Goal: Task Accomplishment & Management: Use online tool/utility

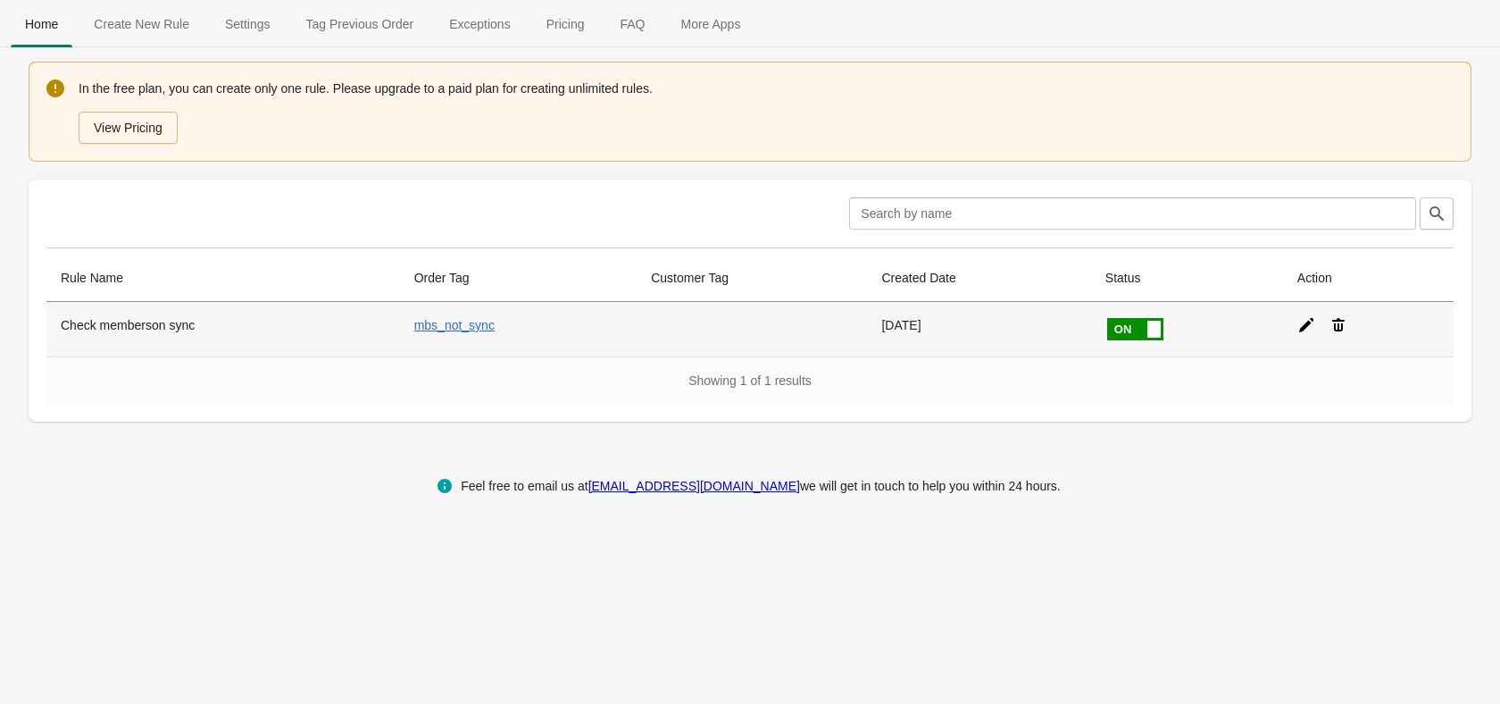
click at [1298, 328] on icon at bounding box center [1307, 325] width 18 height 18
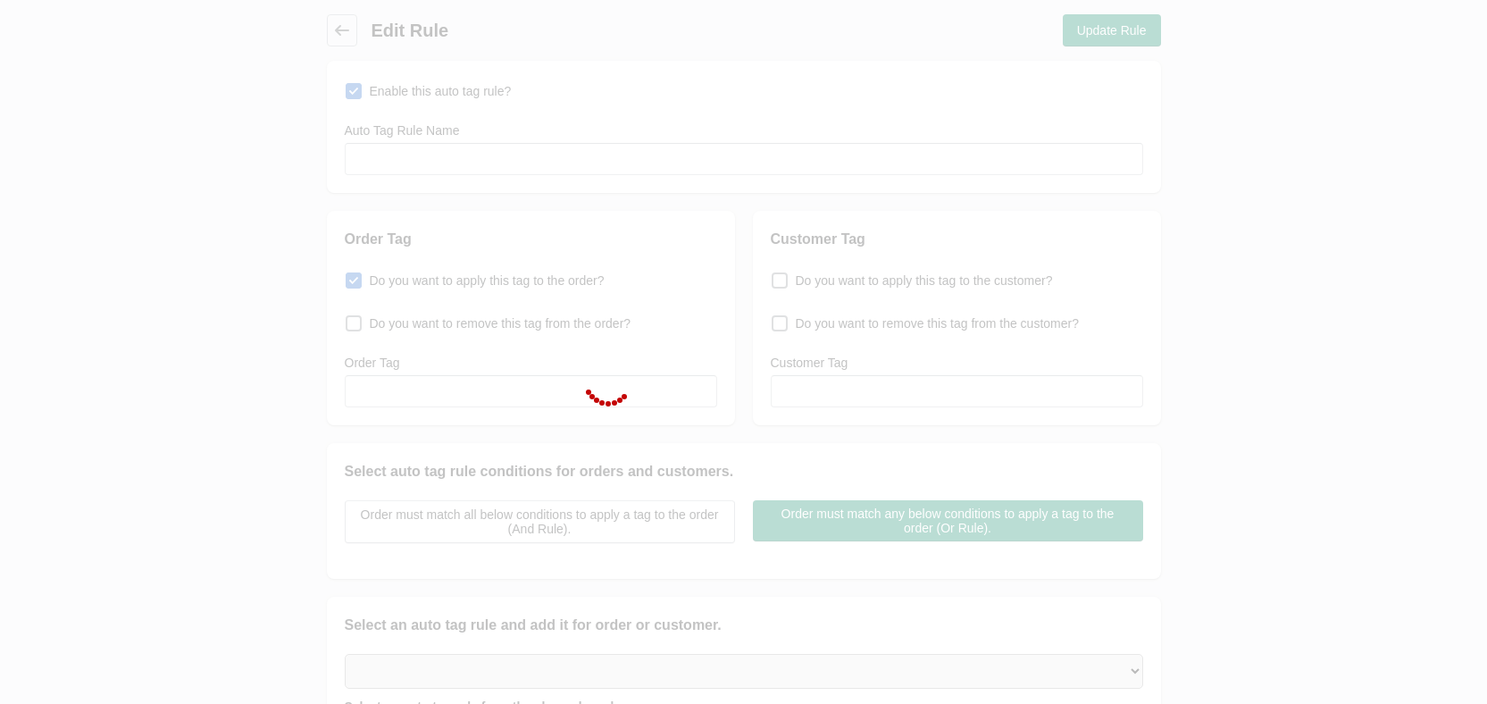
type input "Check memberson sync"
checkbox input "true"
type input "mbs_not_sync"
select select "46"
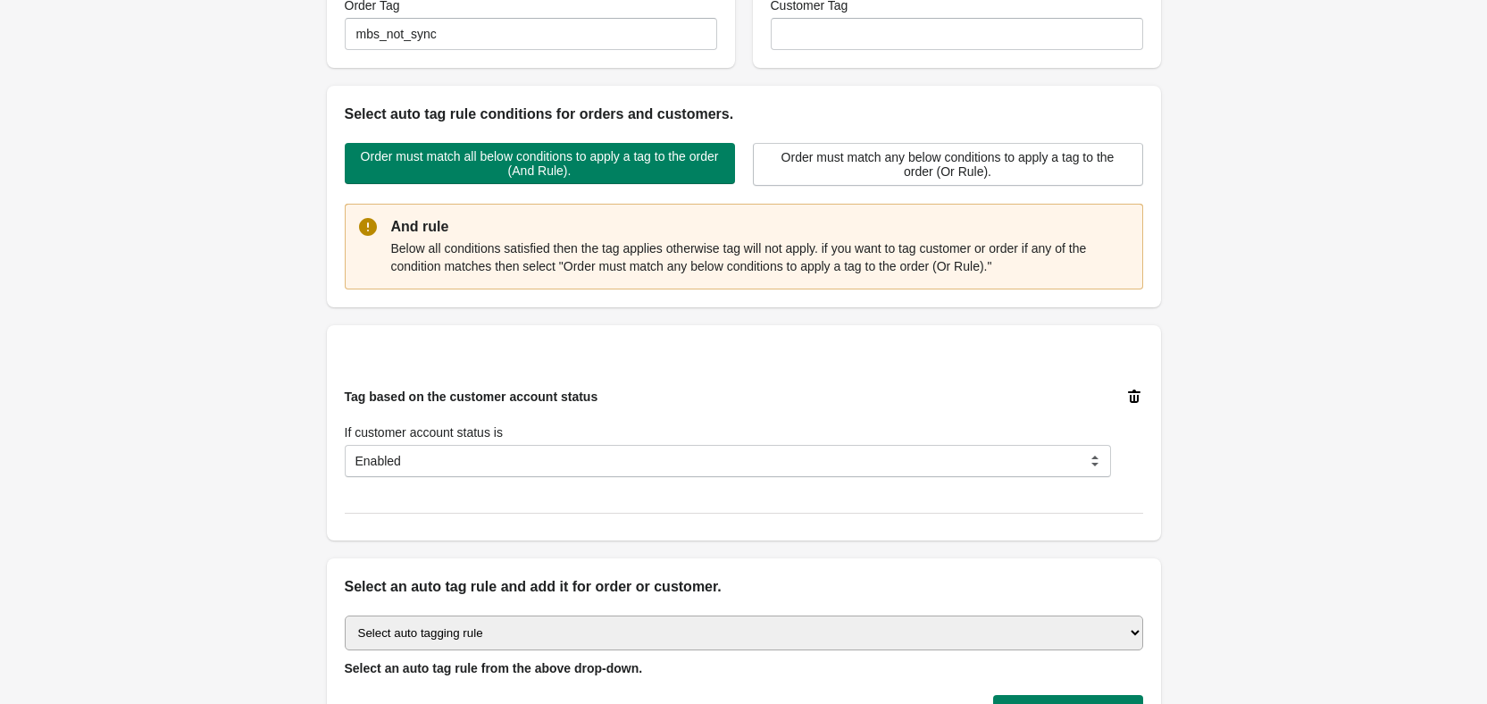
scroll to position [573, 0]
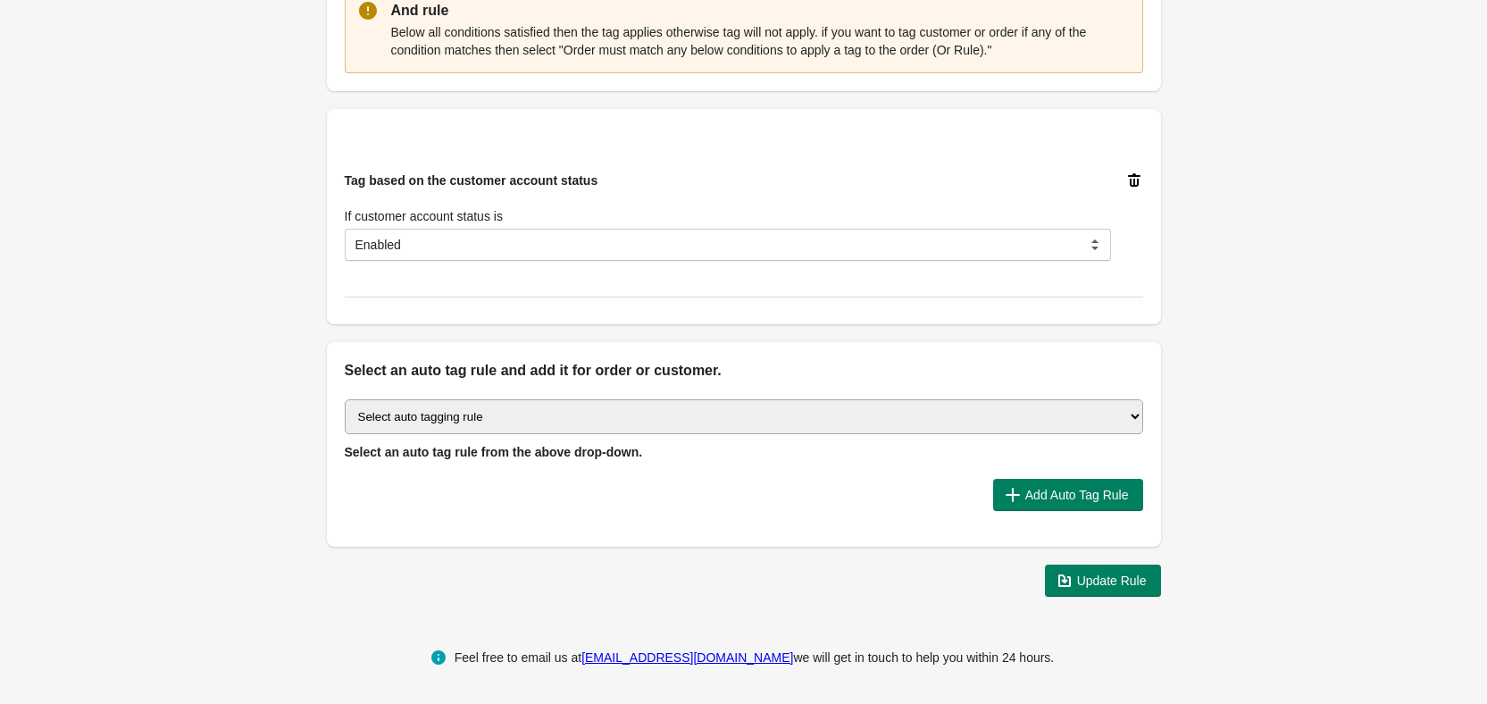
click at [1134, 406] on select "Select auto tagging rule Tag by order amount Tag based on the order count (Volu…" at bounding box center [744, 416] width 798 height 35
click at [1266, 388] on div "Back Edit Rule Update Rule Enable this auto tag rule? Auto Tag Rule Name Check …" at bounding box center [743, 19] width 1487 height 1184
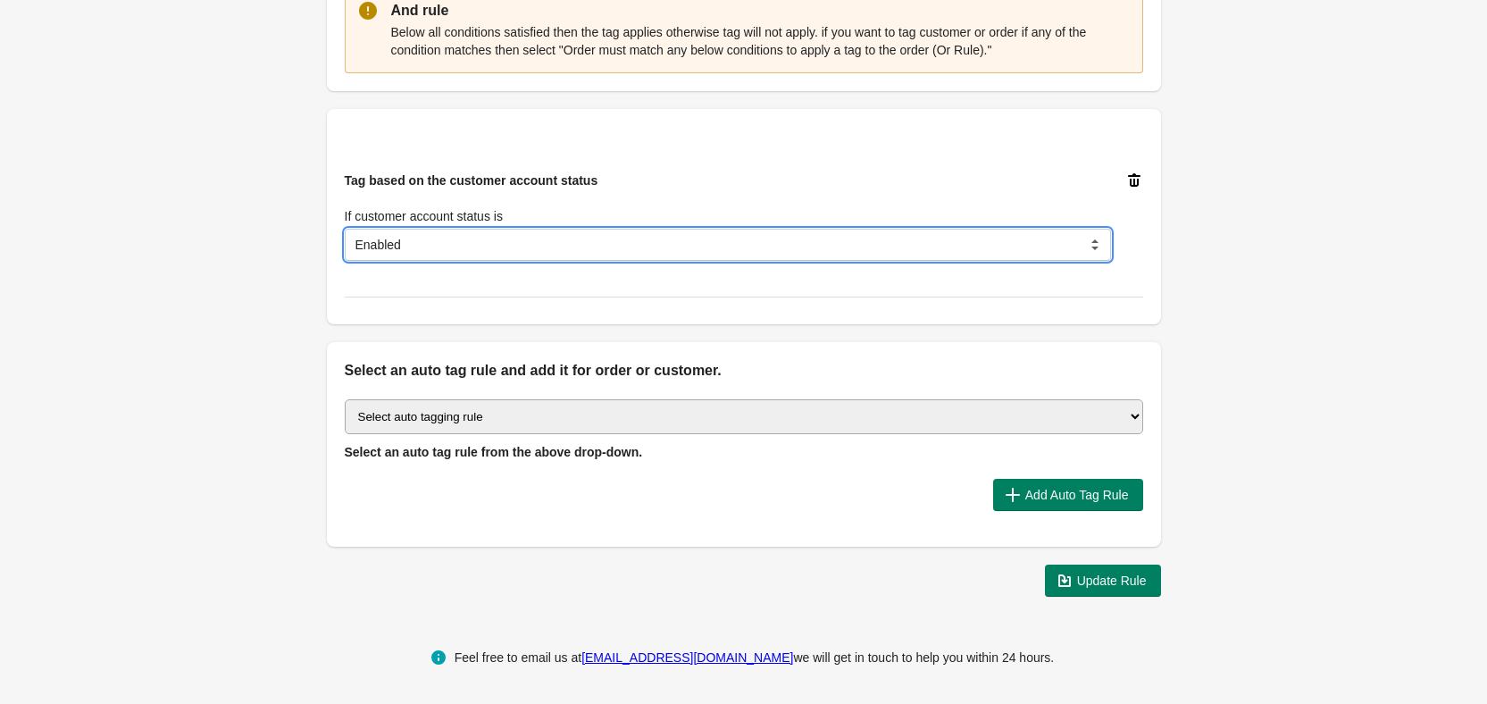
click at [1099, 247] on select "Disabled Invited Enabled Declined" at bounding box center [728, 245] width 766 height 32
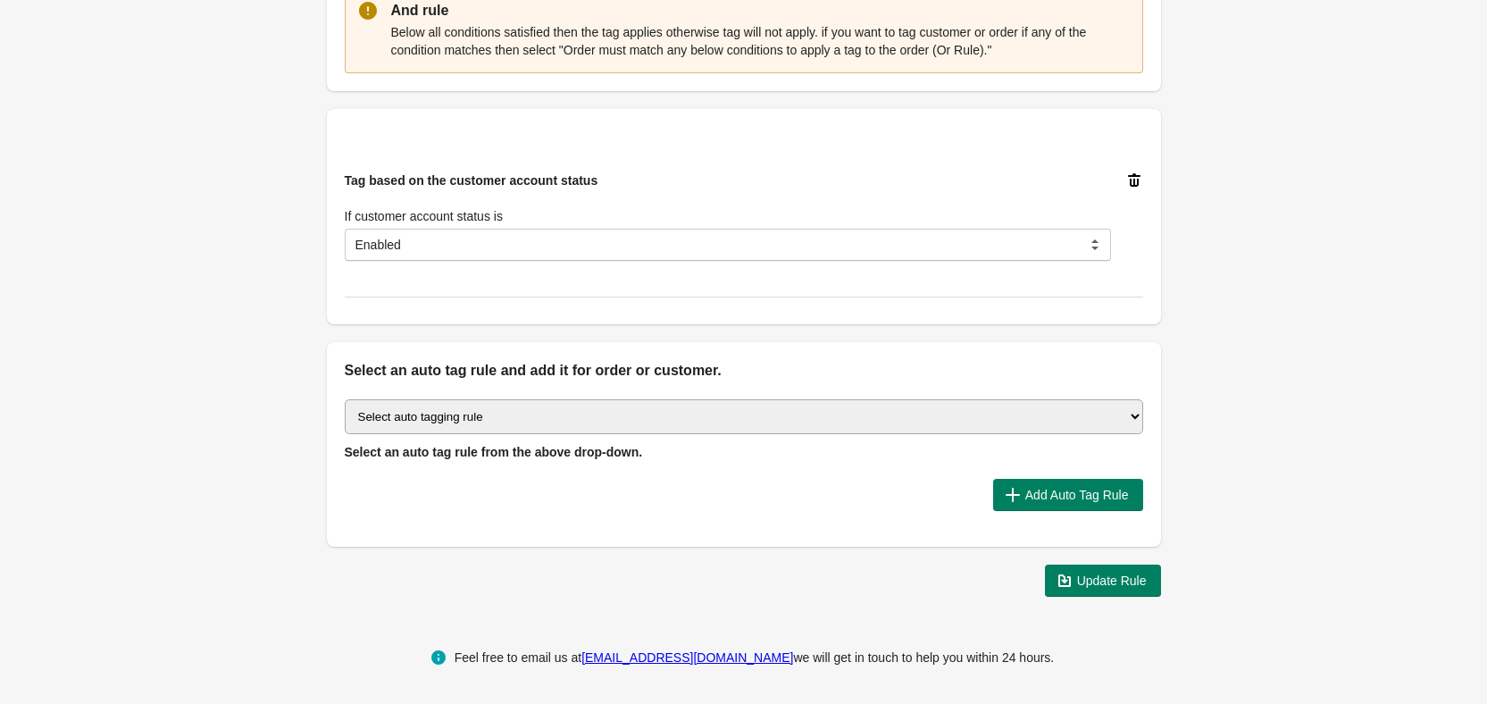
click at [1295, 242] on div "Back Edit Rule Update Rule Enable this auto tag rule? Auto Tag Rule Name Check …" at bounding box center [743, 19] width 1487 height 1184
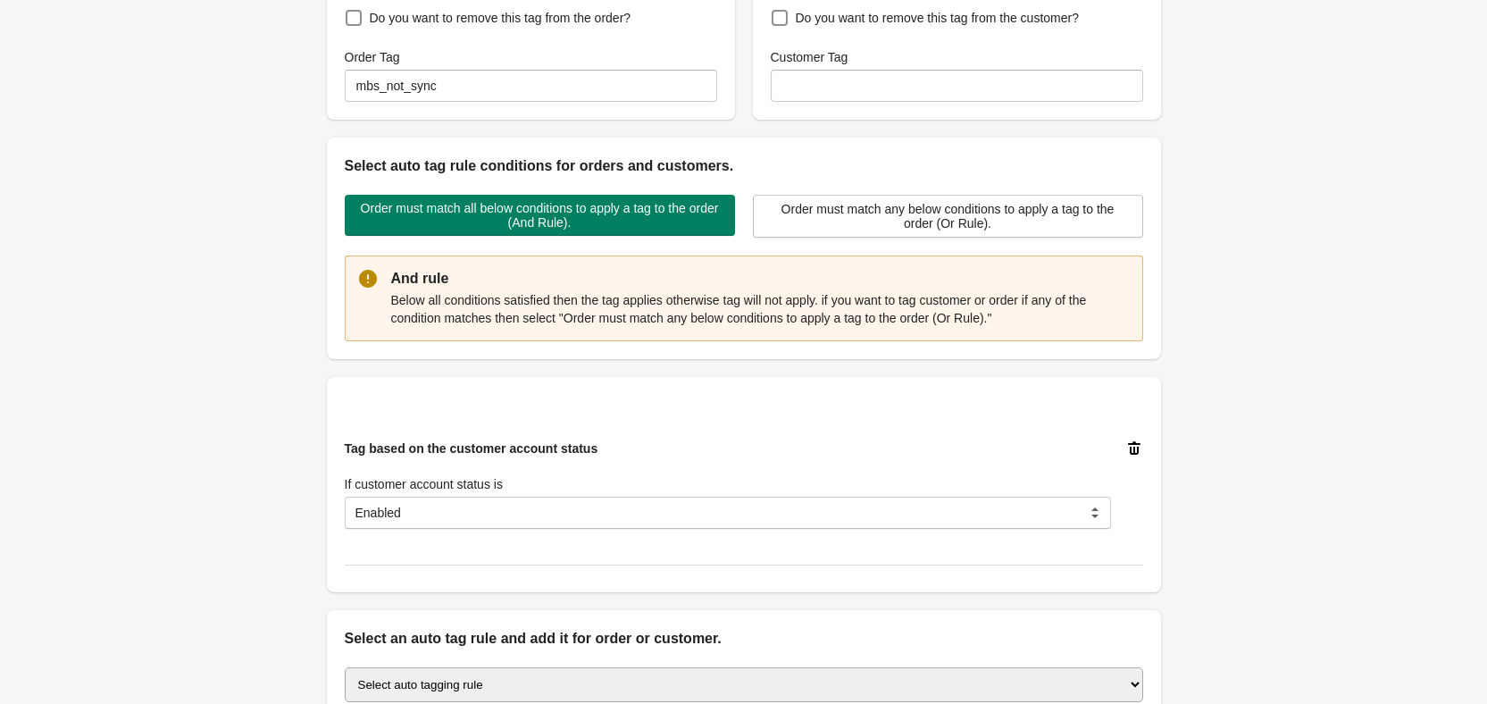
scroll to position [484, 0]
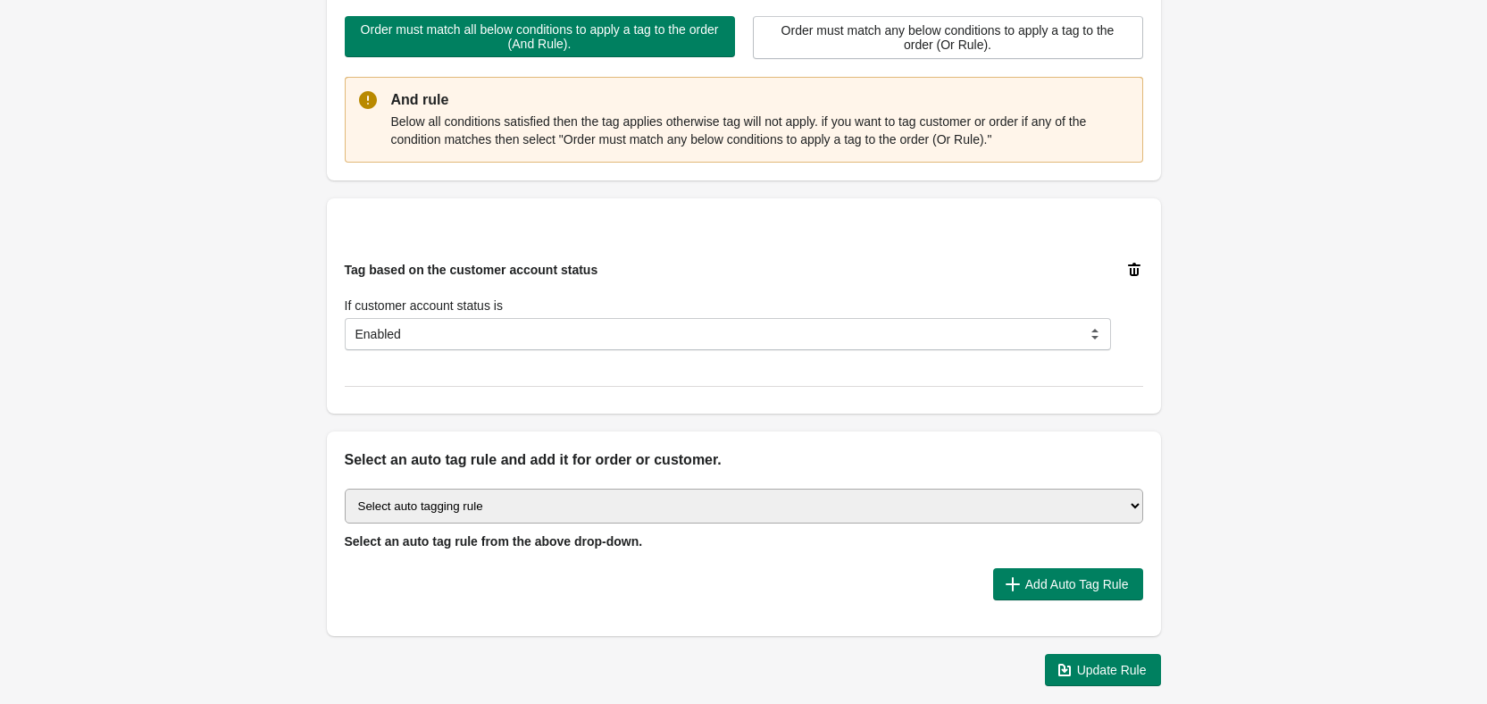
click at [489, 513] on select "Select auto tagging rule Tag by order amount Tag based on the order count (Volu…" at bounding box center [744, 506] width 798 height 35
click at [186, 529] on div "Back Edit Rule Update Rule Enable this auto tag rule? Auto Tag Rule Name Check …" at bounding box center [743, 108] width 1487 height 1184
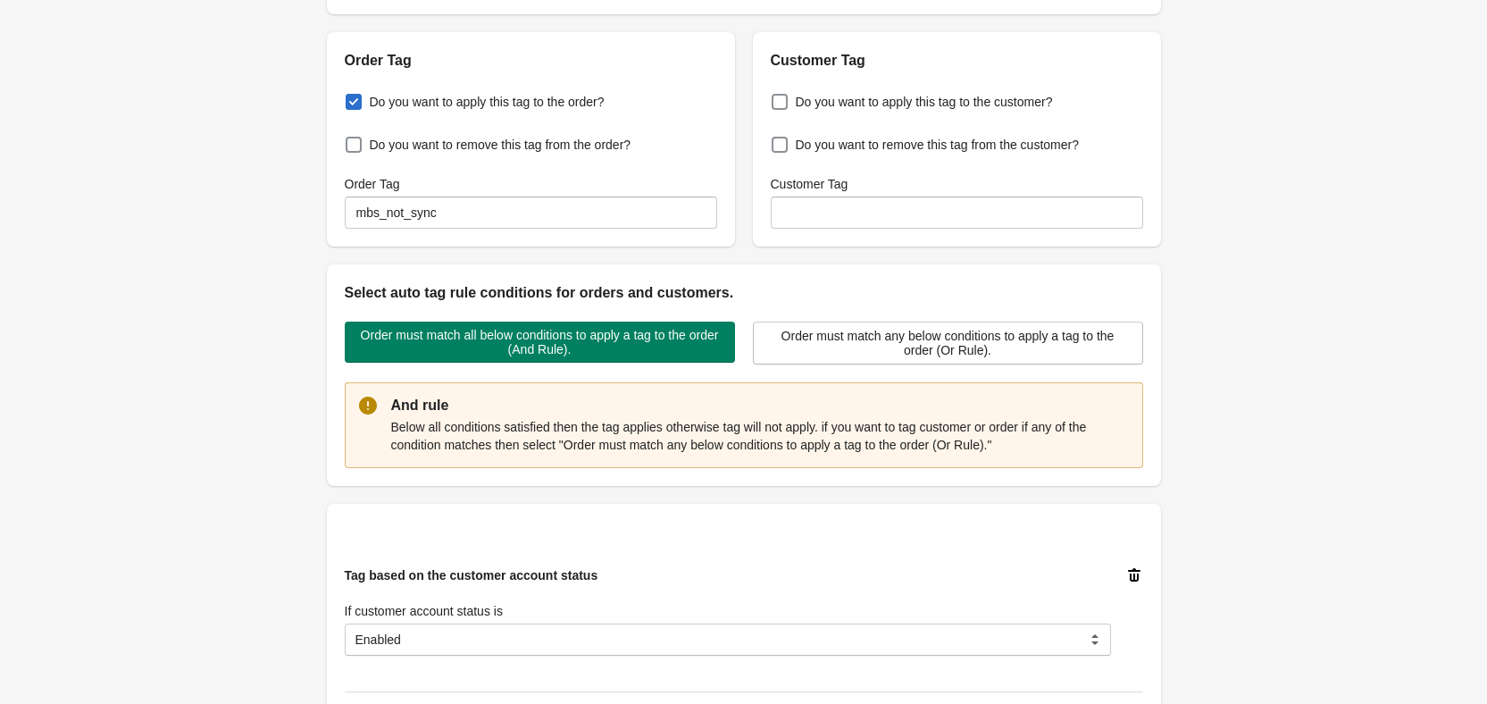
scroll to position [0, 0]
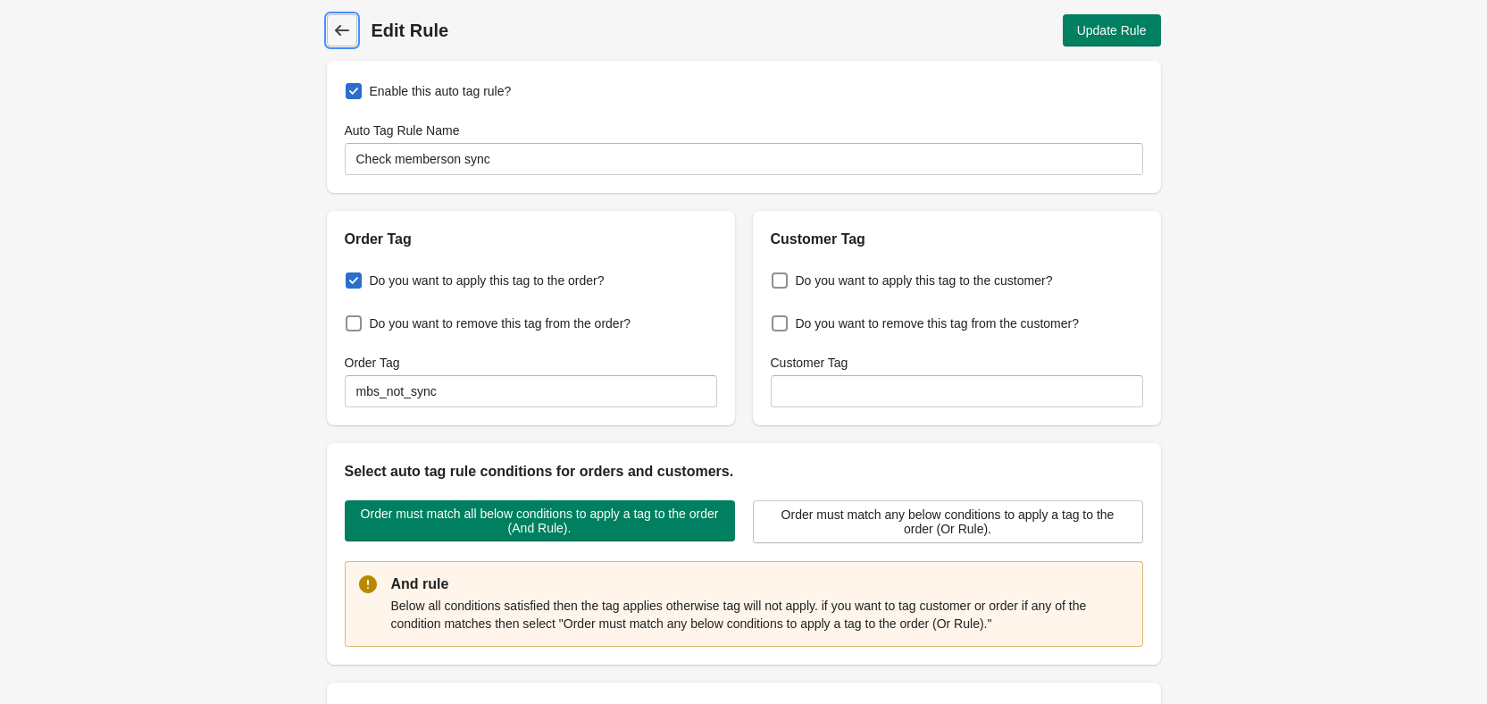
click at [338, 33] on icon at bounding box center [341, 30] width 14 height 11
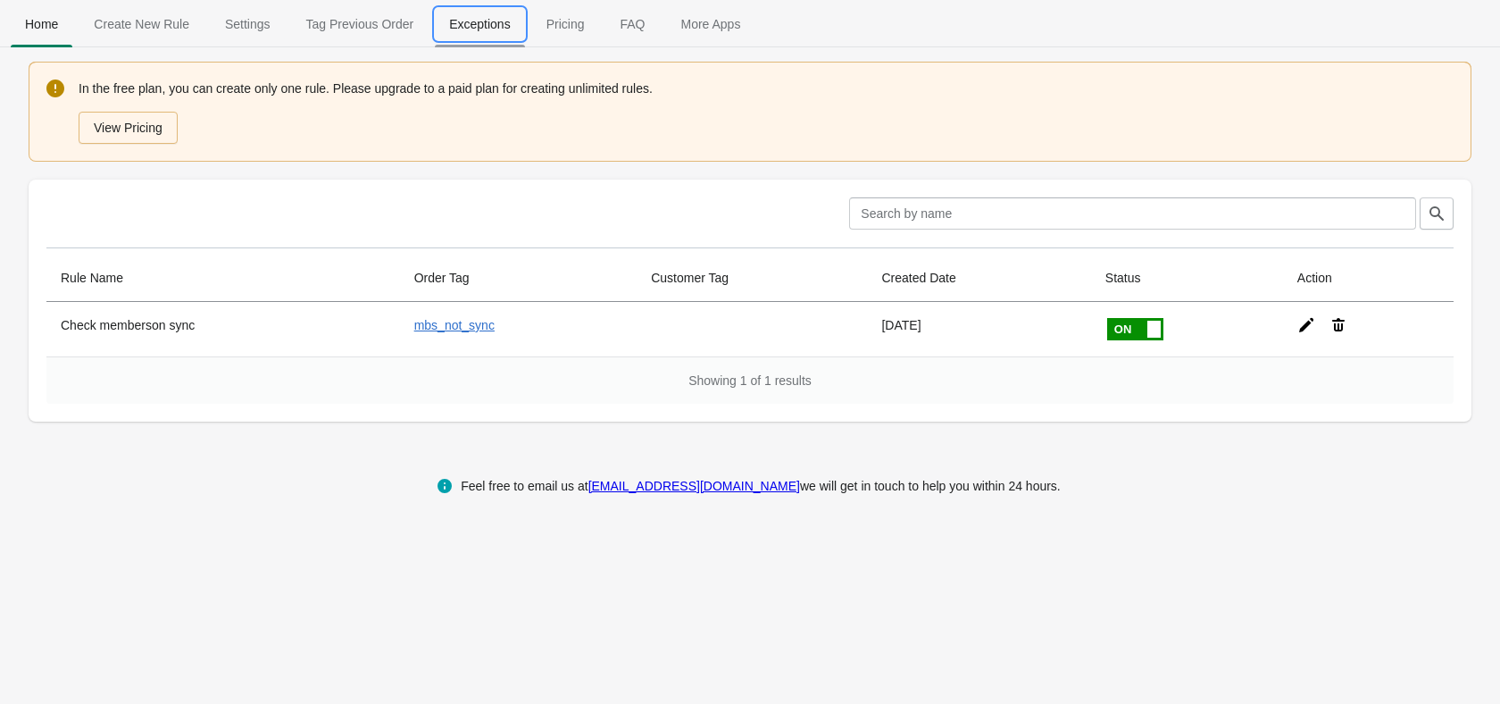
click at [468, 39] on span "Exceptions" at bounding box center [479, 24] width 89 height 32
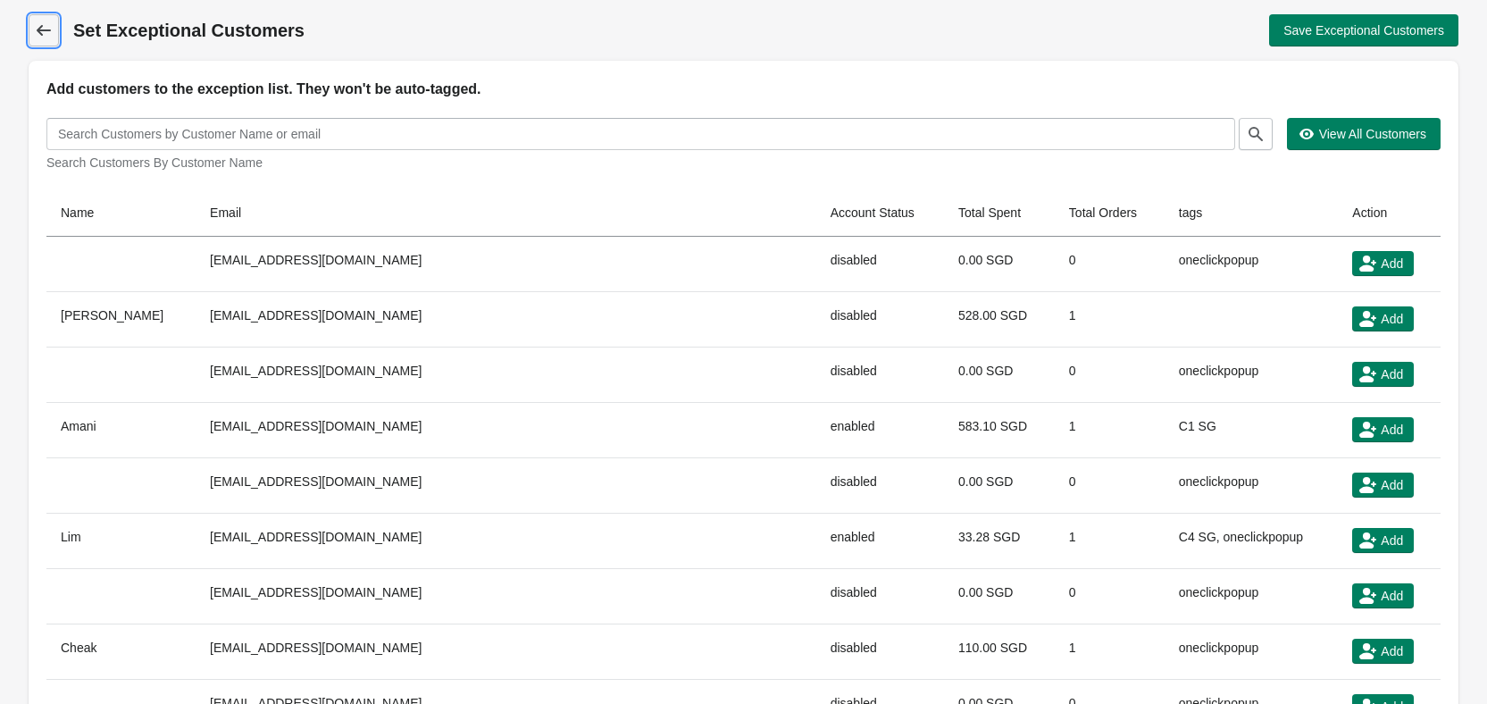
click at [51, 33] on icon at bounding box center [44, 30] width 18 height 18
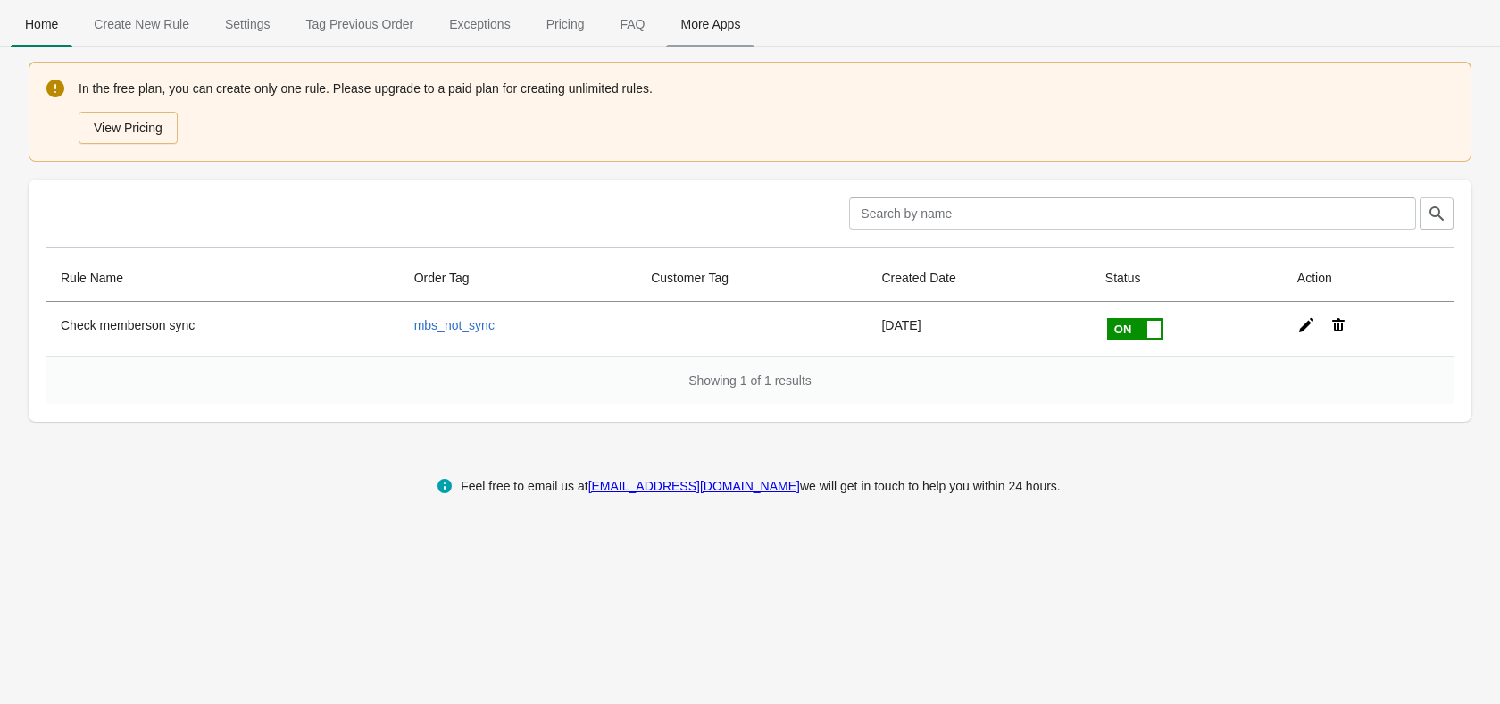
click at [683, 23] on span "More Apps" at bounding box center [710, 24] width 88 height 32
click at [322, 24] on span "Tag Previous Order" at bounding box center [360, 24] width 137 height 32
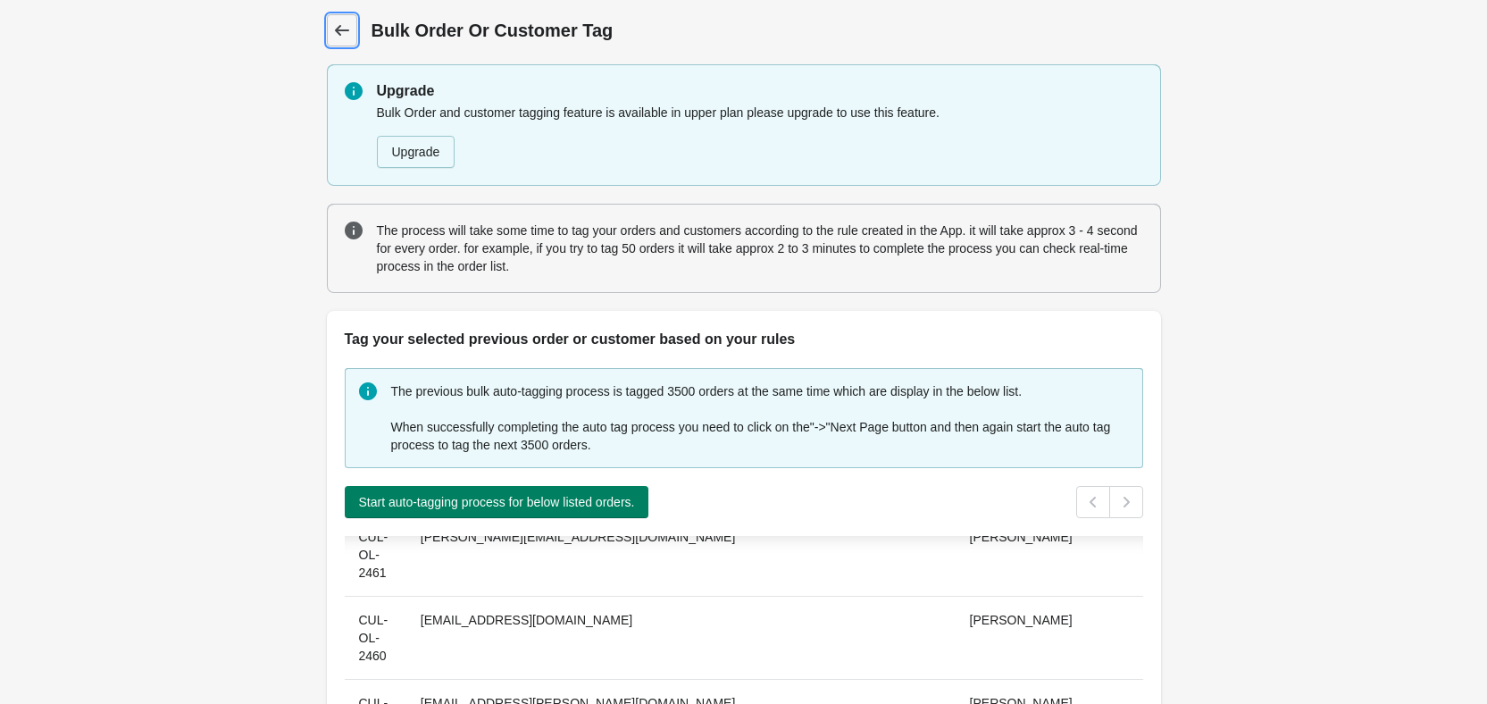
click at [356, 28] on link "Back" at bounding box center [342, 30] width 30 height 32
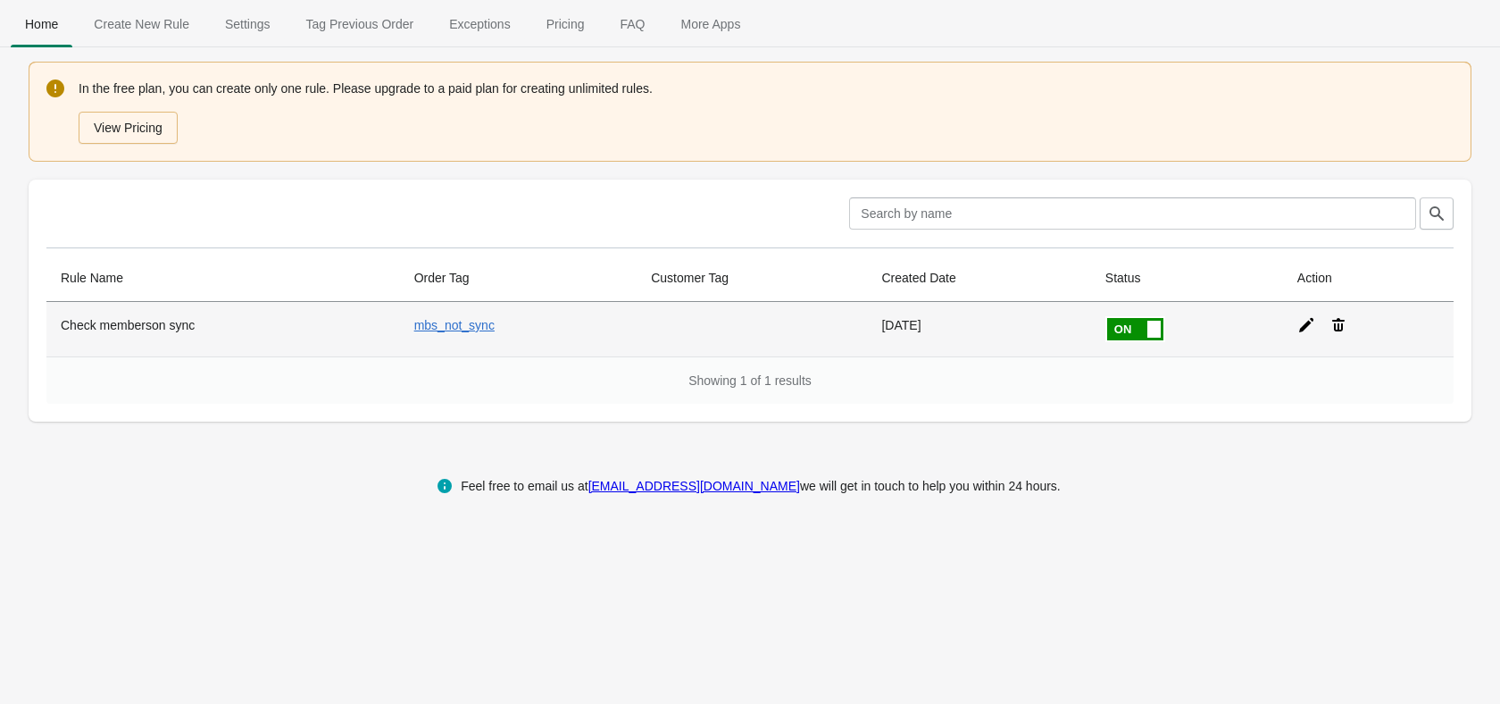
click at [1293, 327] on div at bounding box center [1361, 318] width 156 height 32
click at [1298, 322] on icon at bounding box center [1307, 325] width 18 height 18
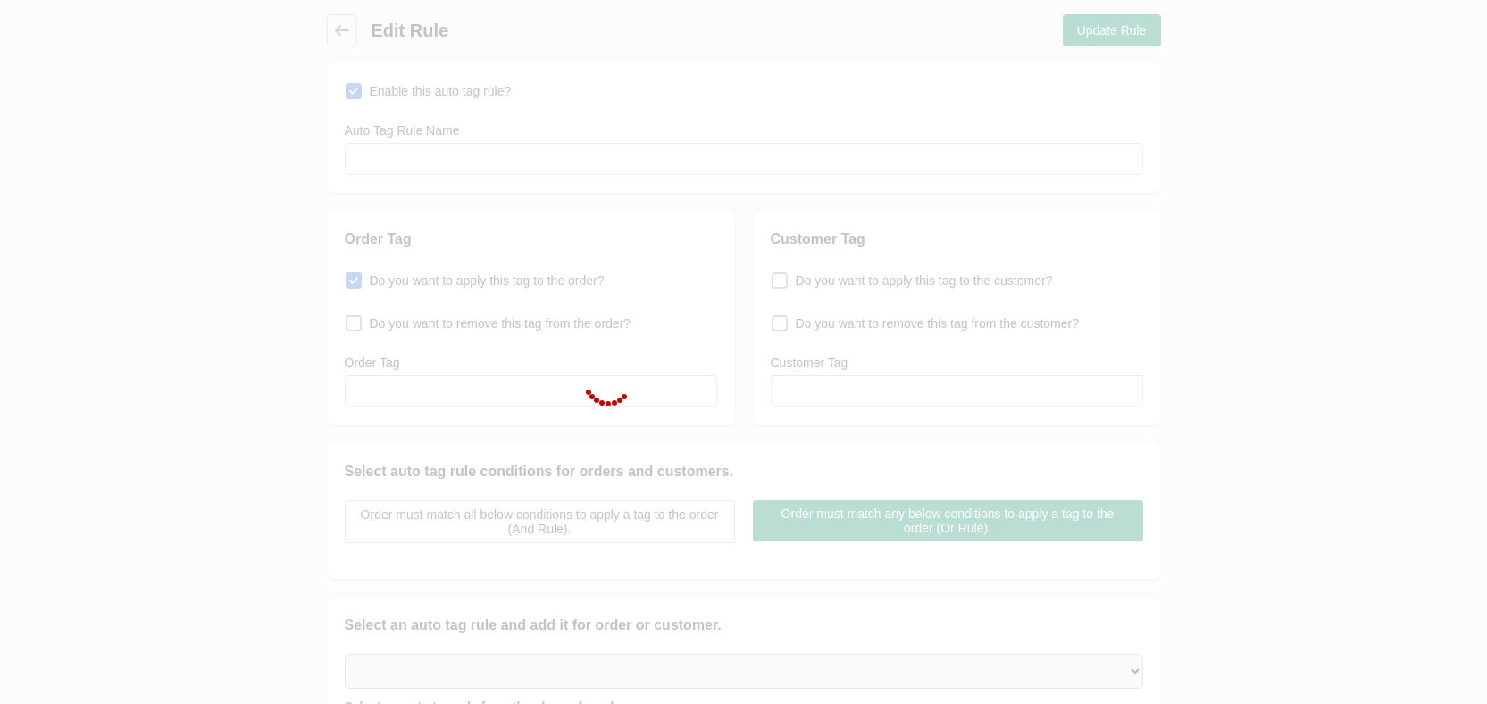
type input "Check memberson sync"
checkbox input "true"
type input "mbs_not_sync"
select select "46"
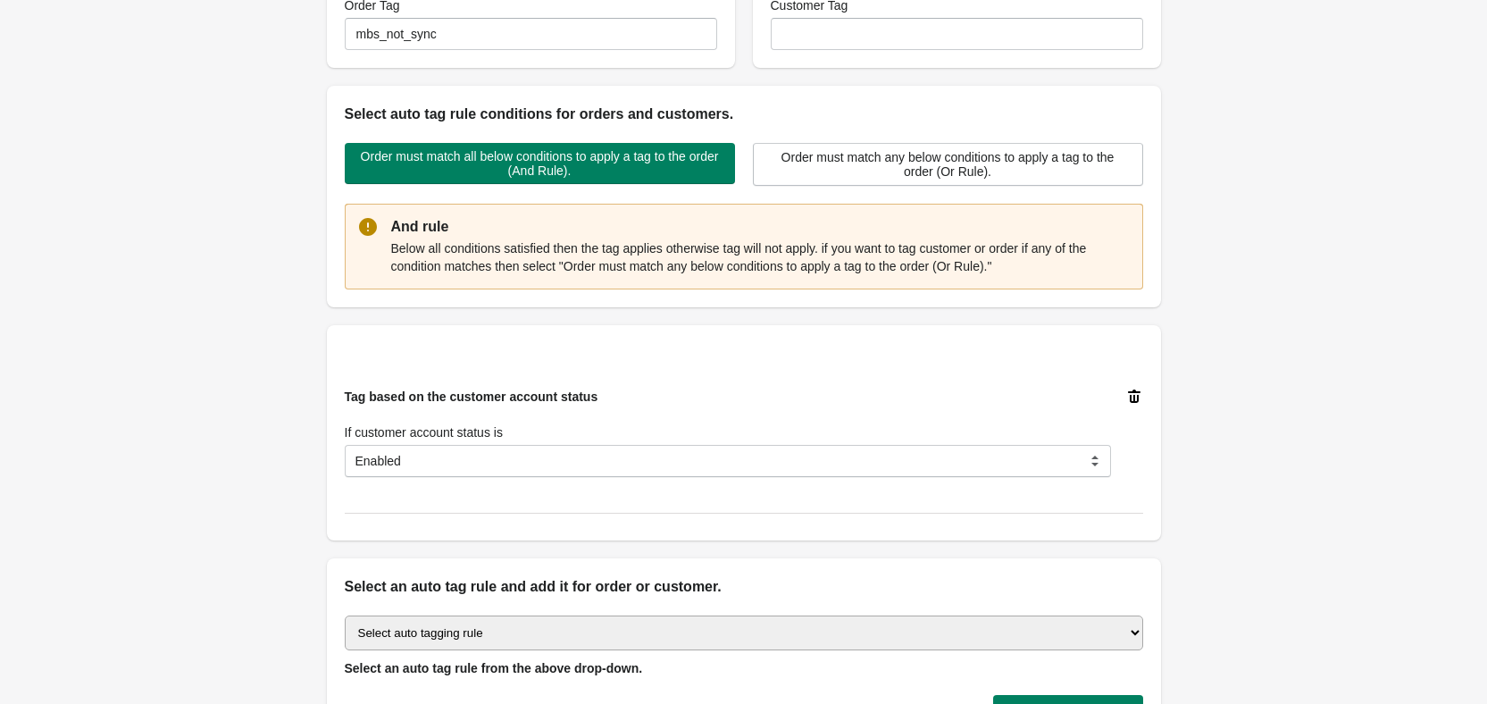
scroll to position [447, 0]
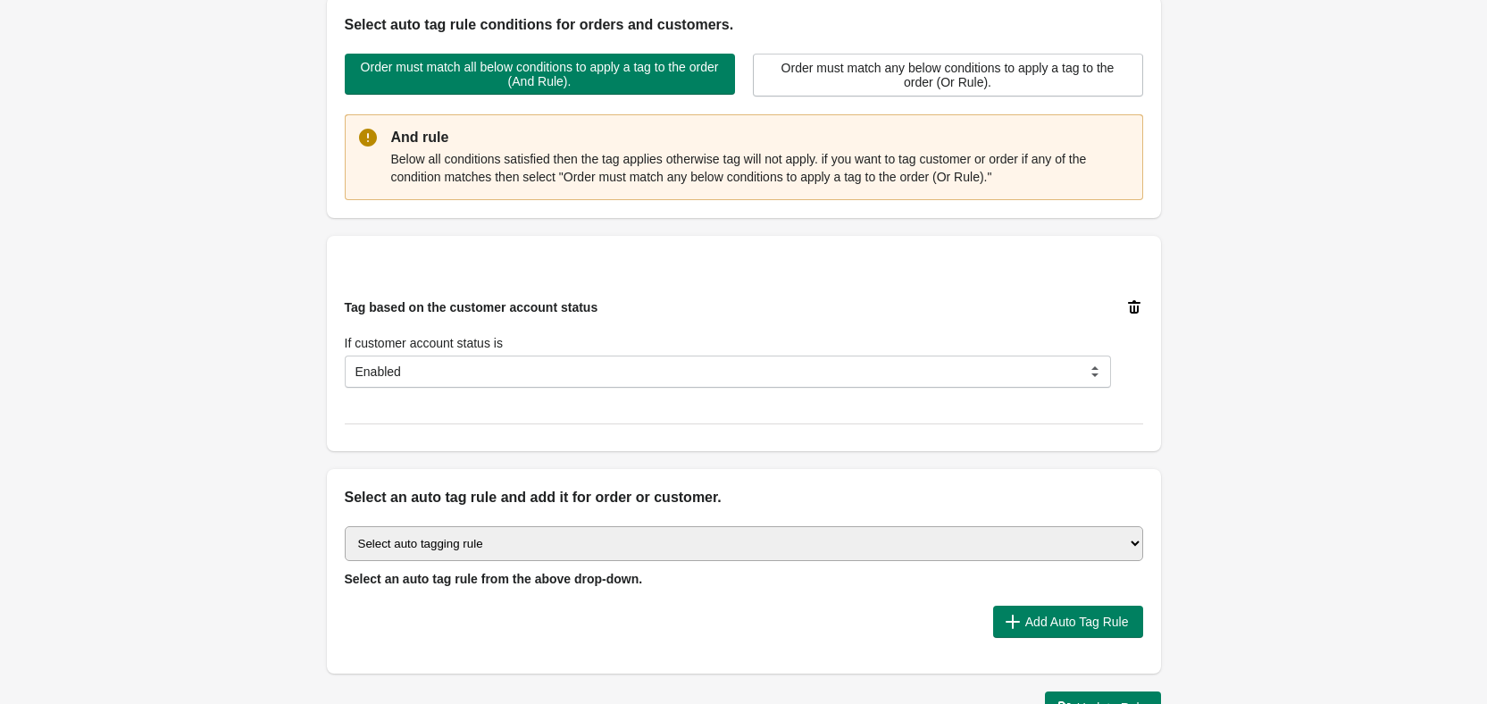
click at [490, 552] on select "Select auto tagging rule Tag by order amount Tag based on the order count (Volu…" at bounding box center [744, 543] width 798 height 35
click at [259, 535] on div "Back Edit Rule Update Rule Enable this auto tag rule? Auto Tag Rule Name Check …" at bounding box center [743, 145] width 1487 height 1184
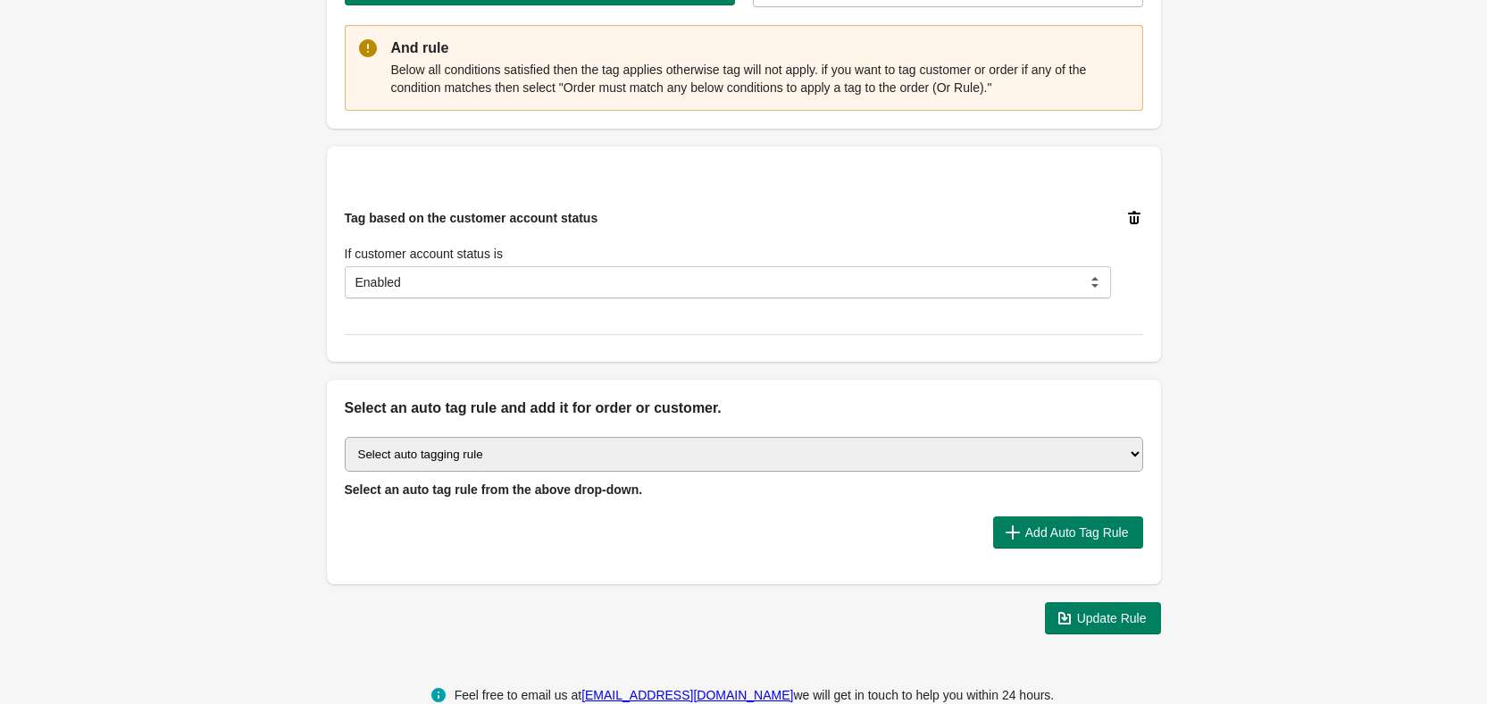
scroll to position [573, 0]
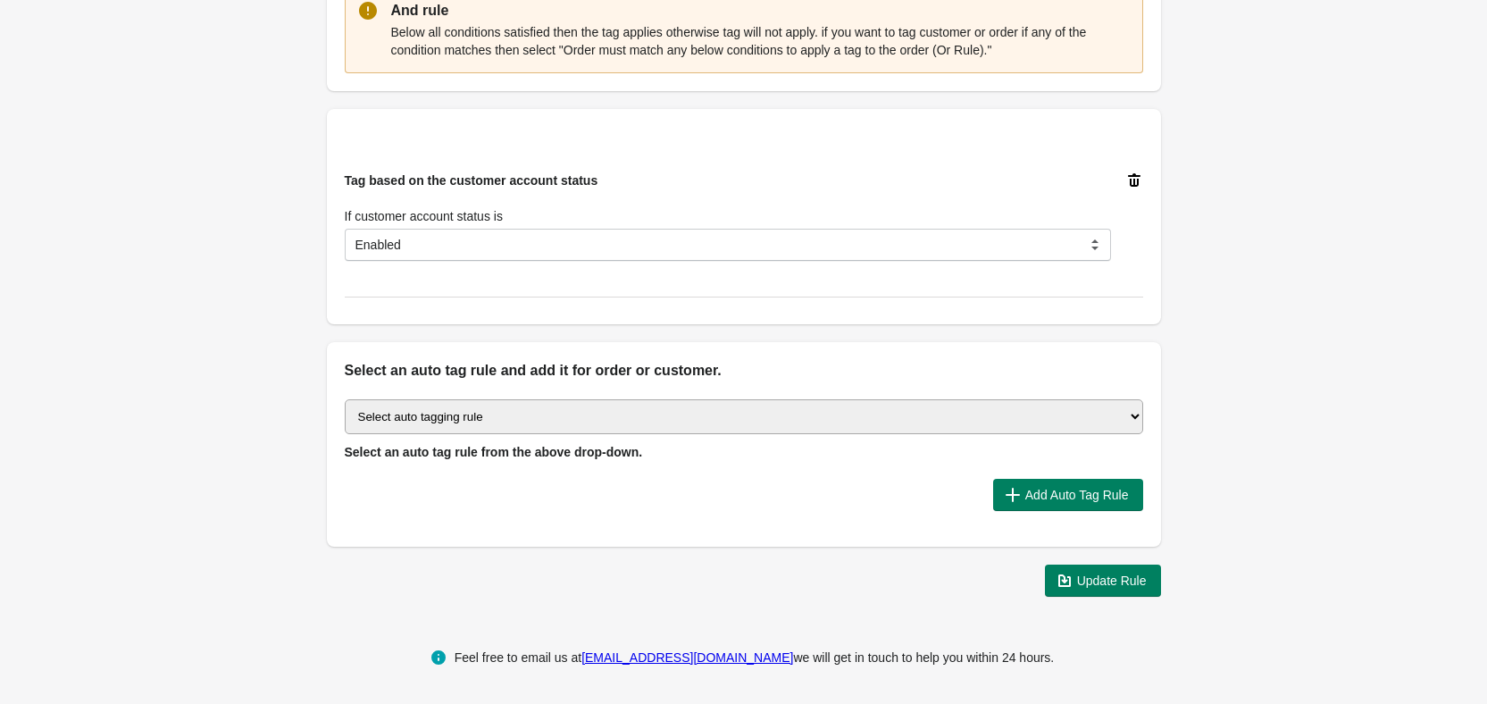
click at [485, 409] on select "Select auto tagging rule Tag by order amount Tag based on the order count (Volu…" at bounding box center [744, 416] width 798 height 35
click at [497, 531] on div "Select auto tagging rule Tag by order amount Tag based on the order count (Volu…" at bounding box center [744, 463] width 834 height 165
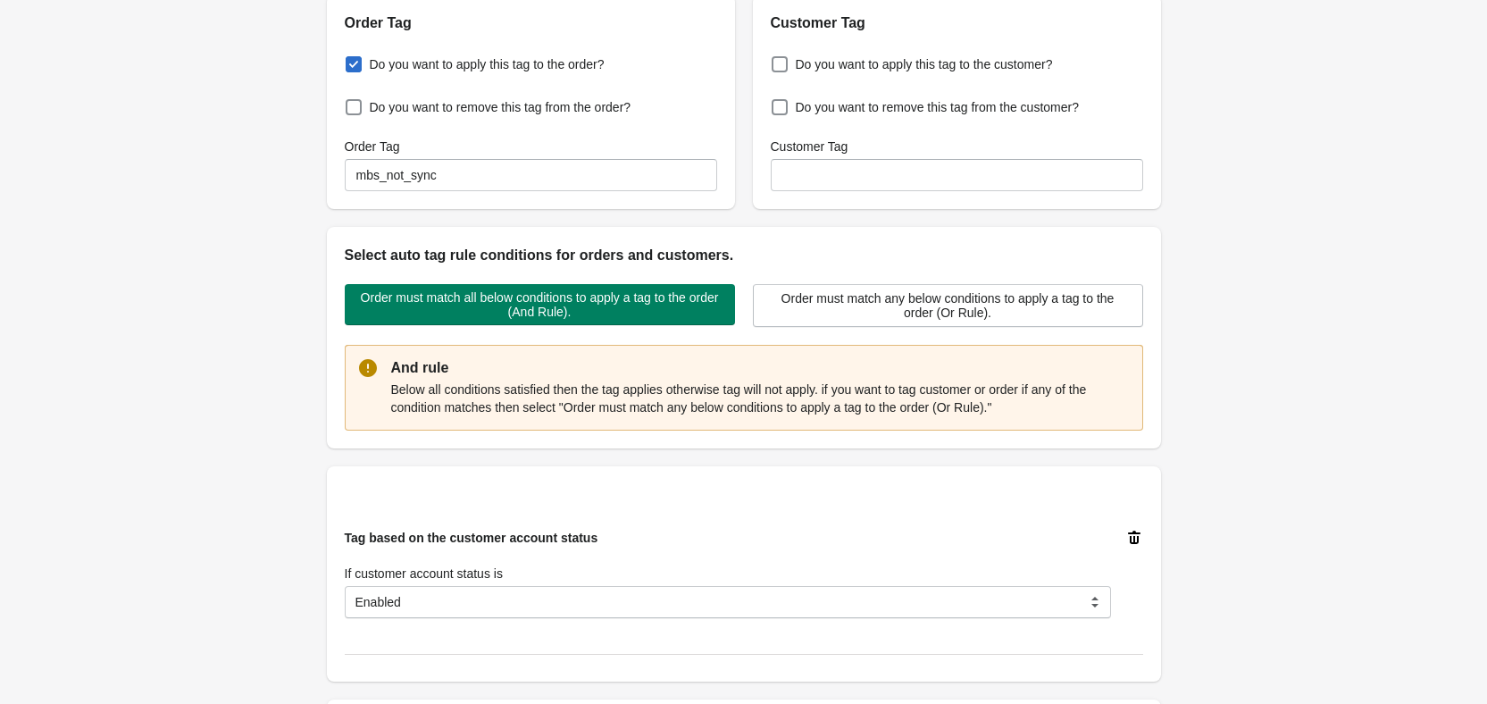
scroll to position [0, 0]
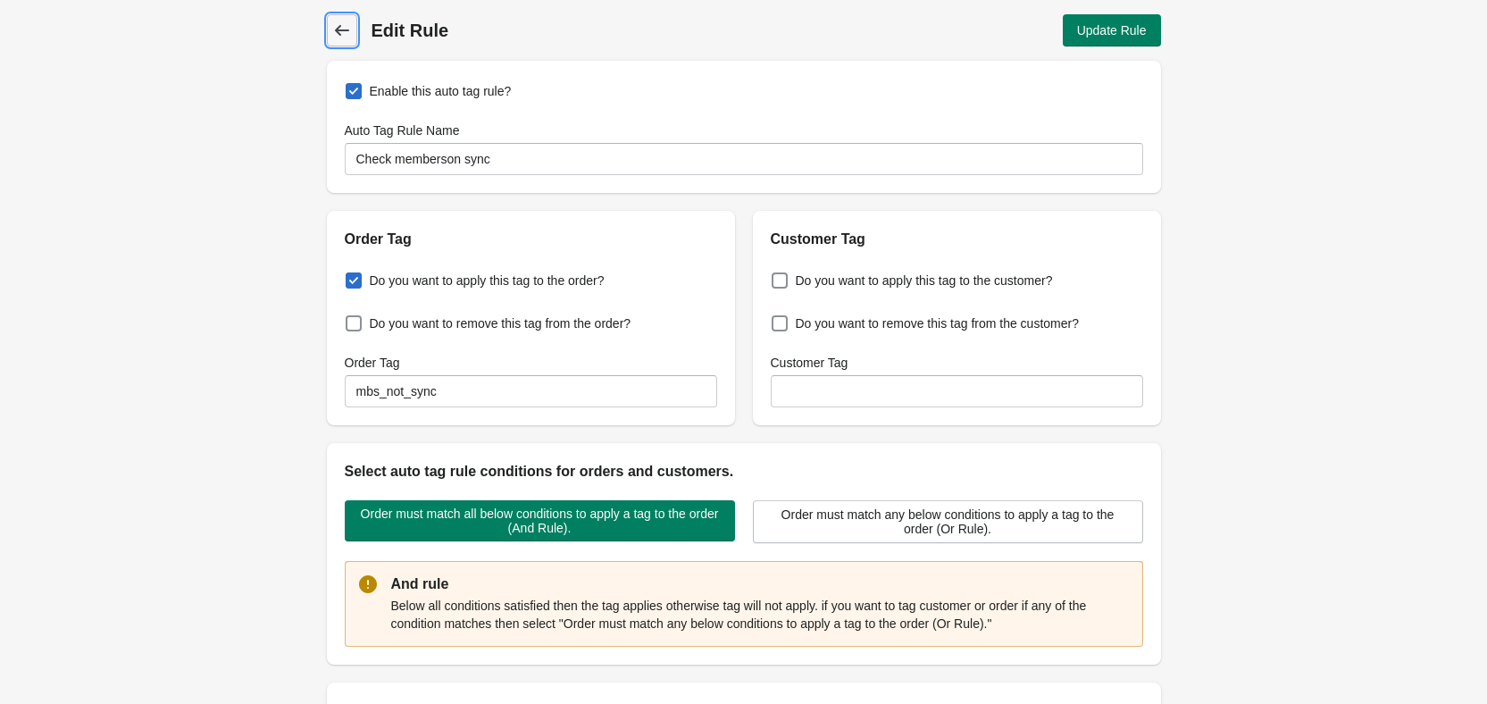
click at [347, 29] on icon at bounding box center [341, 30] width 14 height 11
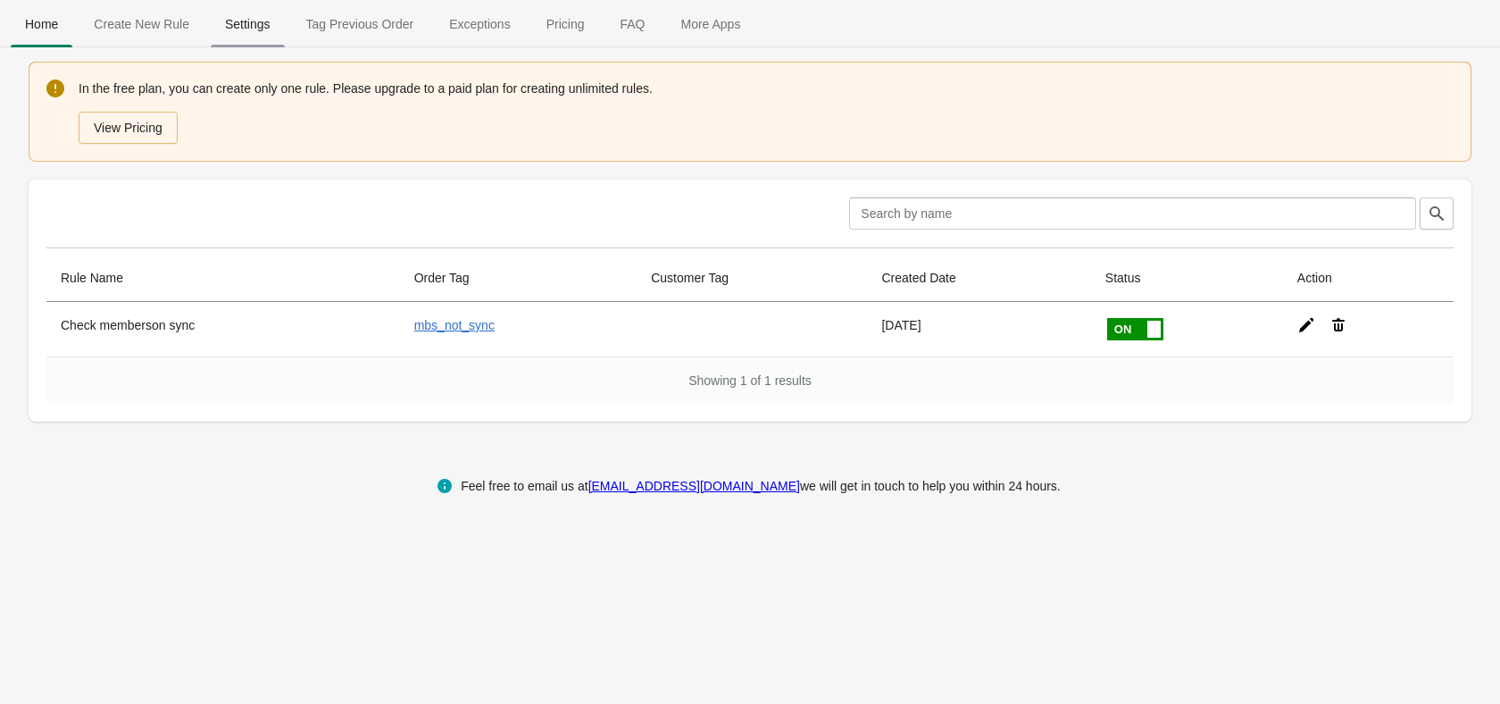
click at [230, 31] on span "Settings" at bounding box center [248, 24] width 74 height 32
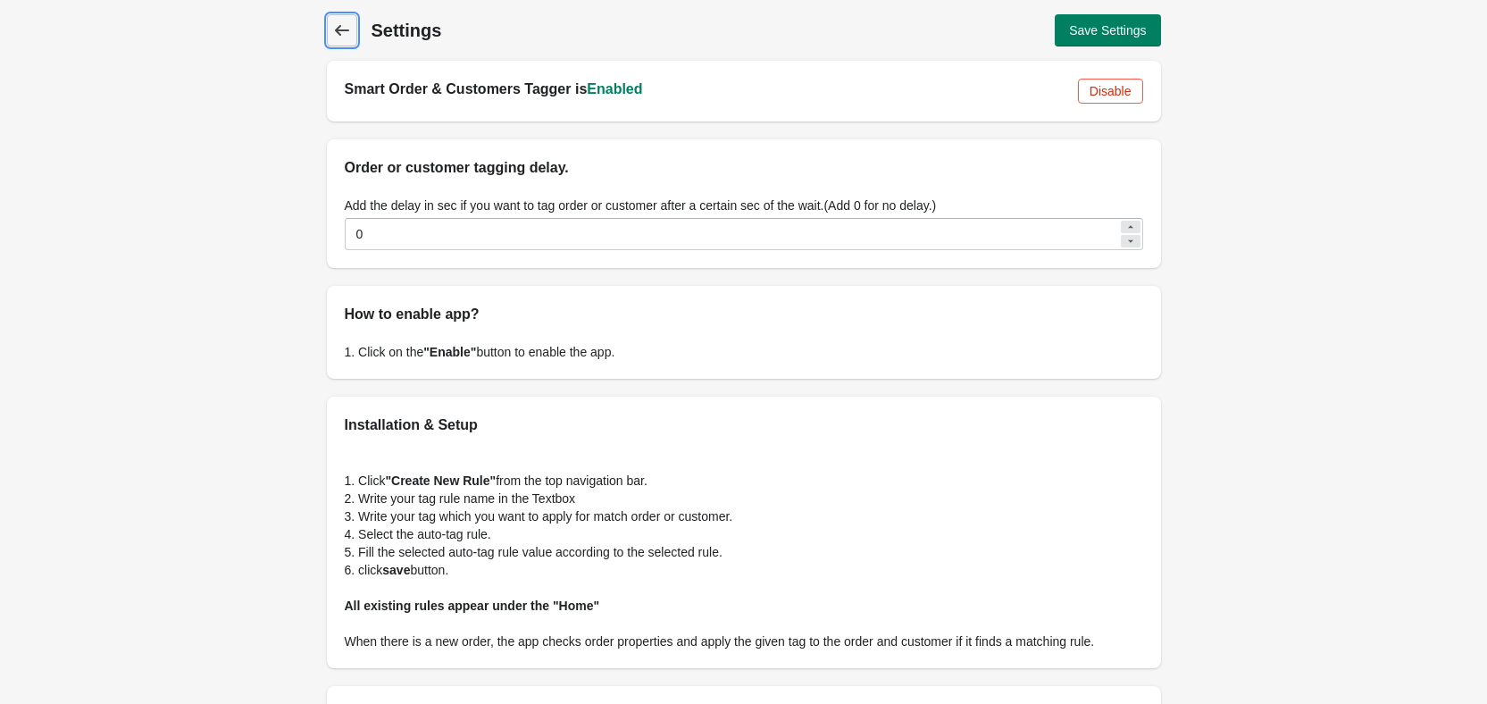
click at [347, 32] on icon at bounding box center [342, 30] width 18 height 18
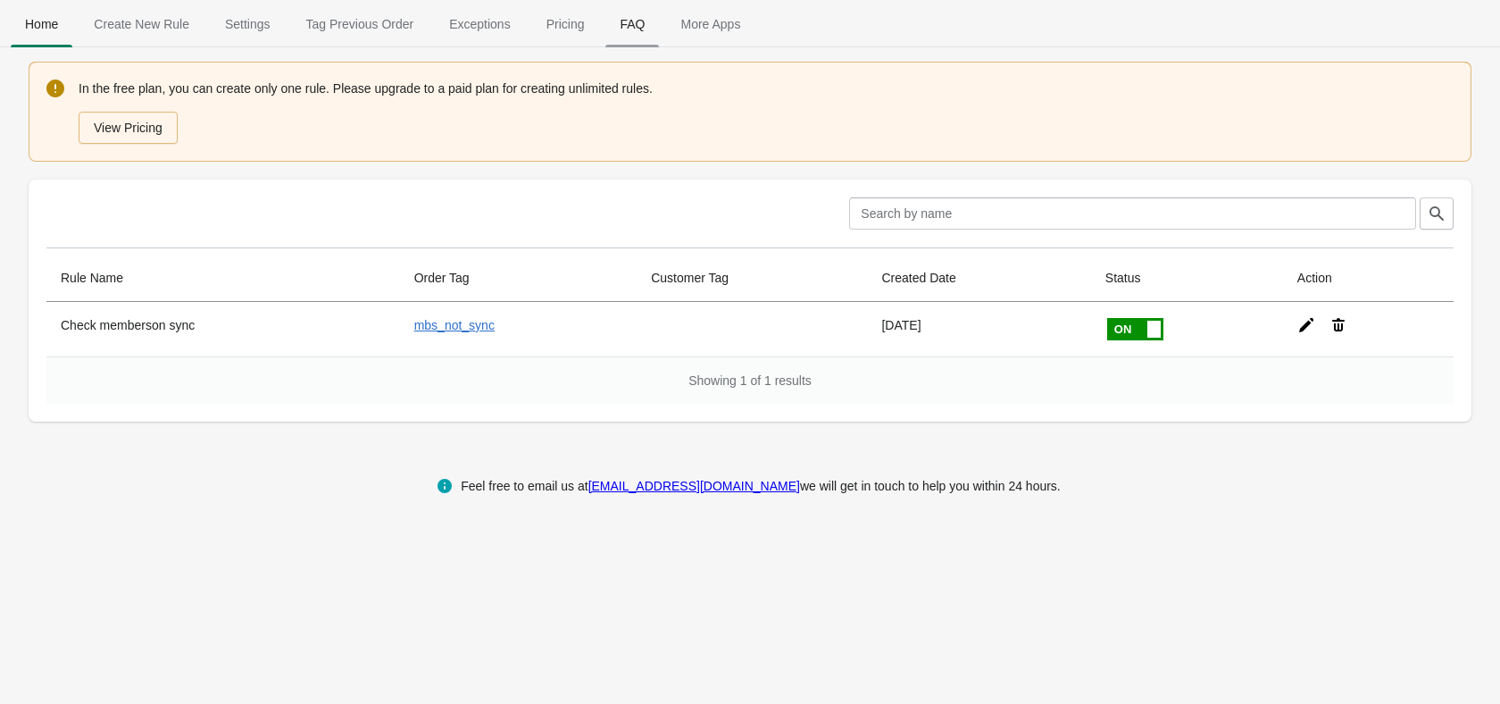
click at [628, 37] on span "FAQ" at bounding box center [633, 24] width 54 height 32
click at [348, 14] on span "Tag Previous Order" at bounding box center [360, 24] width 137 height 32
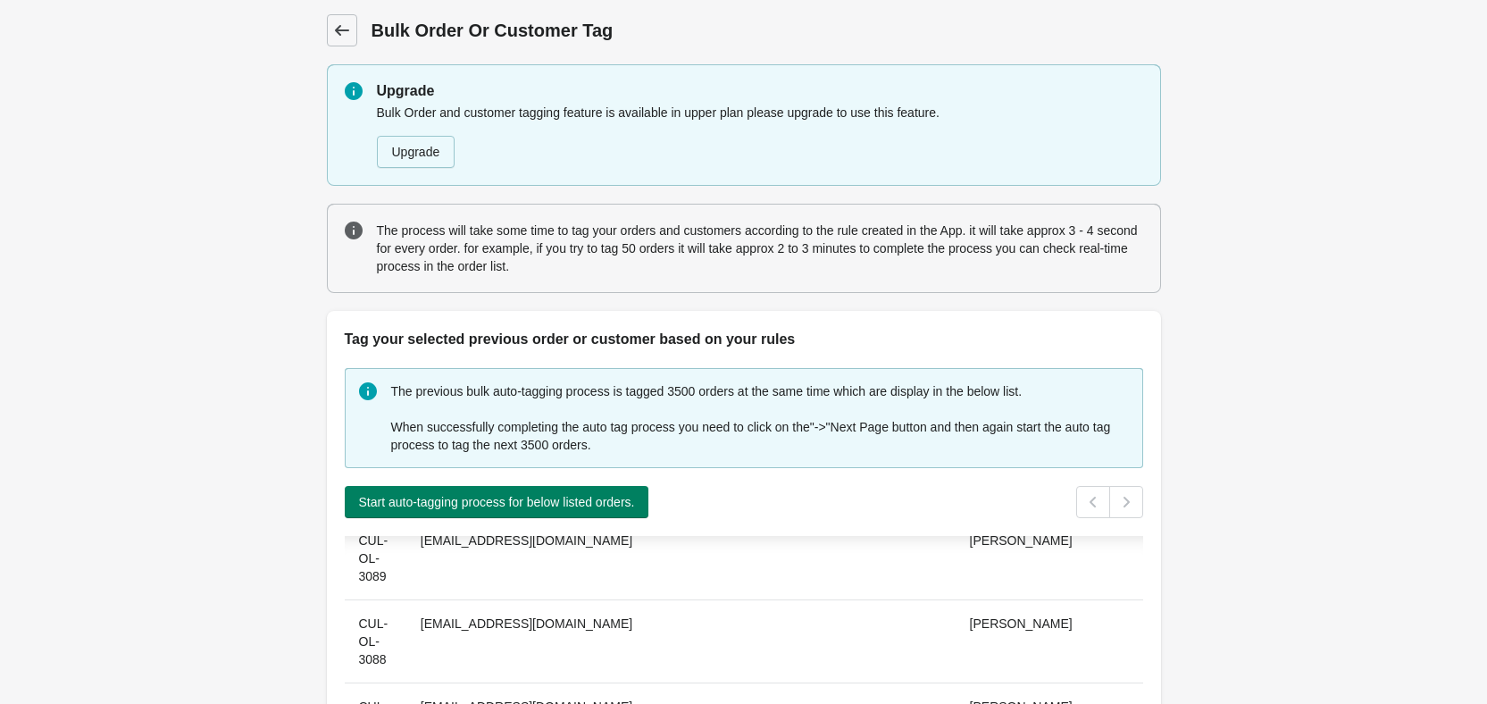
click at [345, 26] on icon at bounding box center [342, 30] width 18 height 18
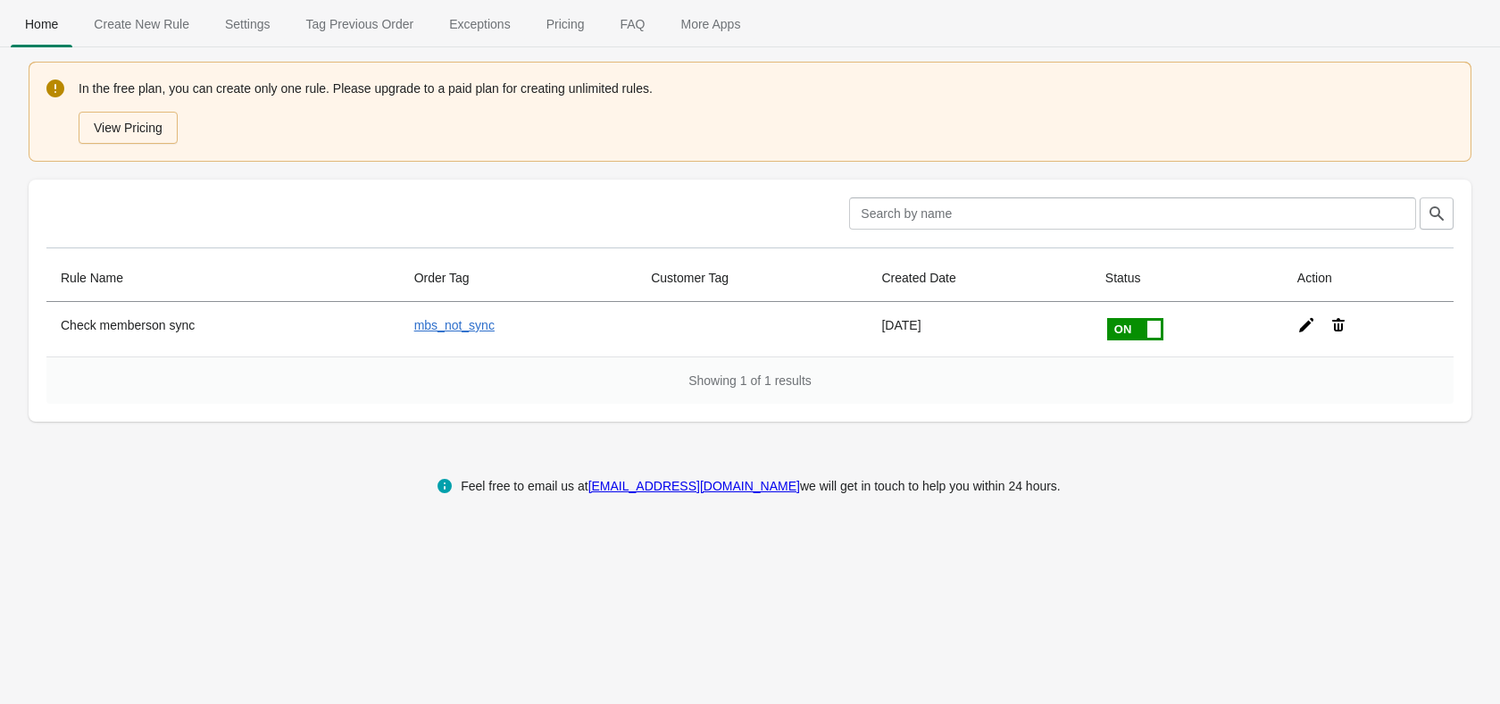
click at [345, 26] on span "Tag Previous Order" at bounding box center [360, 24] width 137 height 32
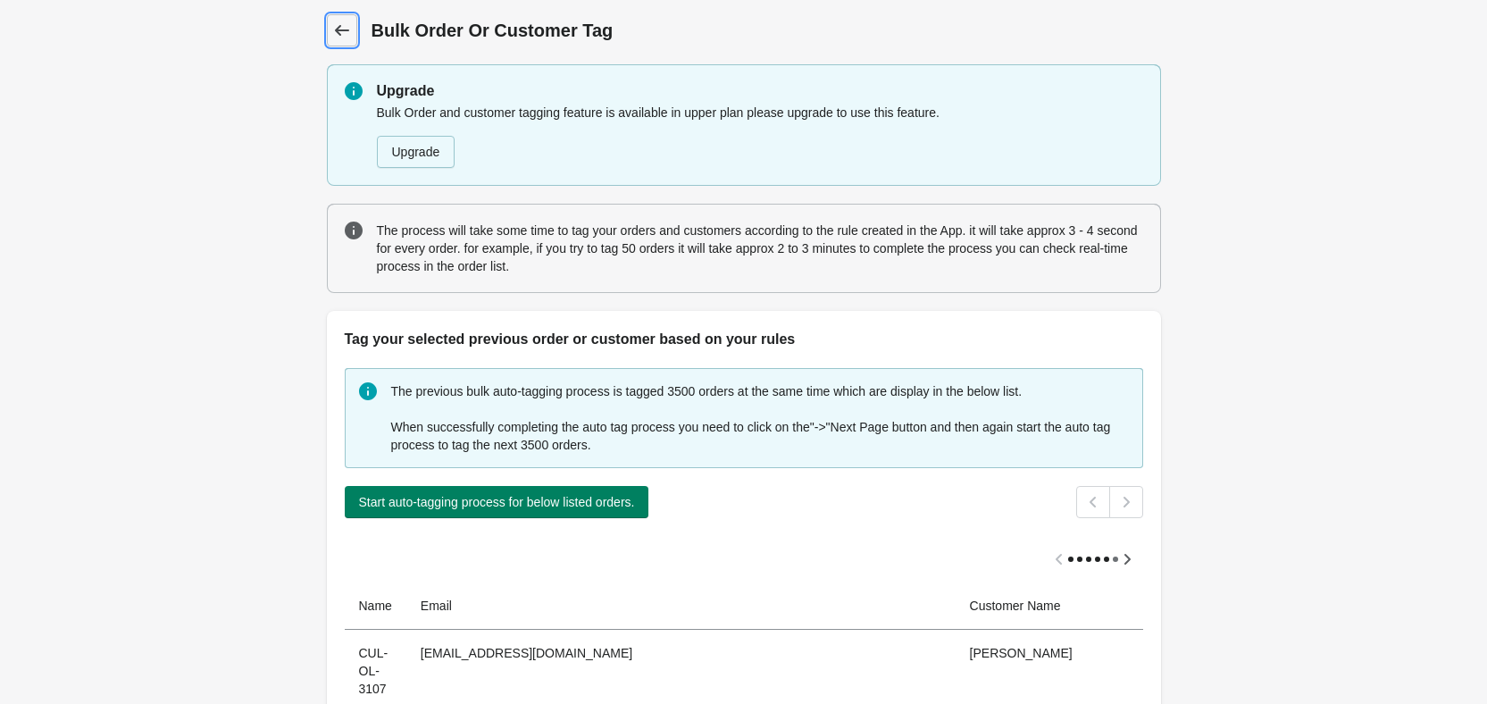
click at [347, 27] on icon at bounding box center [342, 30] width 18 height 18
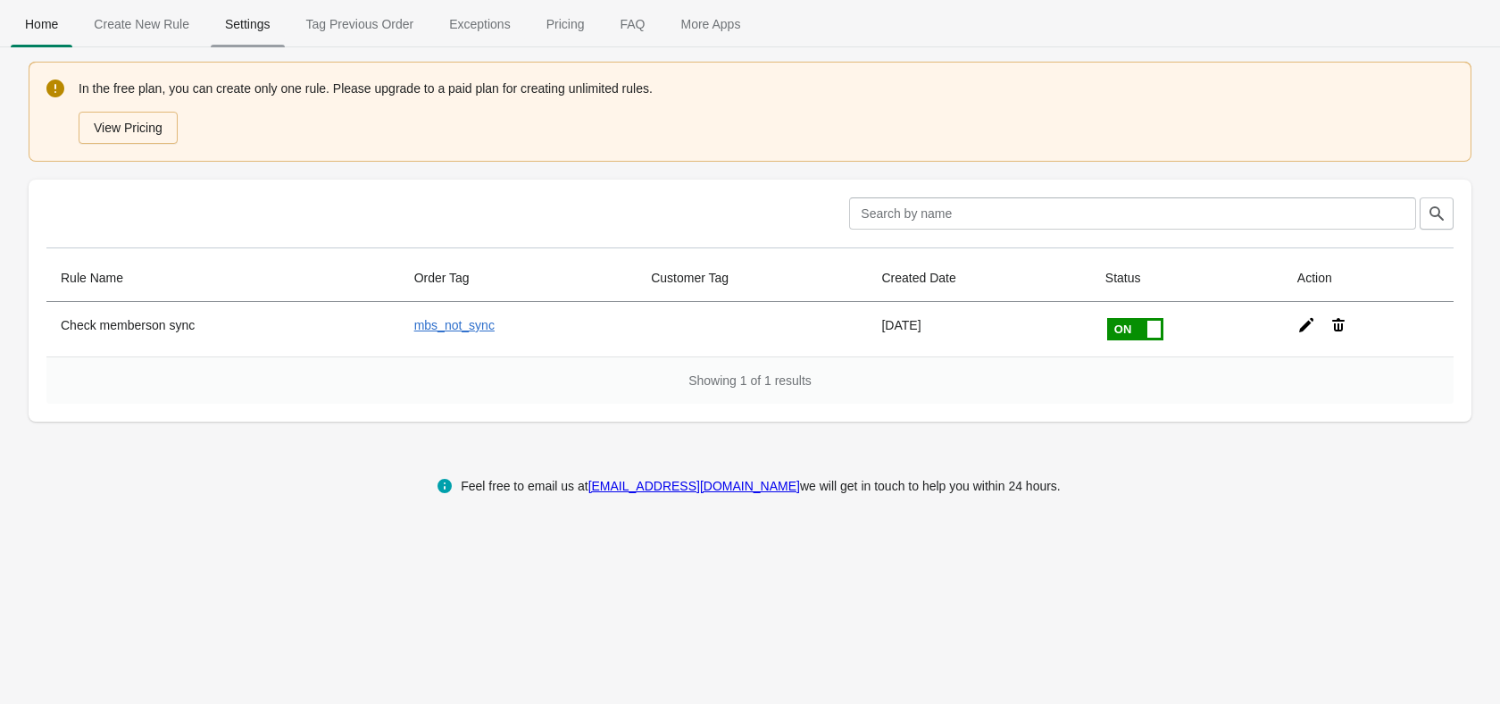
click at [254, 38] on span "Settings" at bounding box center [248, 24] width 74 height 32
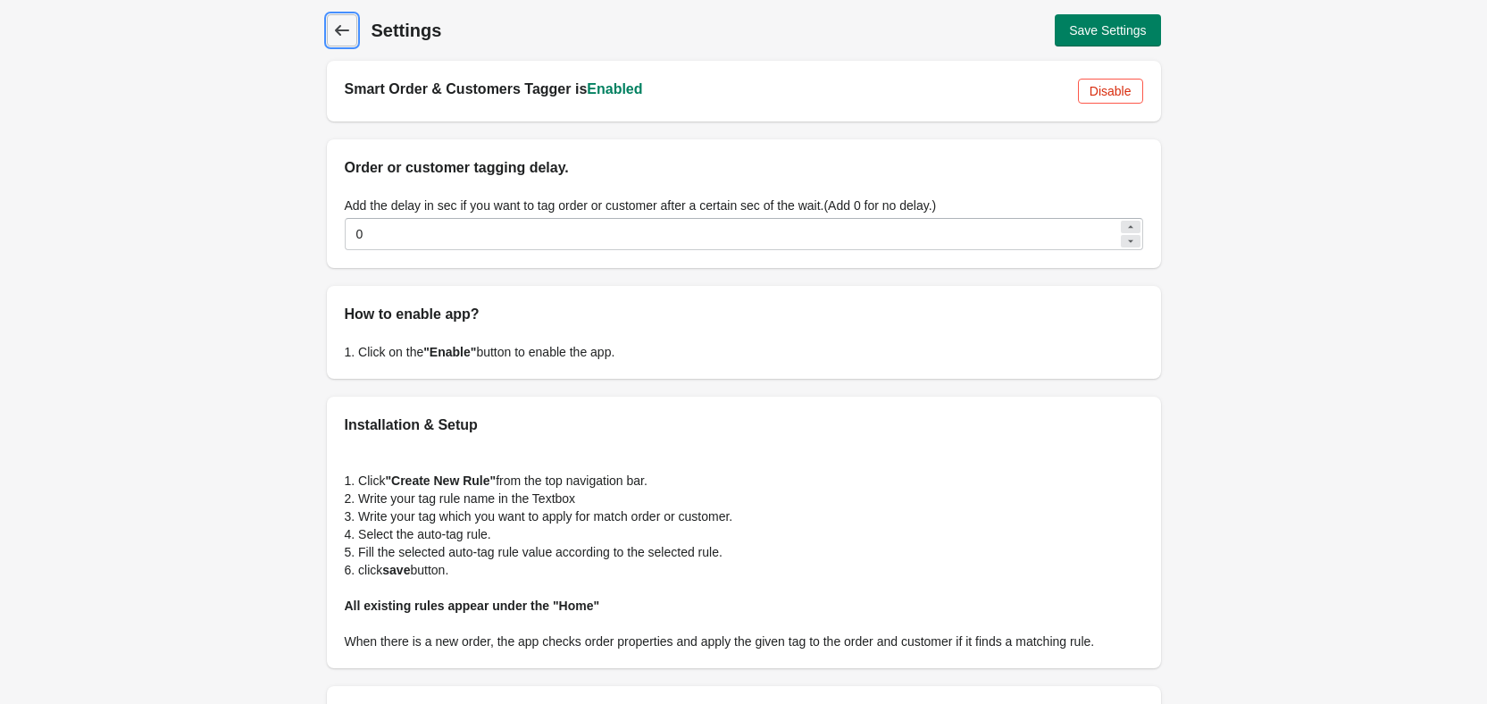
click at [336, 26] on icon at bounding box center [342, 30] width 18 height 18
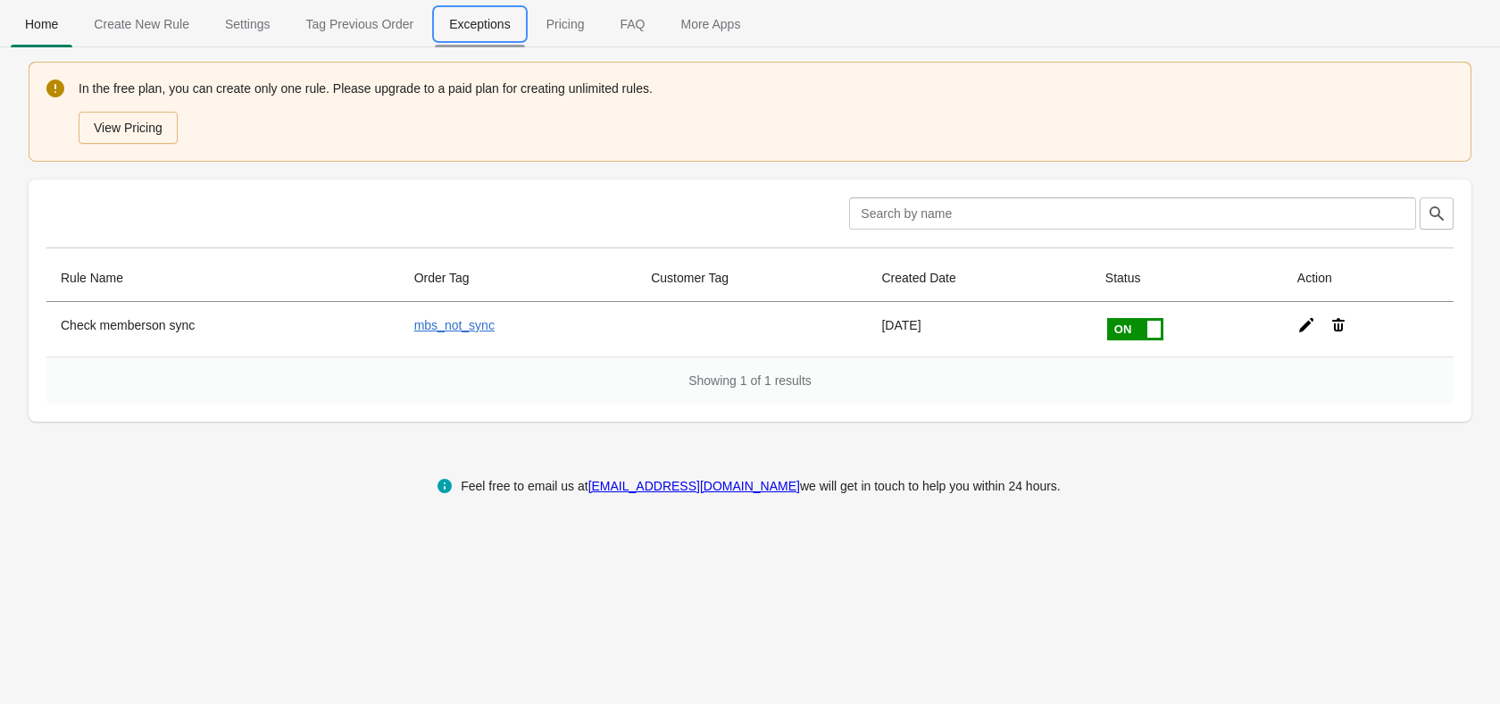
click at [486, 26] on span "Exceptions" at bounding box center [479, 24] width 89 height 32
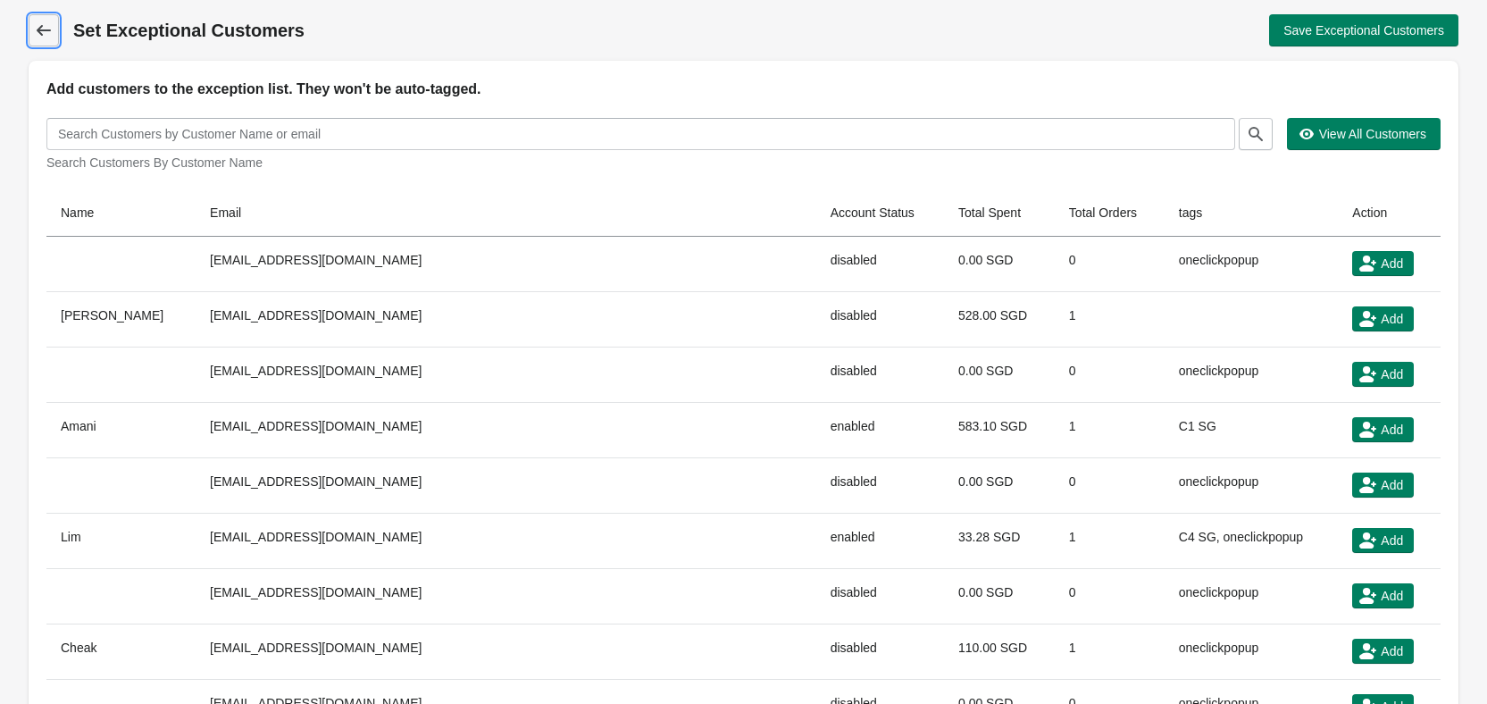
click at [37, 38] on icon at bounding box center [44, 30] width 18 height 18
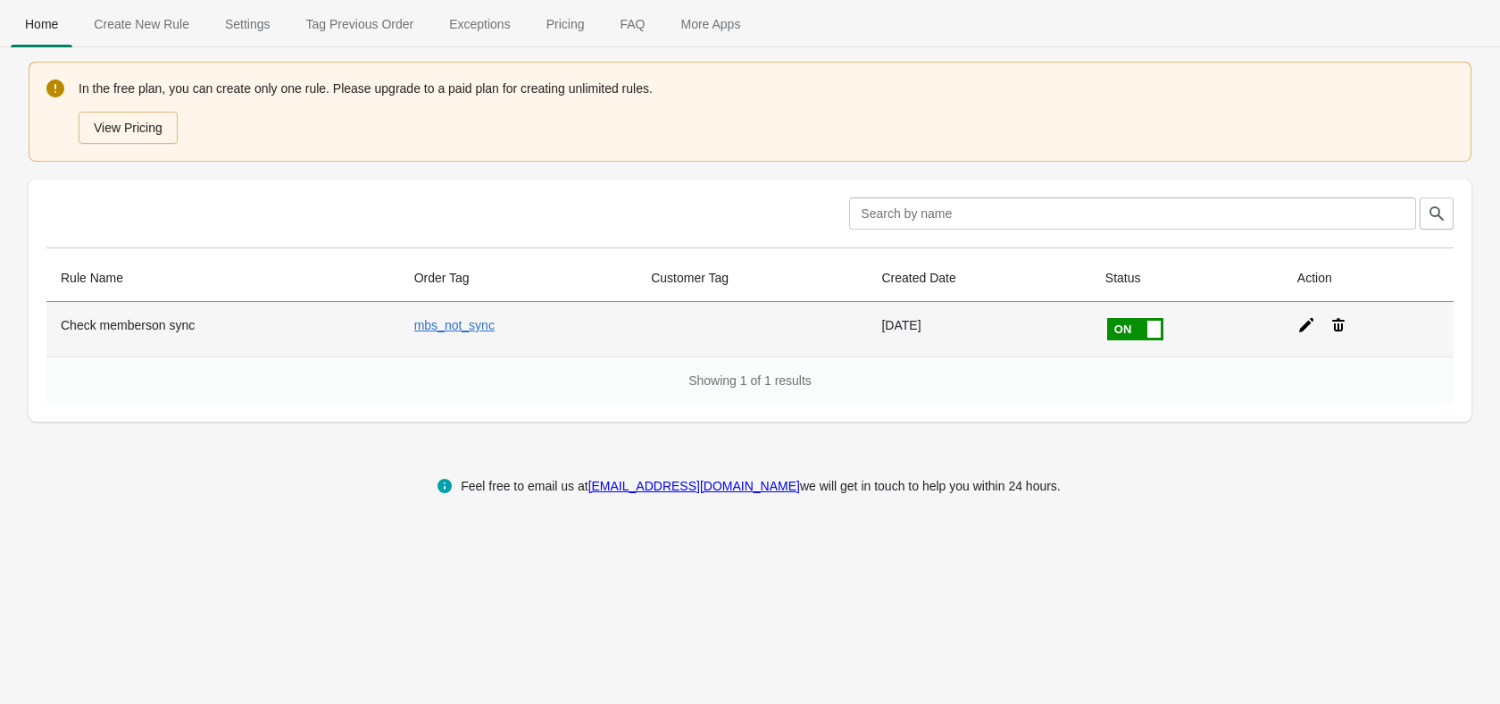
click at [1298, 332] on icon at bounding box center [1307, 325] width 18 height 18
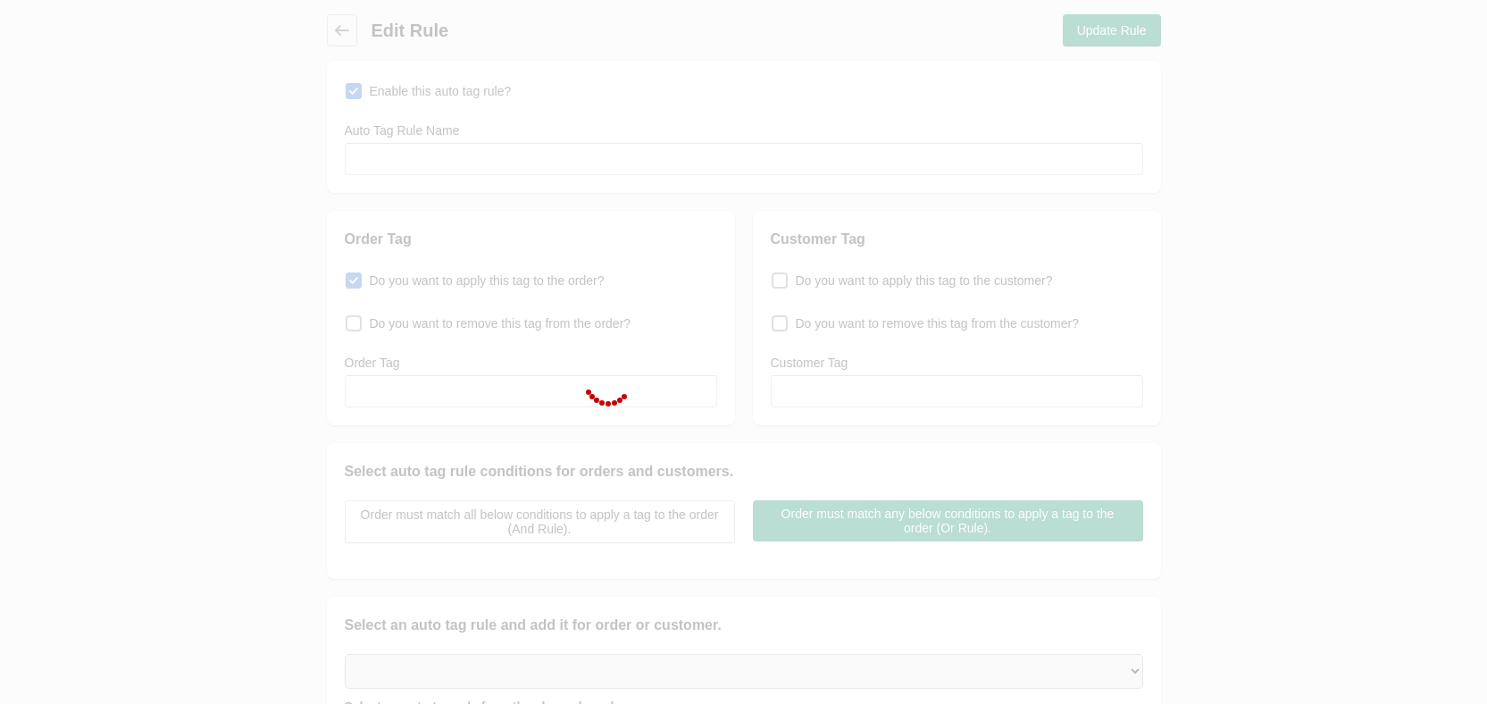
type input "Check memberson sync"
checkbox input "true"
type input "mbs_not_sync"
select select "46"
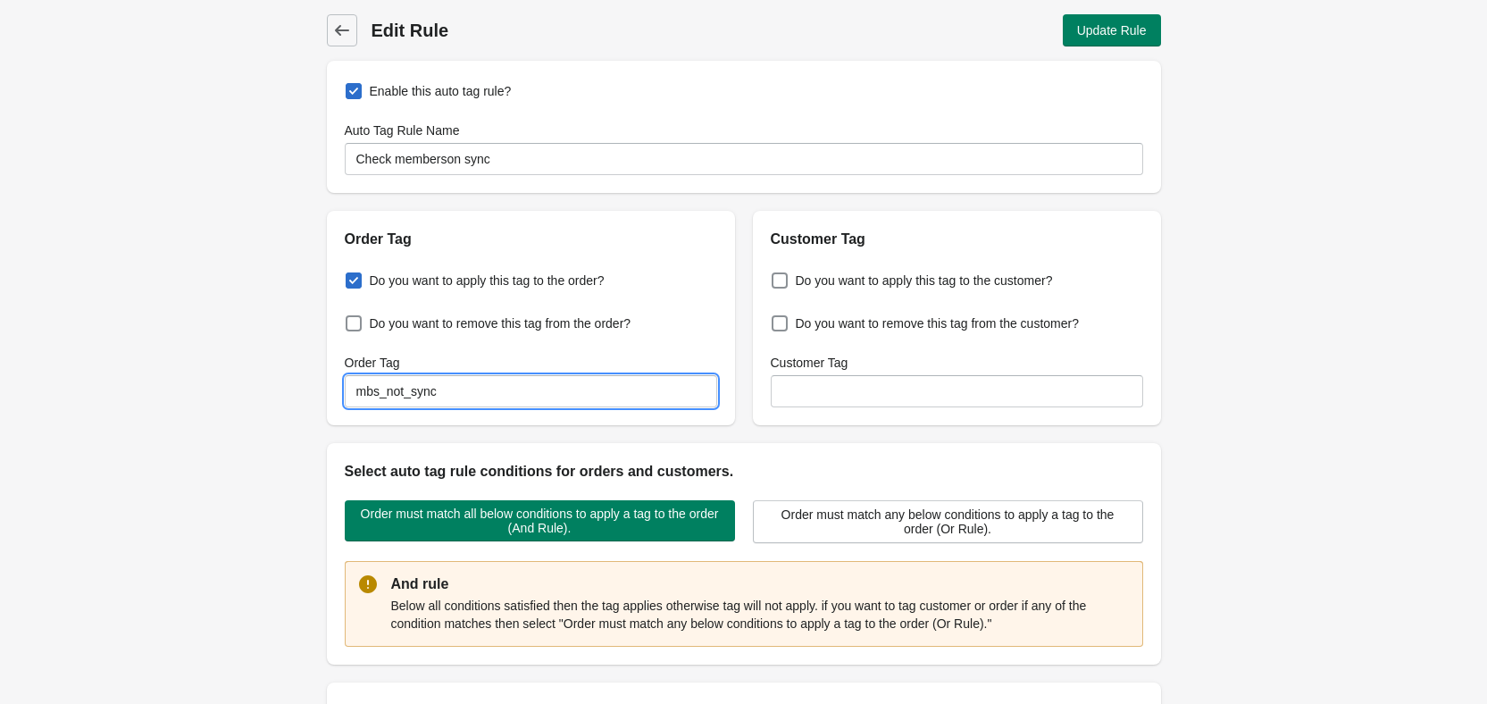
click at [492, 395] on input "mbs_not_sync" at bounding box center [531, 391] width 372 height 32
click at [330, 27] on span "Back" at bounding box center [342, 30] width 25 height 25
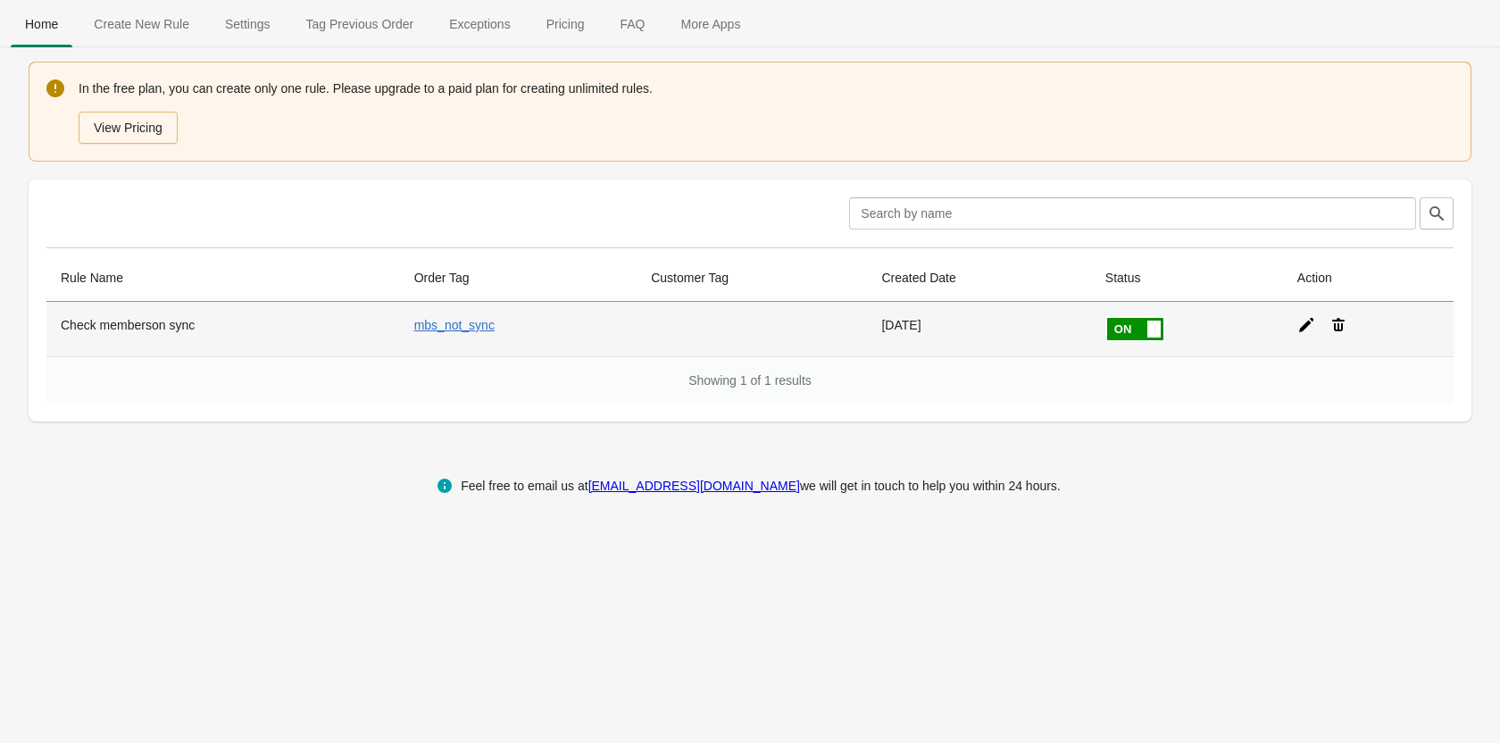
click at [1310, 326] on icon at bounding box center [1307, 325] width 18 height 18
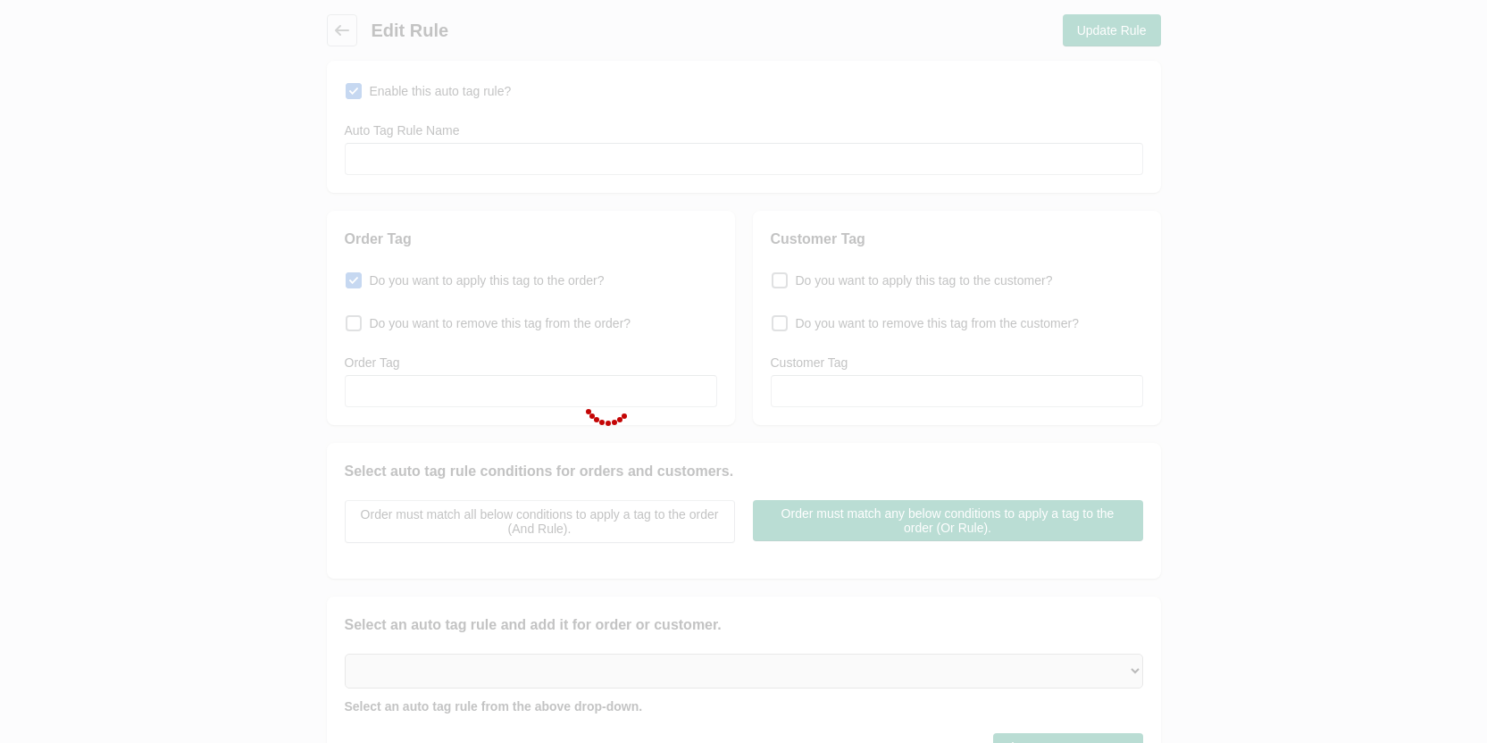
type input "Check memberson sync"
checkbox input "true"
type input "mbs_not_sync"
select select "46"
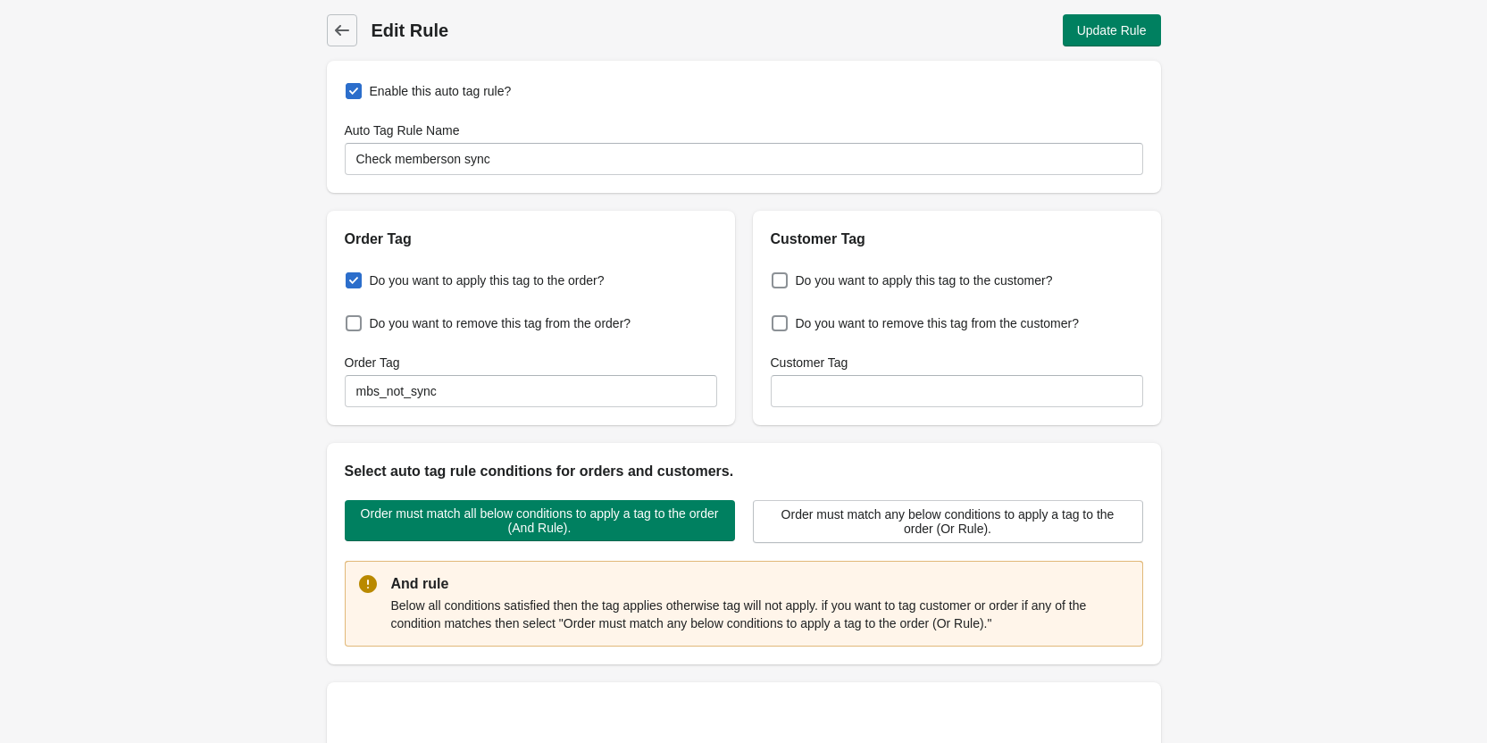
click at [363, 31] on div "Back Edit Rule Update Rule" at bounding box center [744, 30] width 834 height 32
click at [344, 29] on icon at bounding box center [342, 30] width 18 height 18
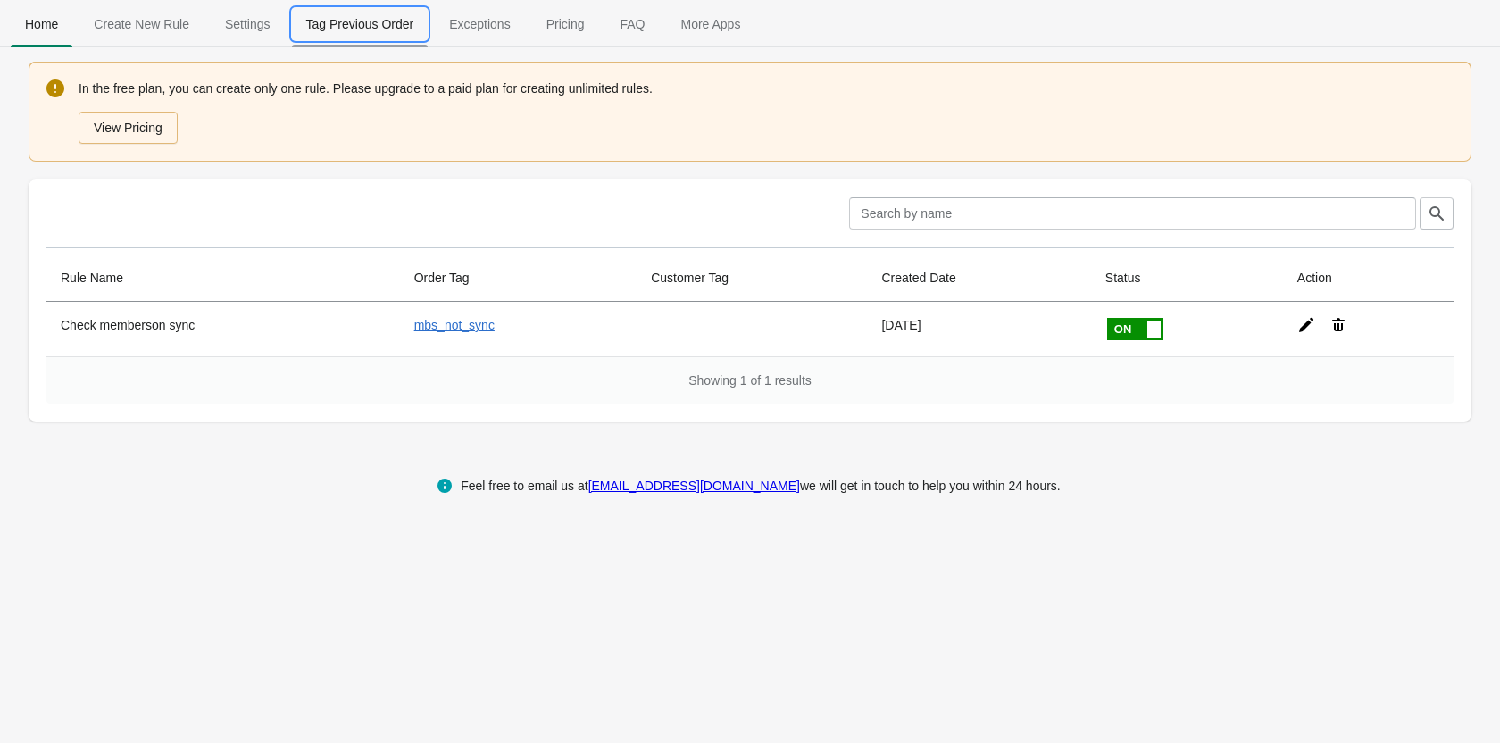
click at [360, 29] on span "Tag Previous Order" at bounding box center [360, 24] width 137 height 32
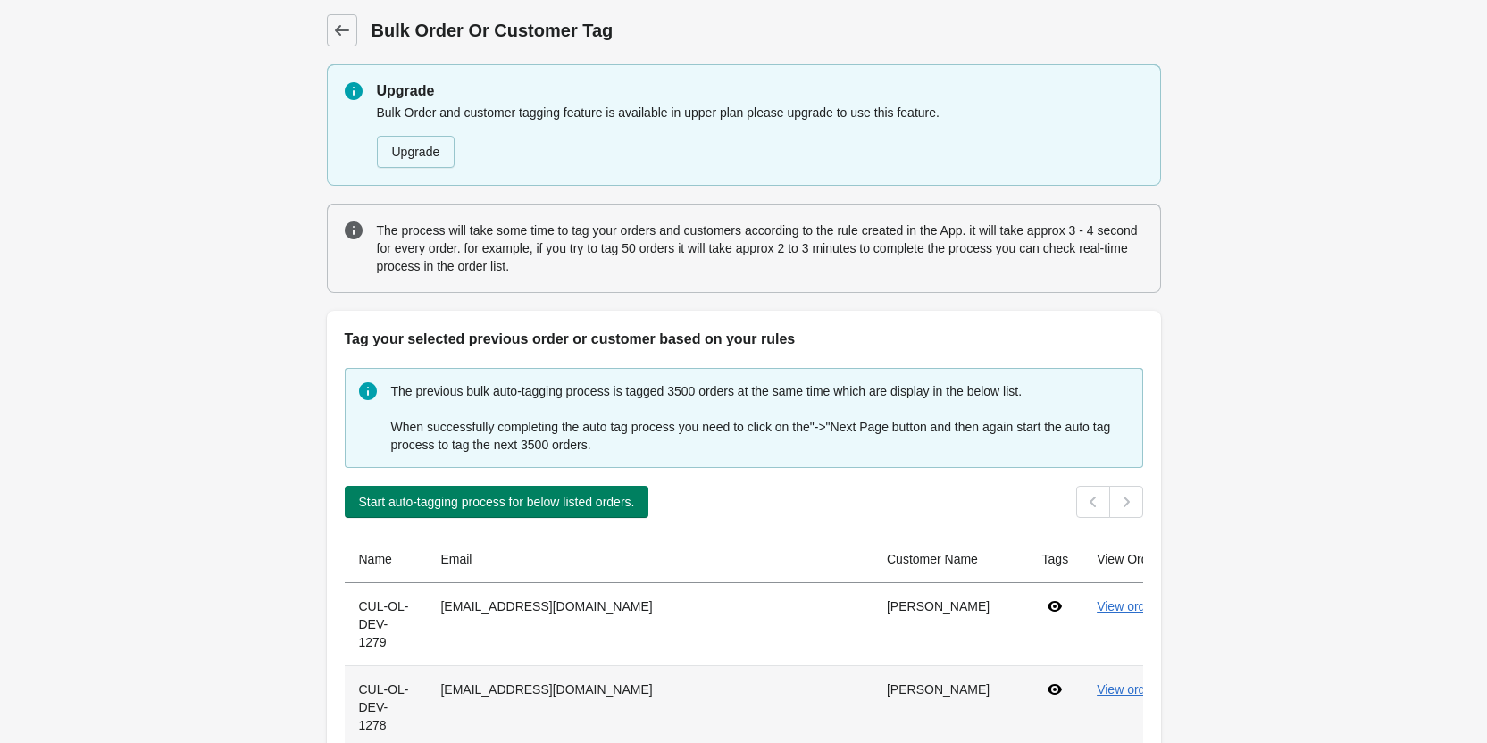
scroll to position [268, 0]
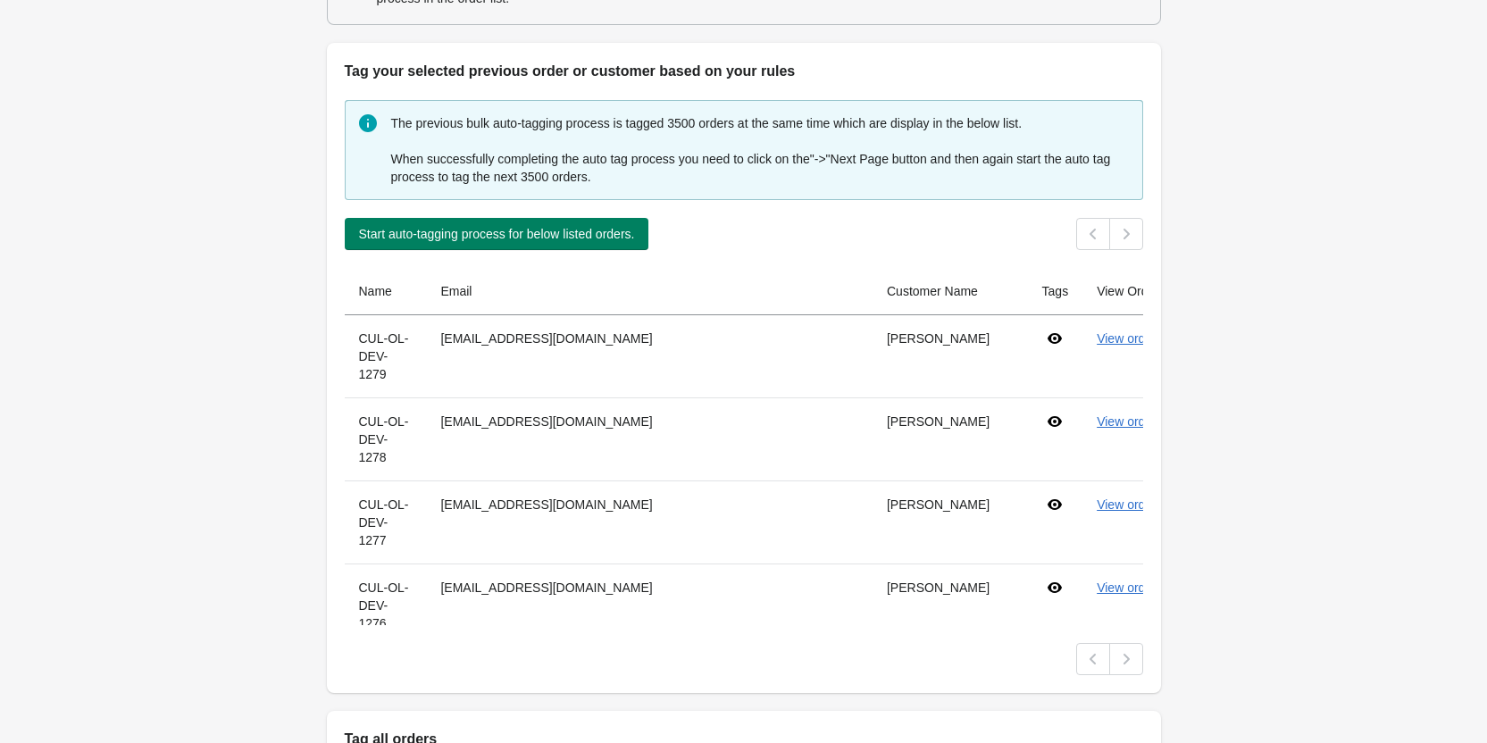
click at [1212, 671] on icon "button" at bounding box center [1219, 678] width 14 height 14
click at [1048, 665] on icon at bounding box center [1055, 670] width 14 height 11
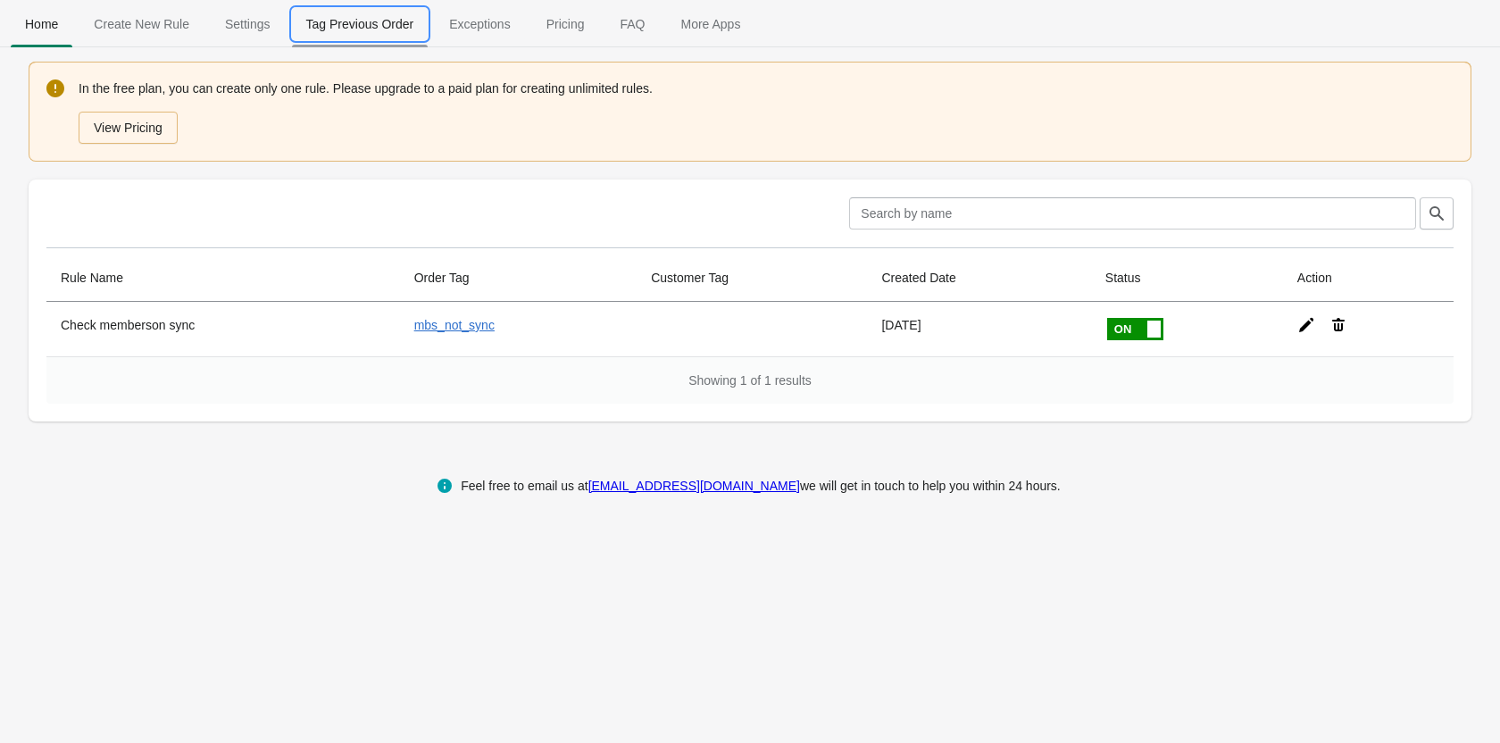
click at [364, 33] on span "Tag Previous Order" at bounding box center [360, 24] width 137 height 32
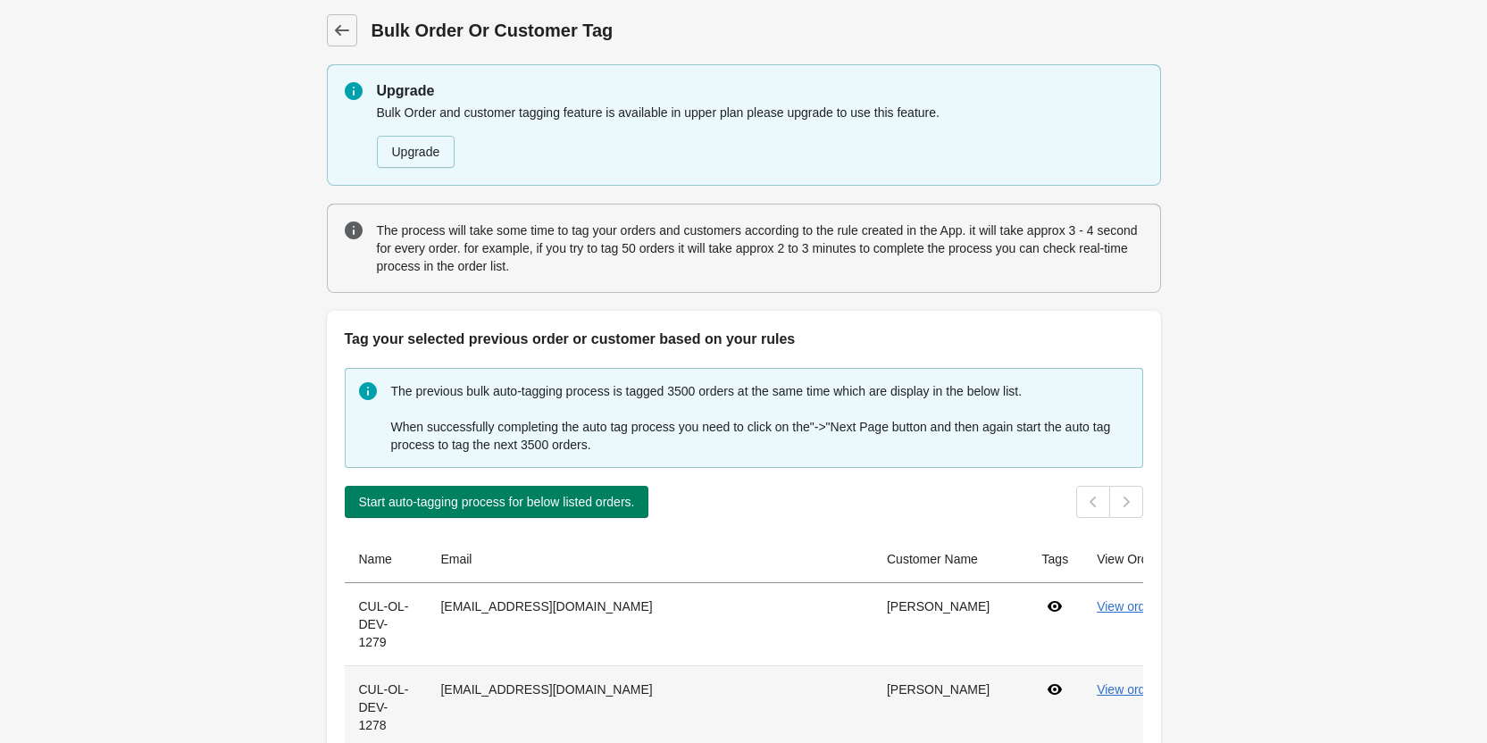
scroll to position [357, 0]
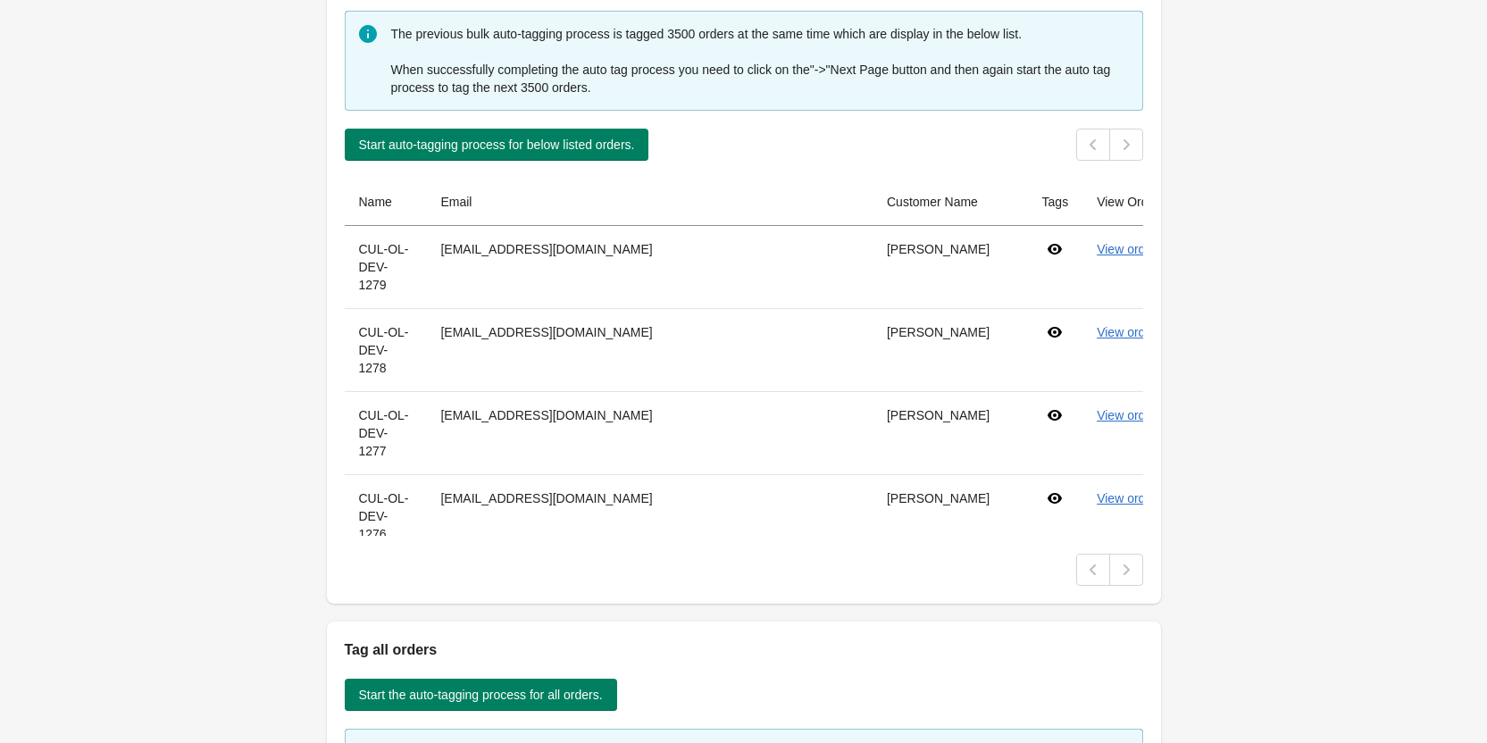
click at [1210, 580] on icon "button" at bounding box center [1219, 589] width 18 height 18
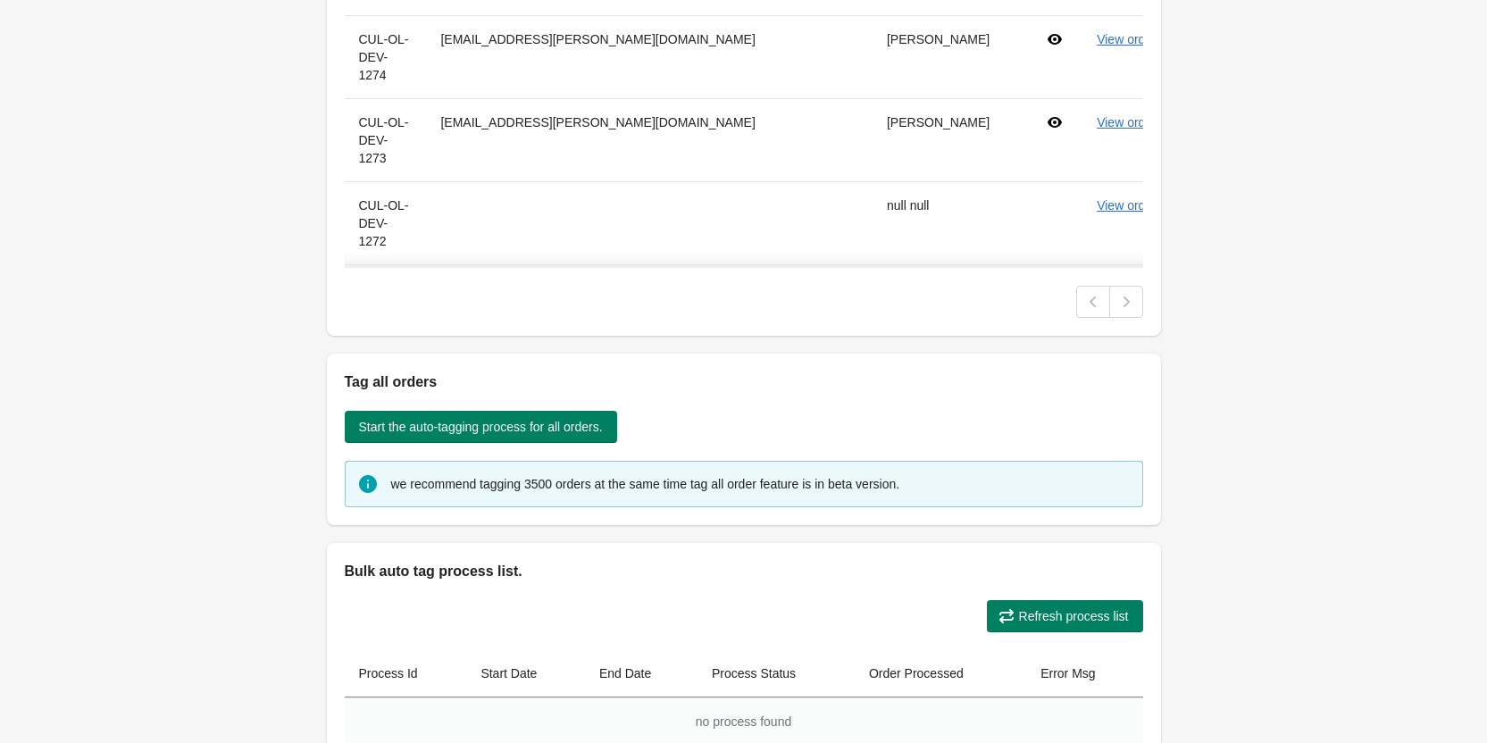
scroll to position [834, 0]
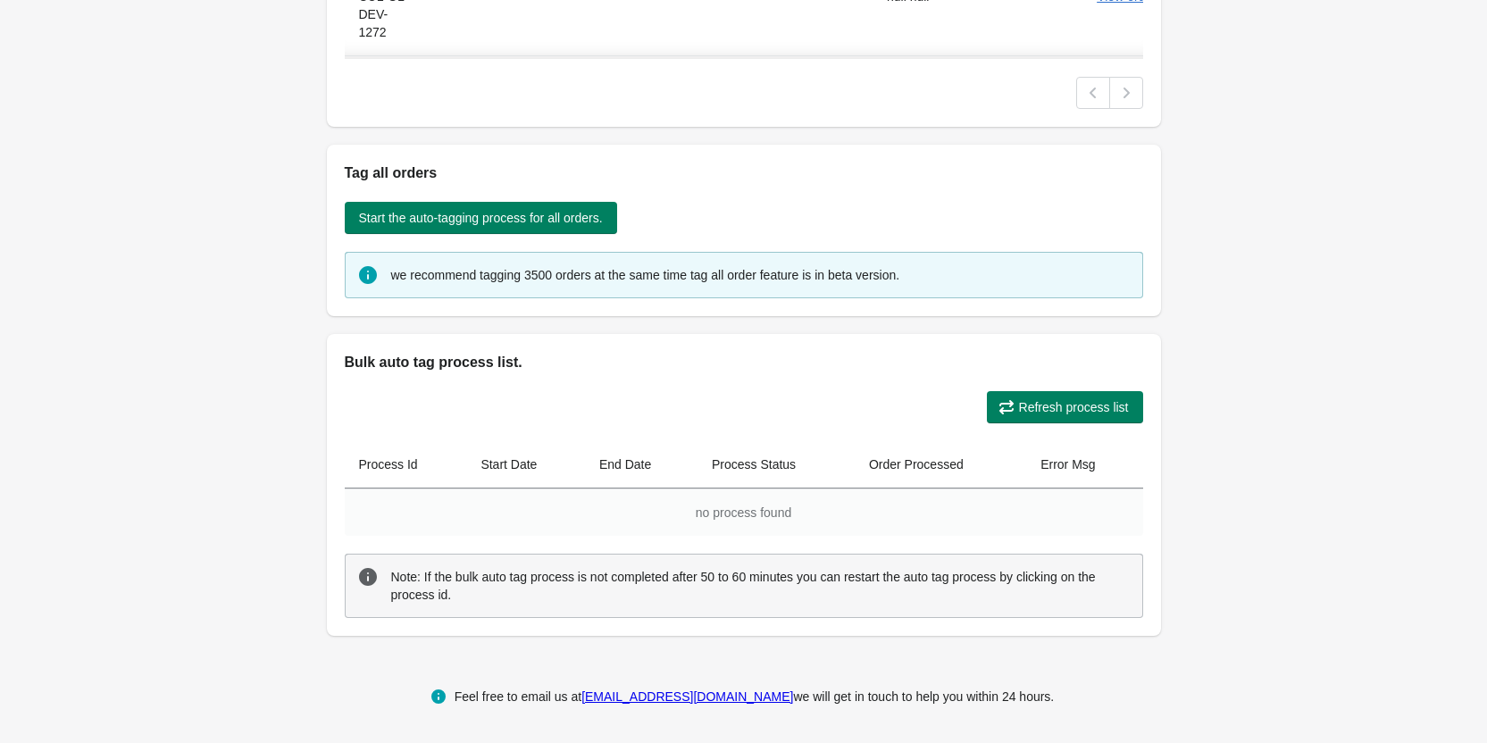
drag, startPoint x: 919, startPoint y: 645, endPoint x: 748, endPoint y: 356, distance: 335.6
click at [748, 356] on h2 "Bulk auto tag process list." at bounding box center [744, 362] width 798 height 21
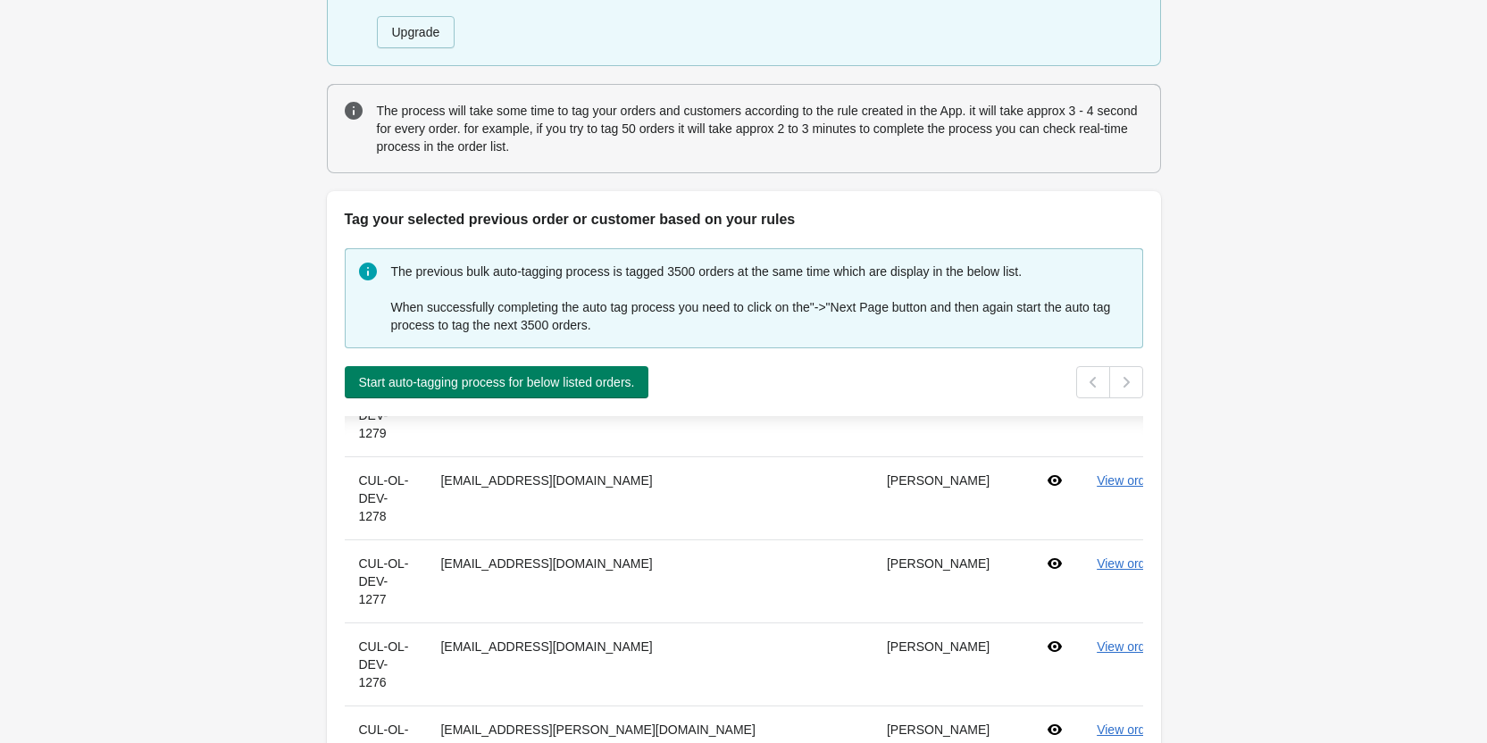
scroll to position [0, 0]
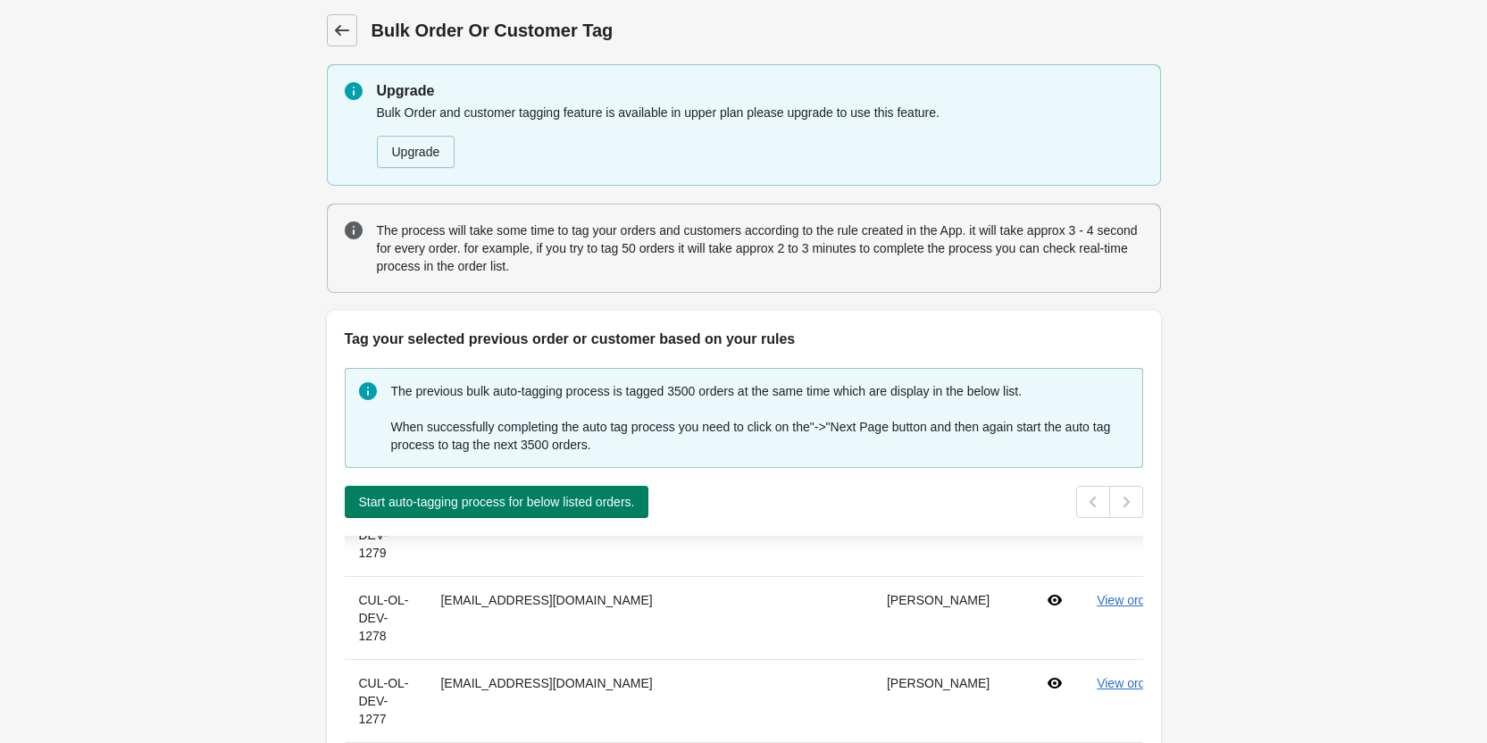
click at [336, 26] on icon at bounding box center [342, 30] width 18 height 18
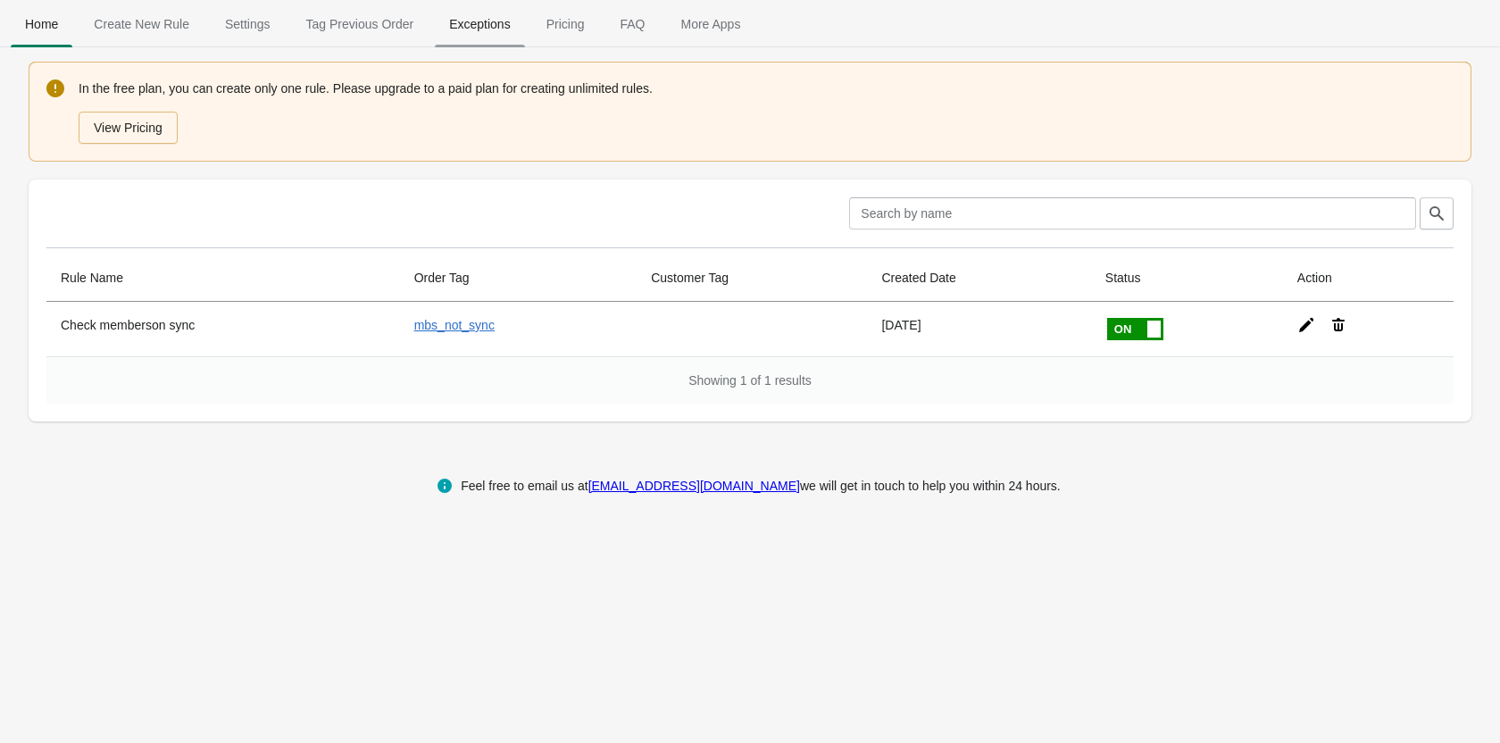
click at [481, 23] on span "Exceptions" at bounding box center [479, 24] width 89 height 32
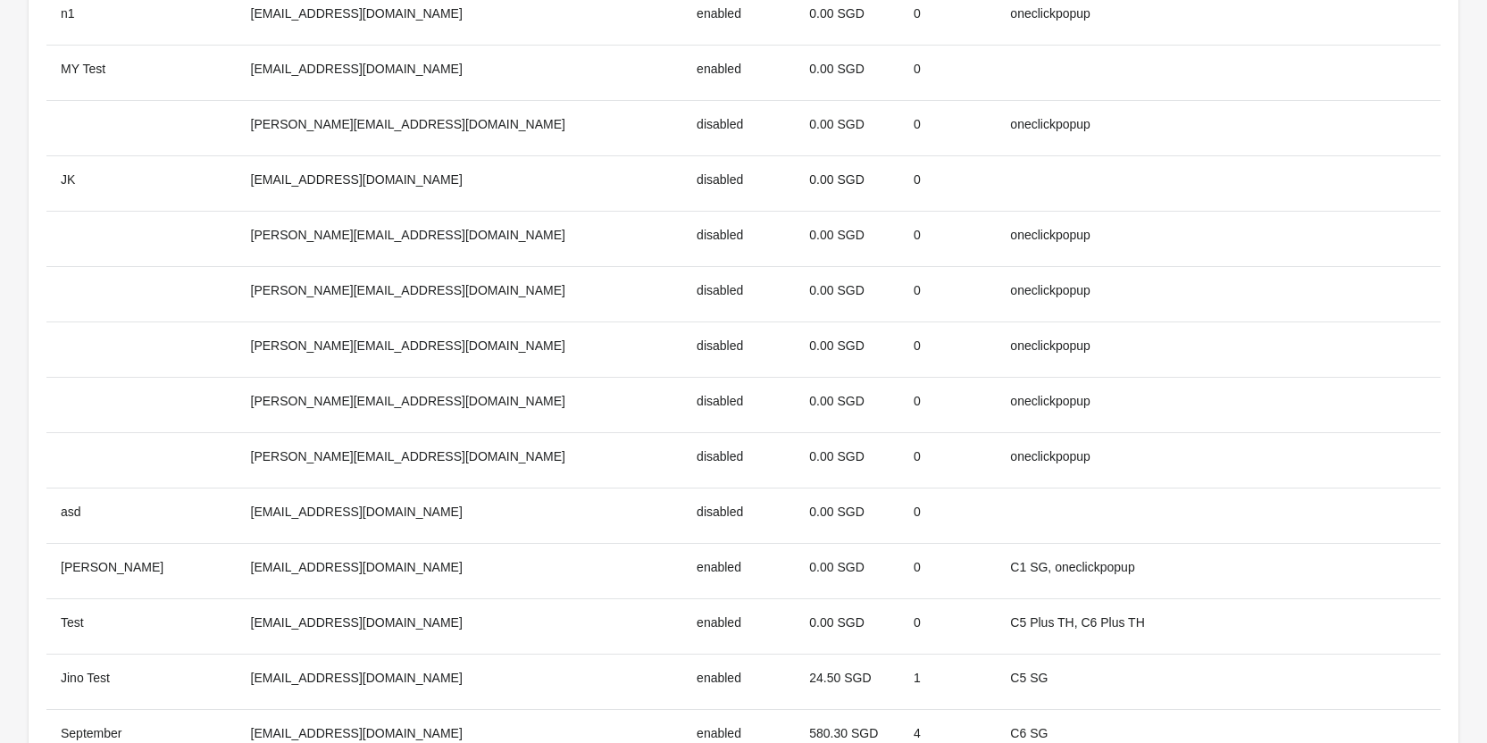
scroll to position [89, 0]
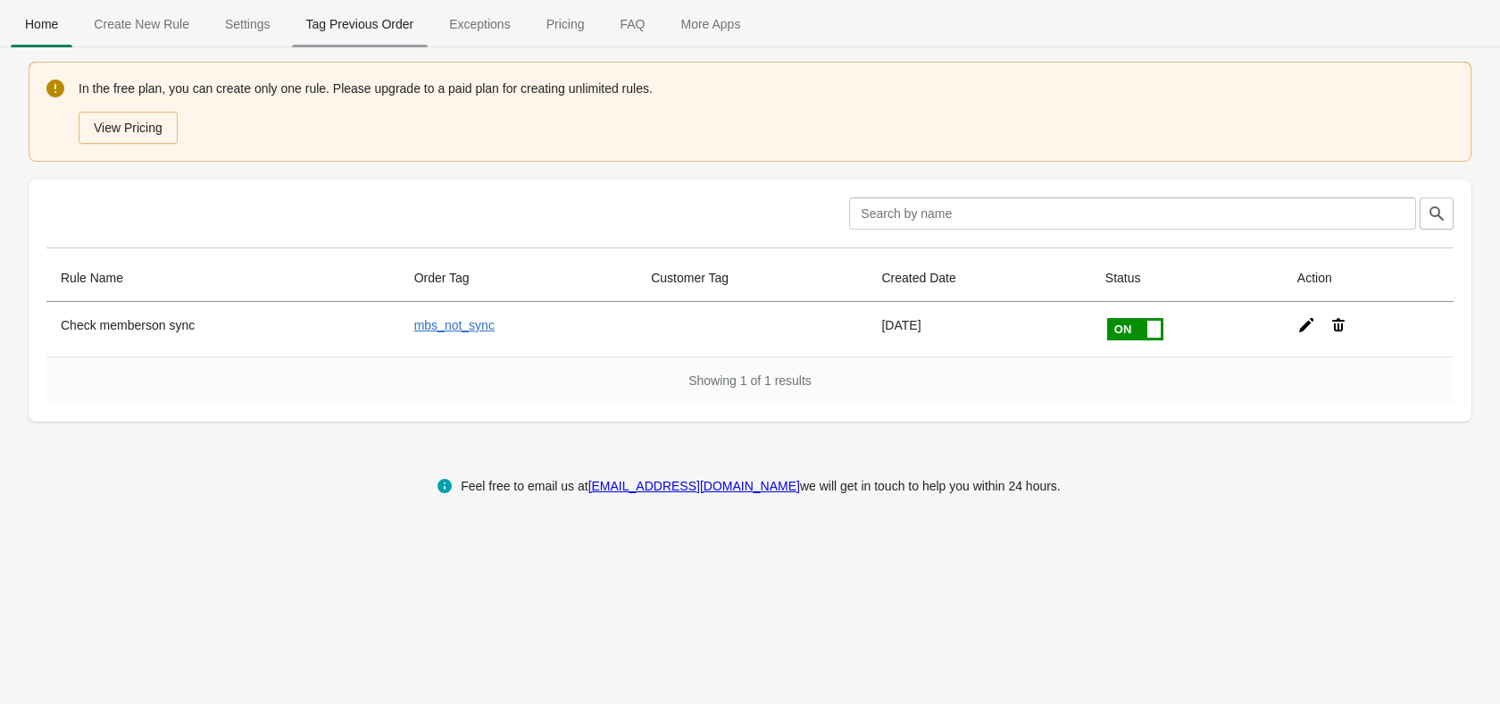
click at [334, 40] on button "Tag Previous Order" at bounding box center [360, 24] width 144 height 46
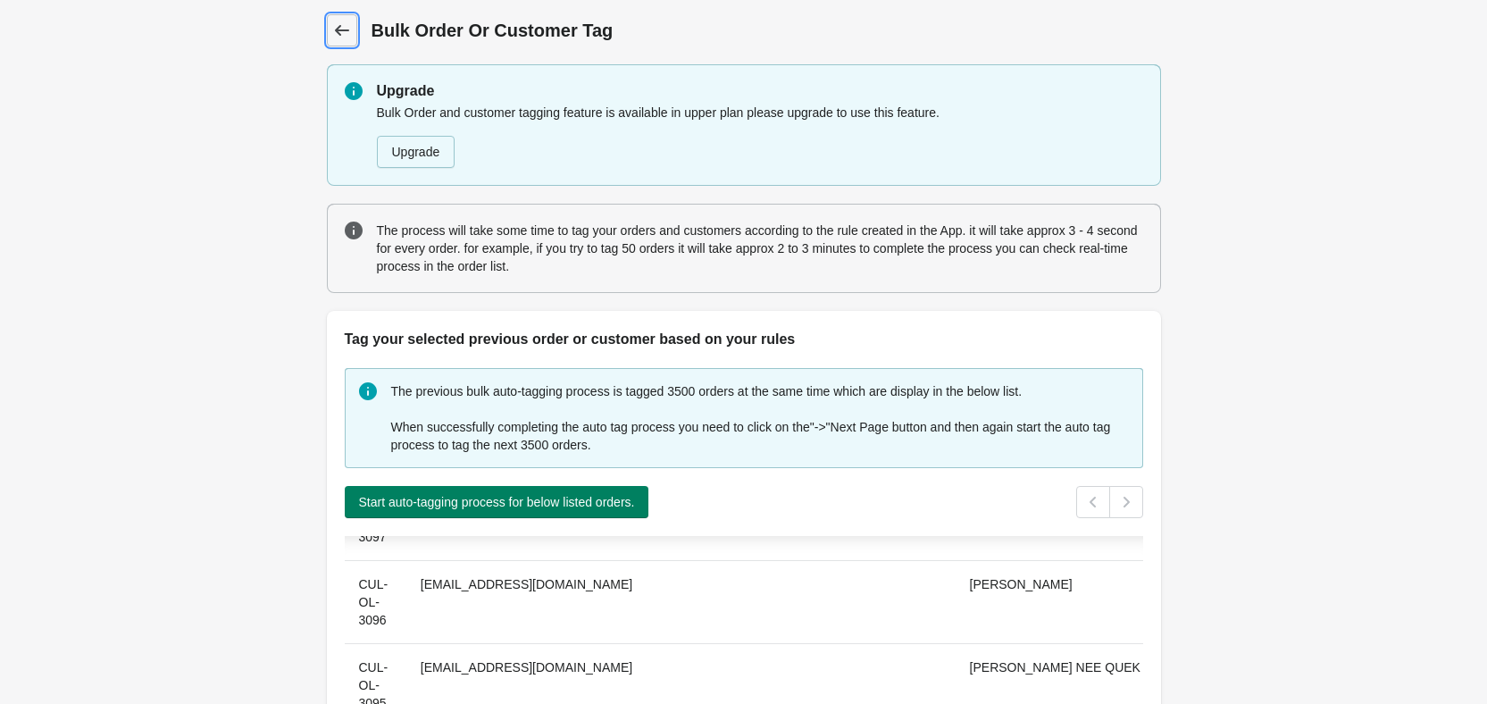
click at [345, 32] on icon at bounding box center [342, 30] width 18 height 18
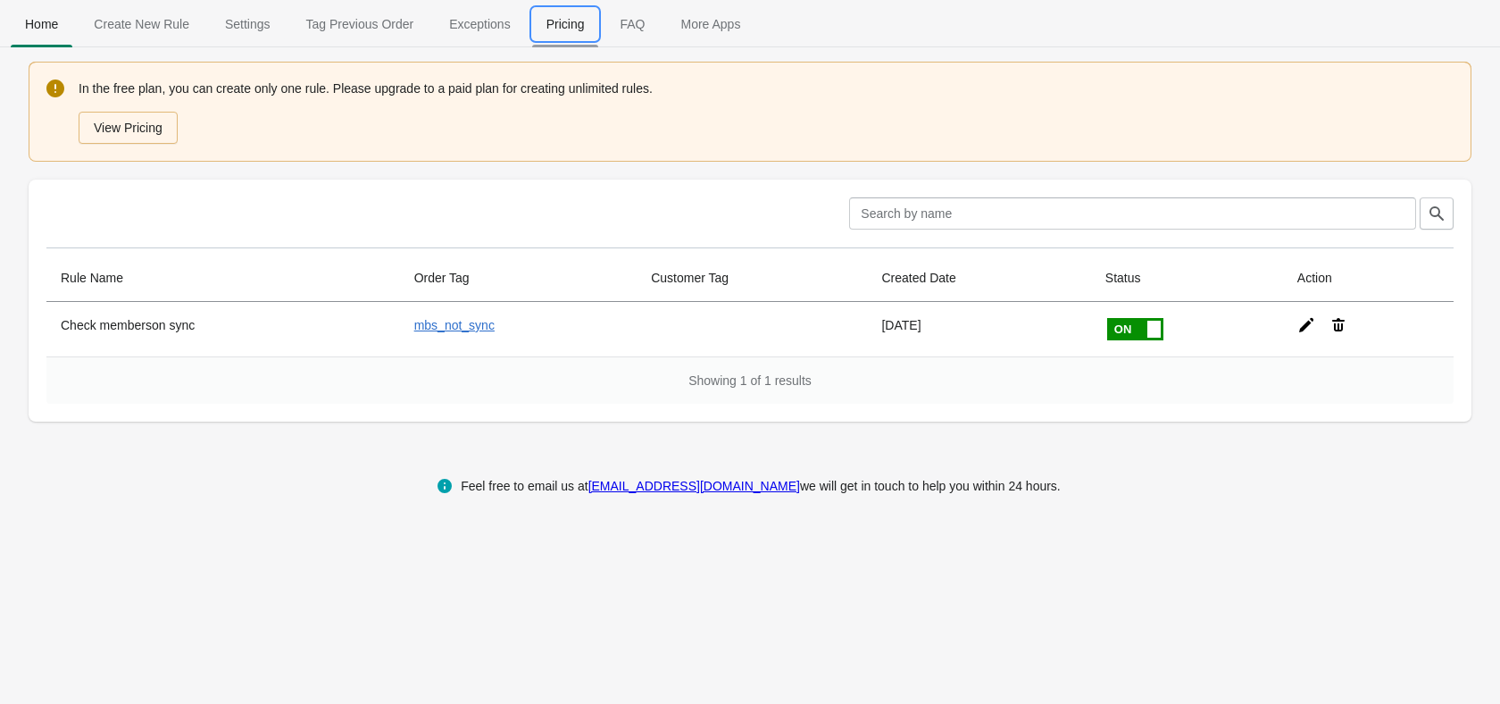
click at [544, 33] on span "Pricing" at bounding box center [565, 24] width 67 height 32
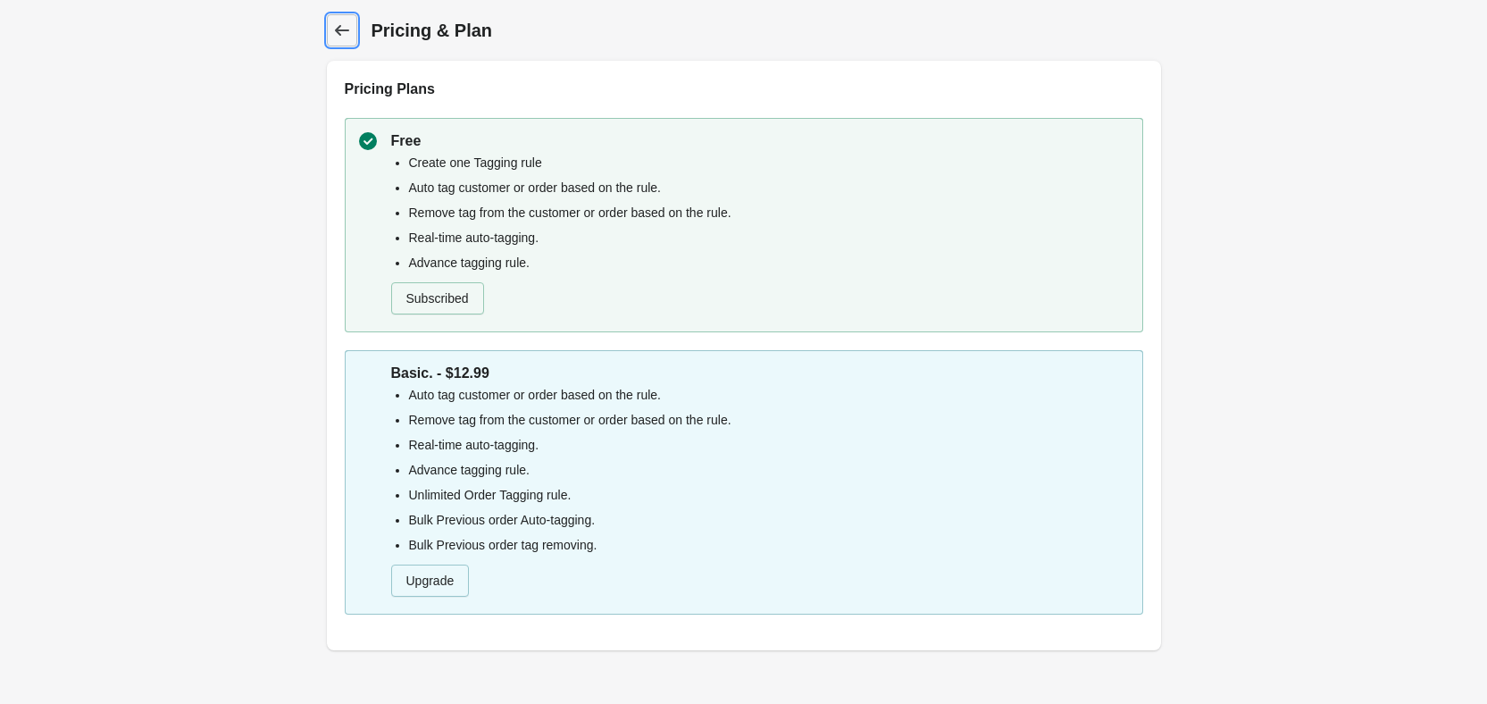
click at [355, 39] on link "Back" at bounding box center [342, 30] width 30 height 32
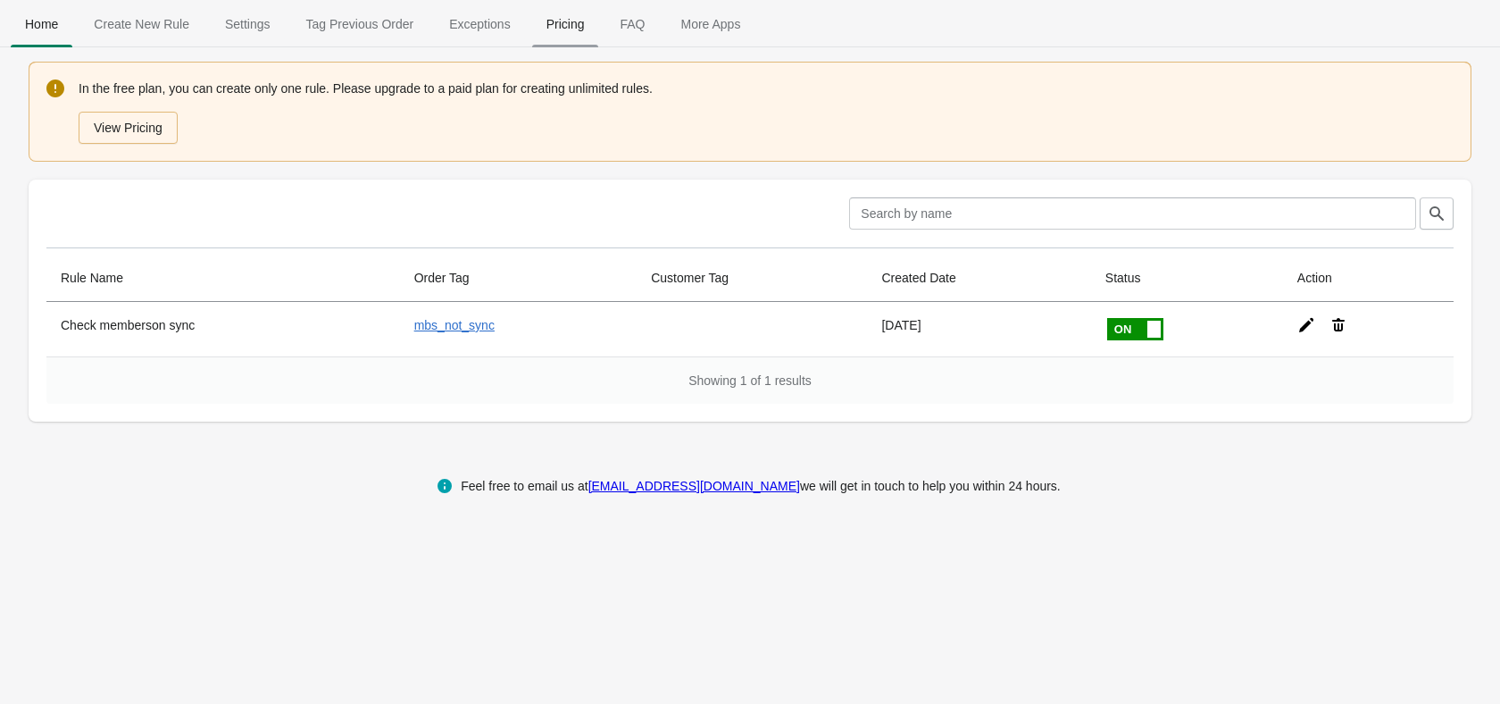
click at [556, 37] on span "Pricing" at bounding box center [565, 24] width 67 height 32
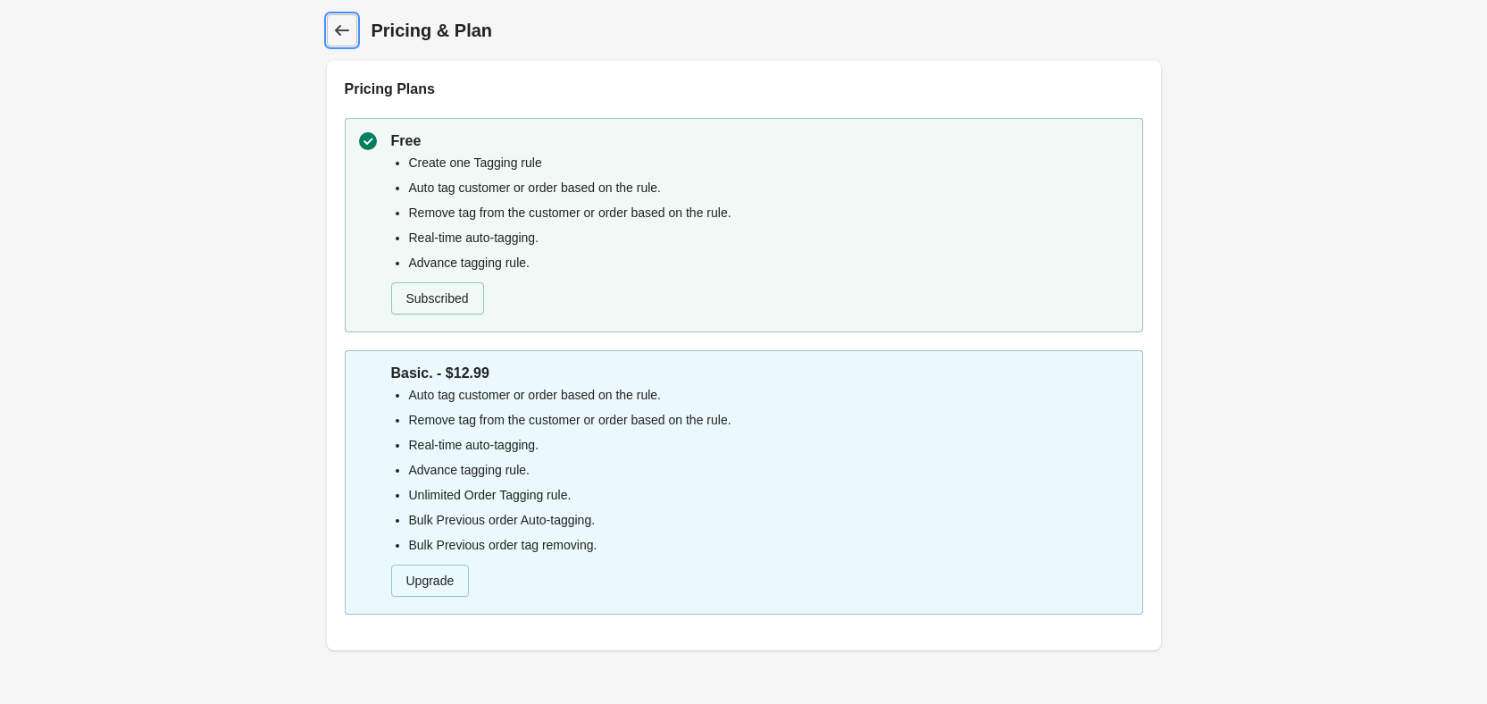
click at [346, 31] on icon at bounding box center [341, 30] width 14 height 11
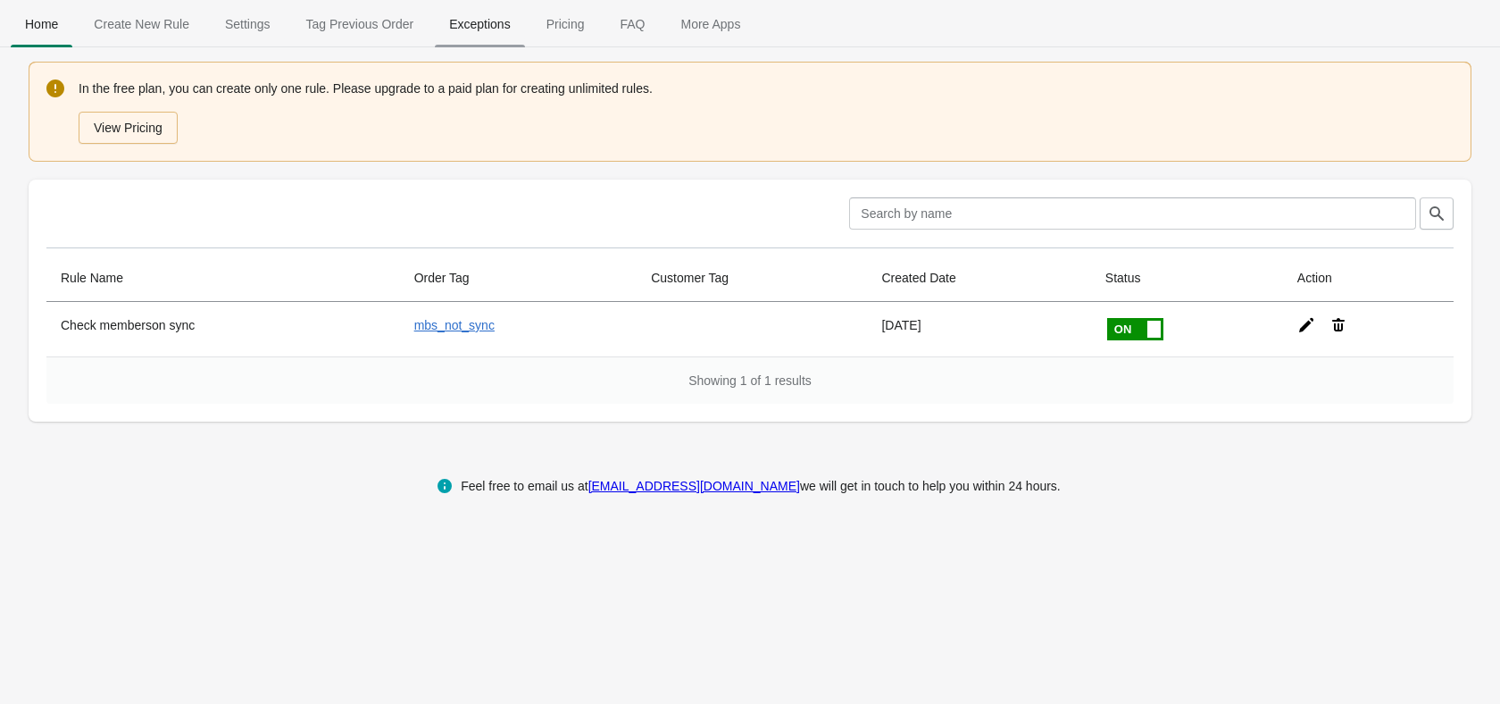
click at [455, 29] on span "Exceptions" at bounding box center [479, 24] width 89 height 32
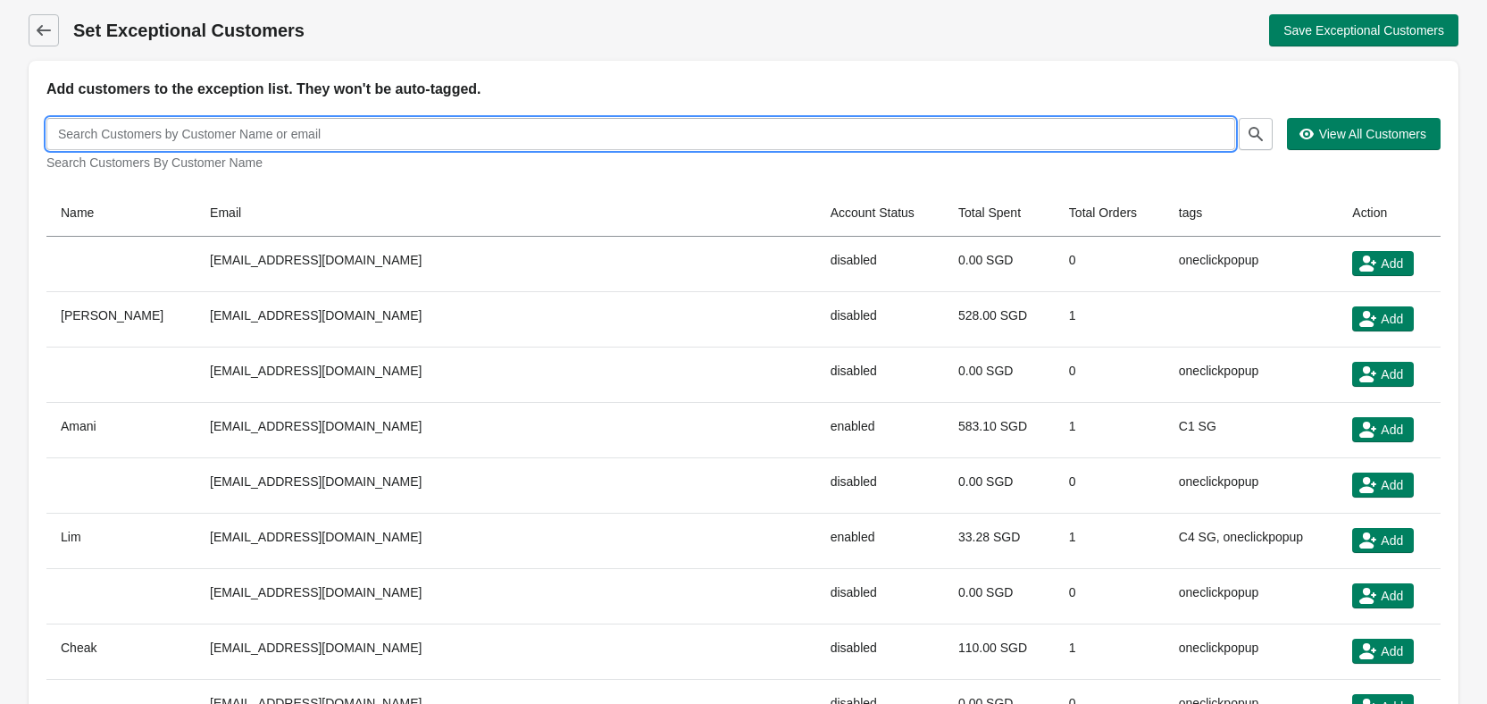
click at [351, 145] on input "text" at bounding box center [640, 134] width 1189 height 32
paste input "[EMAIL_ADDRESS][DOMAIN_NAME]"
click at [1252, 137] on icon "button" at bounding box center [1256, 134] width 14 height 14
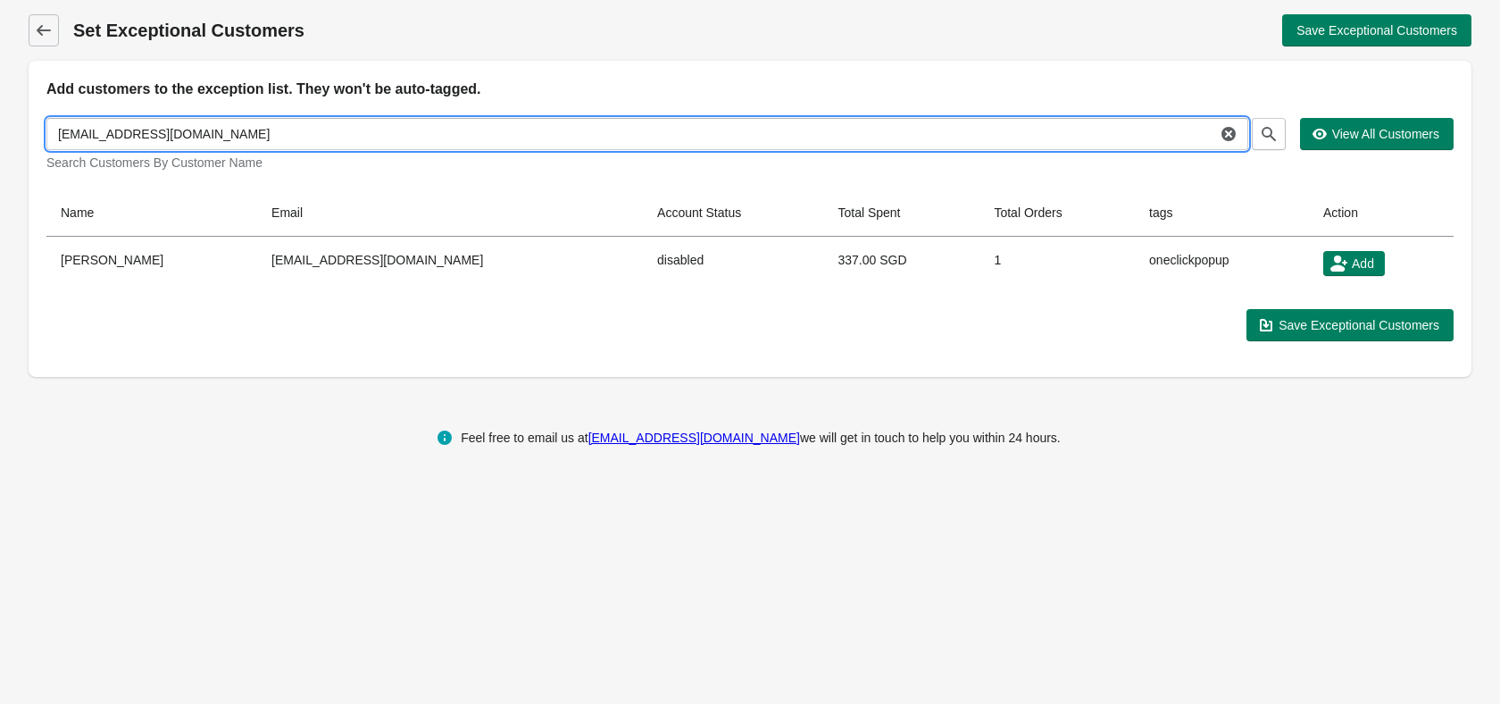
click at [400, 138] on input "[EMAIL_ADDRESS][DOMAIN_NAME]" at bounding box center [631, 134] width 1170 height 32
paste input "[EMAIL_ADDRESS]"
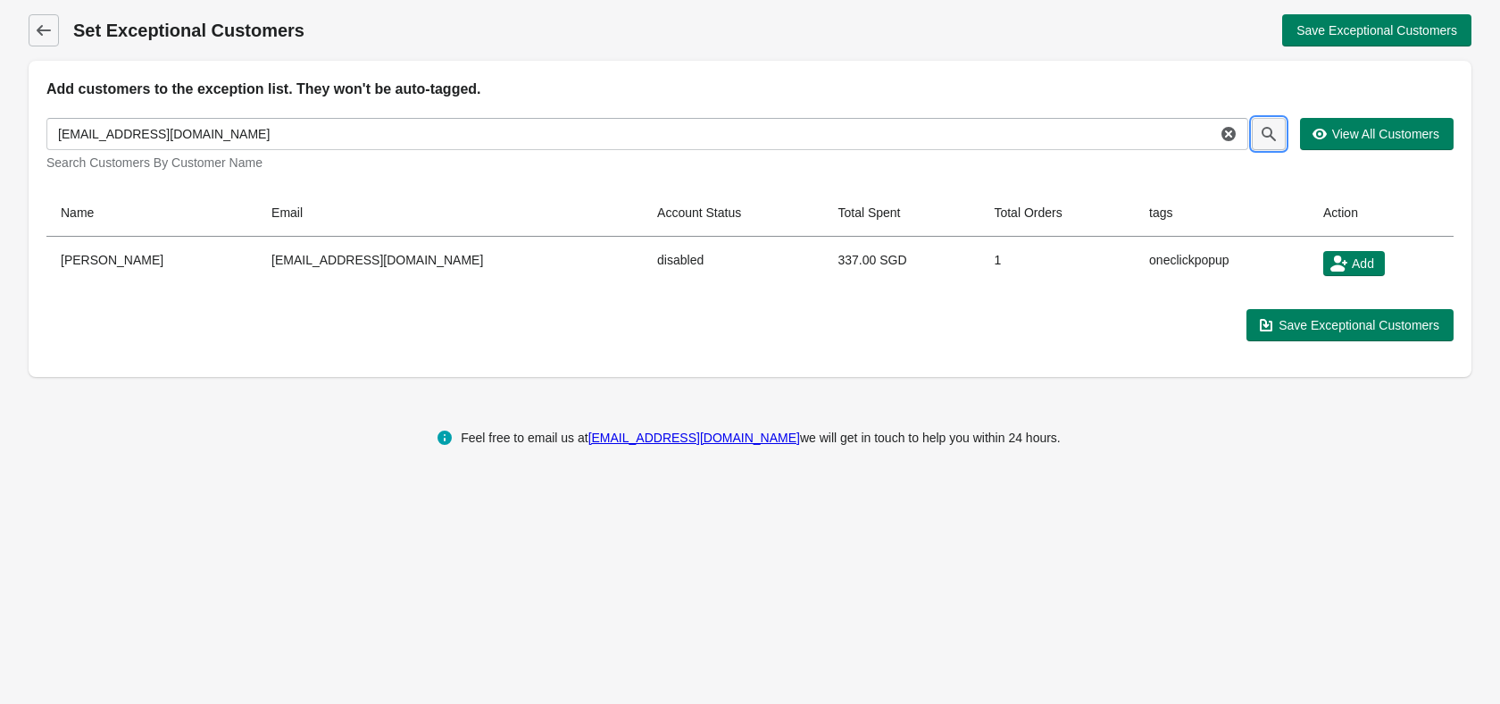
click at [1267, 143] on button "button" at bounding box center [1269, 134] width 34 height 32
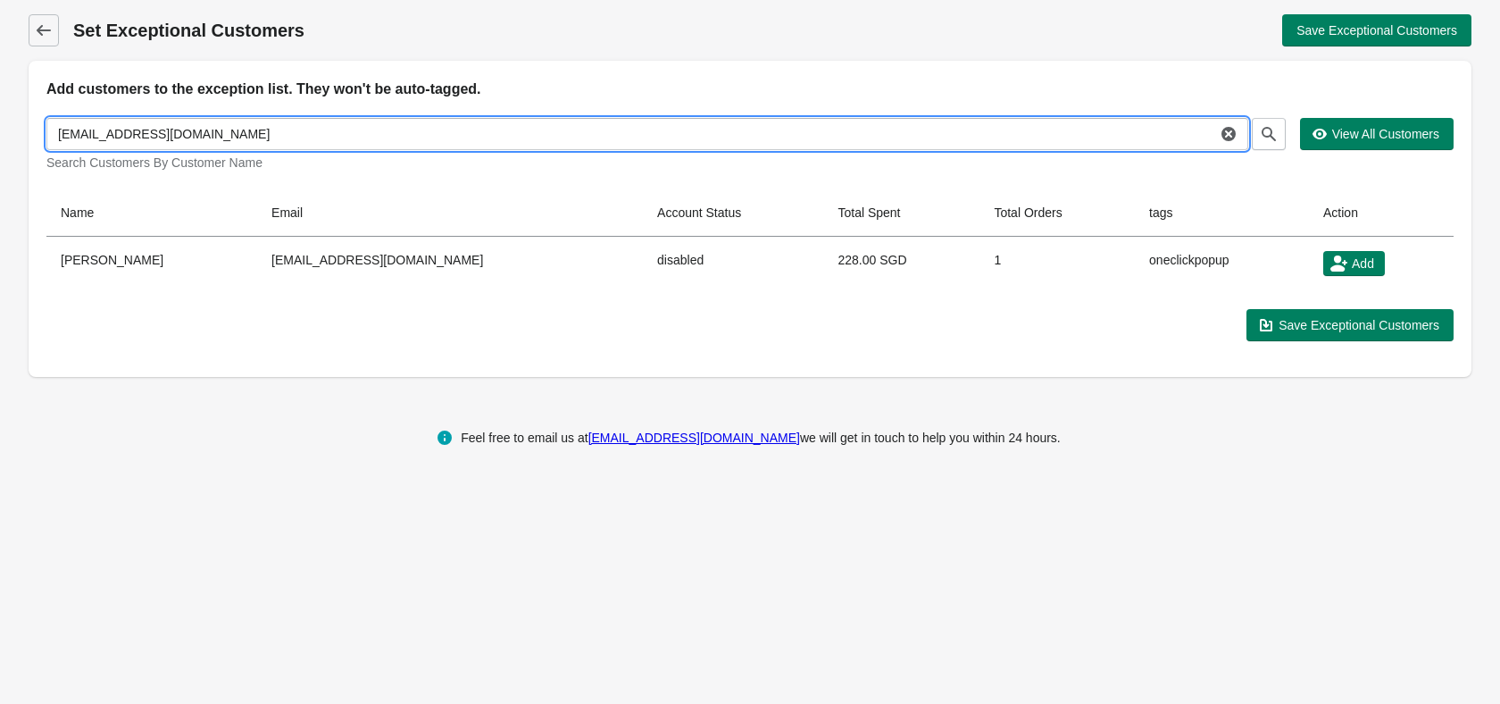
click at [581, 123] on input "[EMAIL_ADDRESS][DOMAIN_NAME]" at bounding box center [631, 134] width 1170 height 32
paste input "[EMAIL_ADDRESS][DOMAIN_NAME]"
paste input "text"
type input "[EMAIL_ADDRESS][DOMAIN_NAME]"
click at [1268, 138] on icon "button" at bounding box center [1269, 134] width 18 height 18
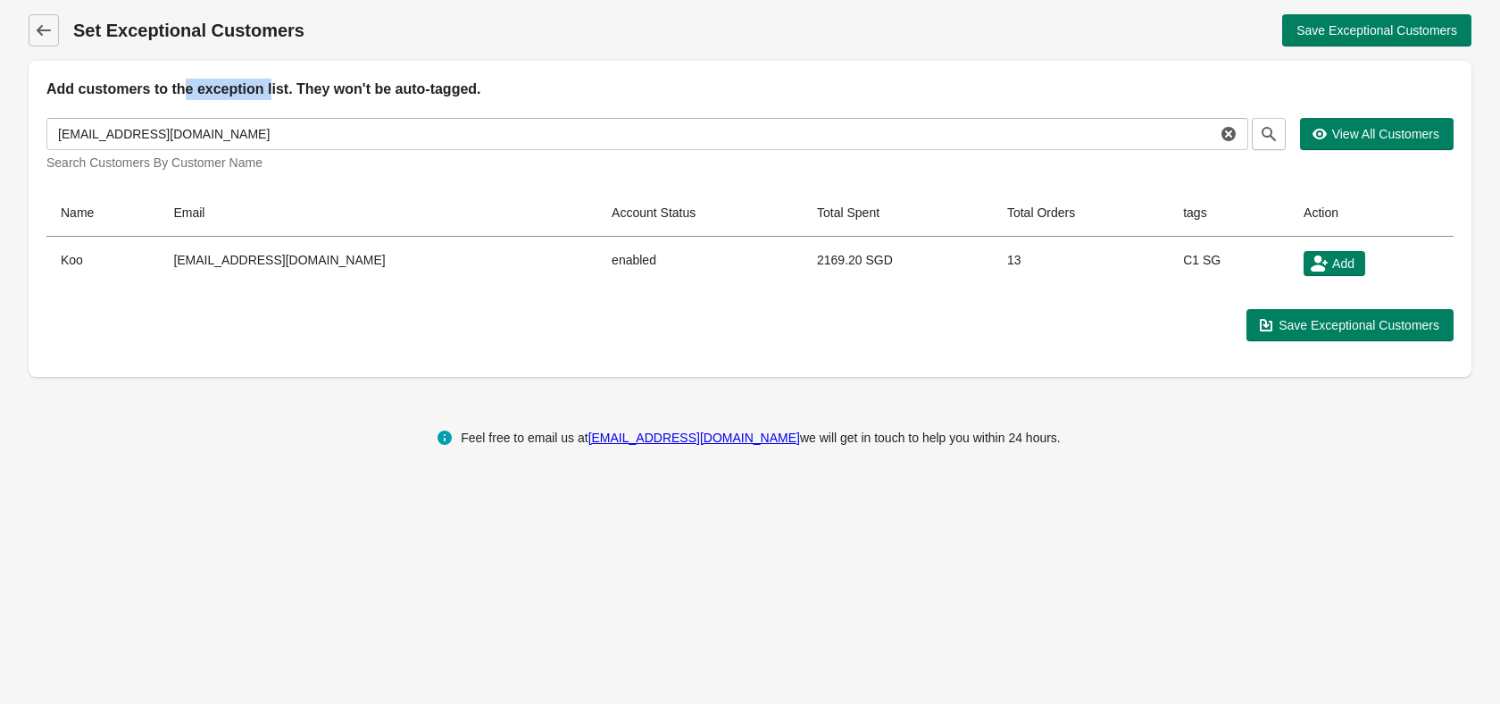
drag, startPoint x: 297, startPoint y: 91, endPoint x: 337, endPoint y: 91, distance: 39.3
click at [326, 92] on h2 "Add customers to the exception list. They won't be auto-tagged." at bounding box center [750, 89] width 1408 height 21
click at [337, 91] on h2 "Add customers to the exception list. They won't be auto-tagged." at bounding box center [750, 89] width 1408 height 21
drag, startPoint x: 337, startPoint y: 91, endPoint x: 637, endPoint y: 89, distance: 300.1
click at [621, 89] on h2 "Add customers to the exception list. They won't be auto-tagged." at bounding box center [750, 89] width 1408 height 21
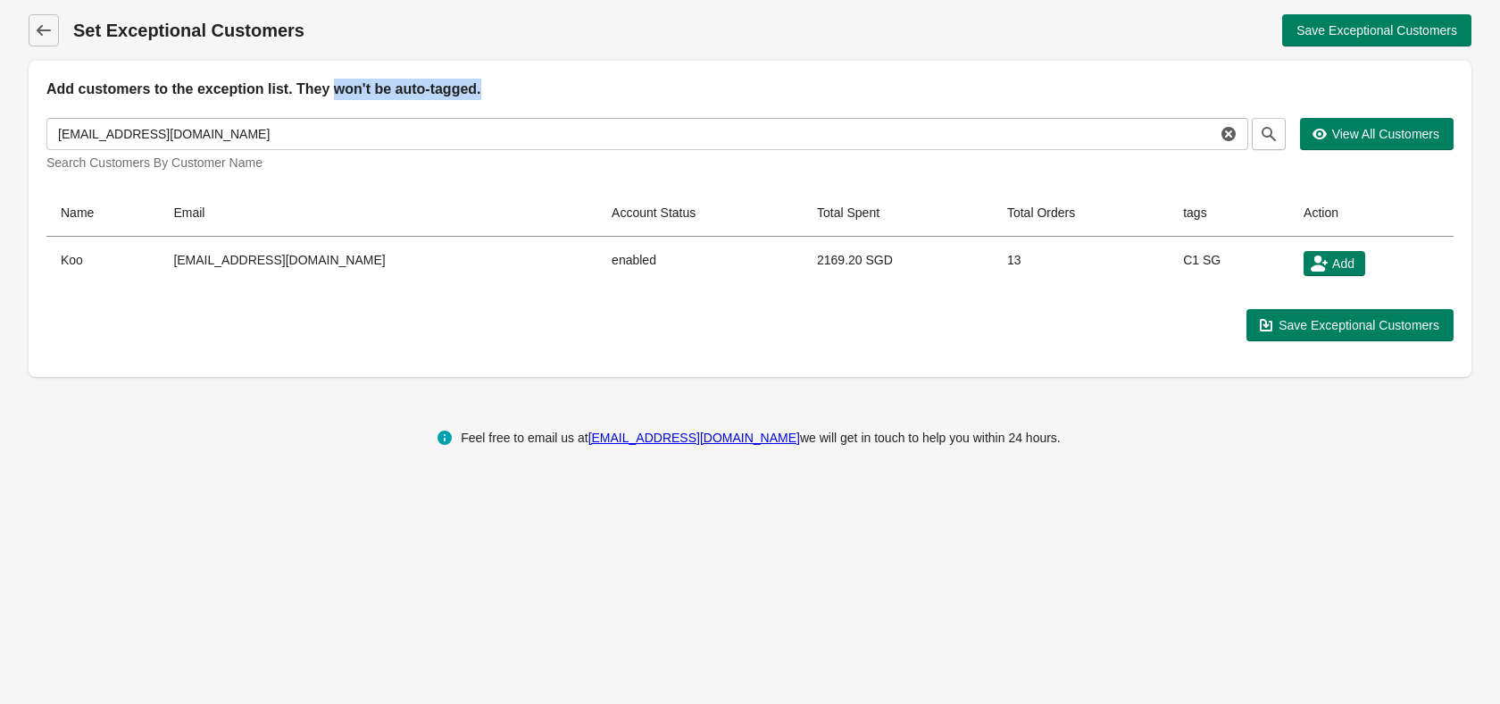
click at [637, 89] on h2 "Add customers to the exception list. They won't be auto-tagged." at bounding box center [750, 89] width 1408 height 21
click at [34, 17] on link "Back" at bounding box center [44, 30] width 30 height 32
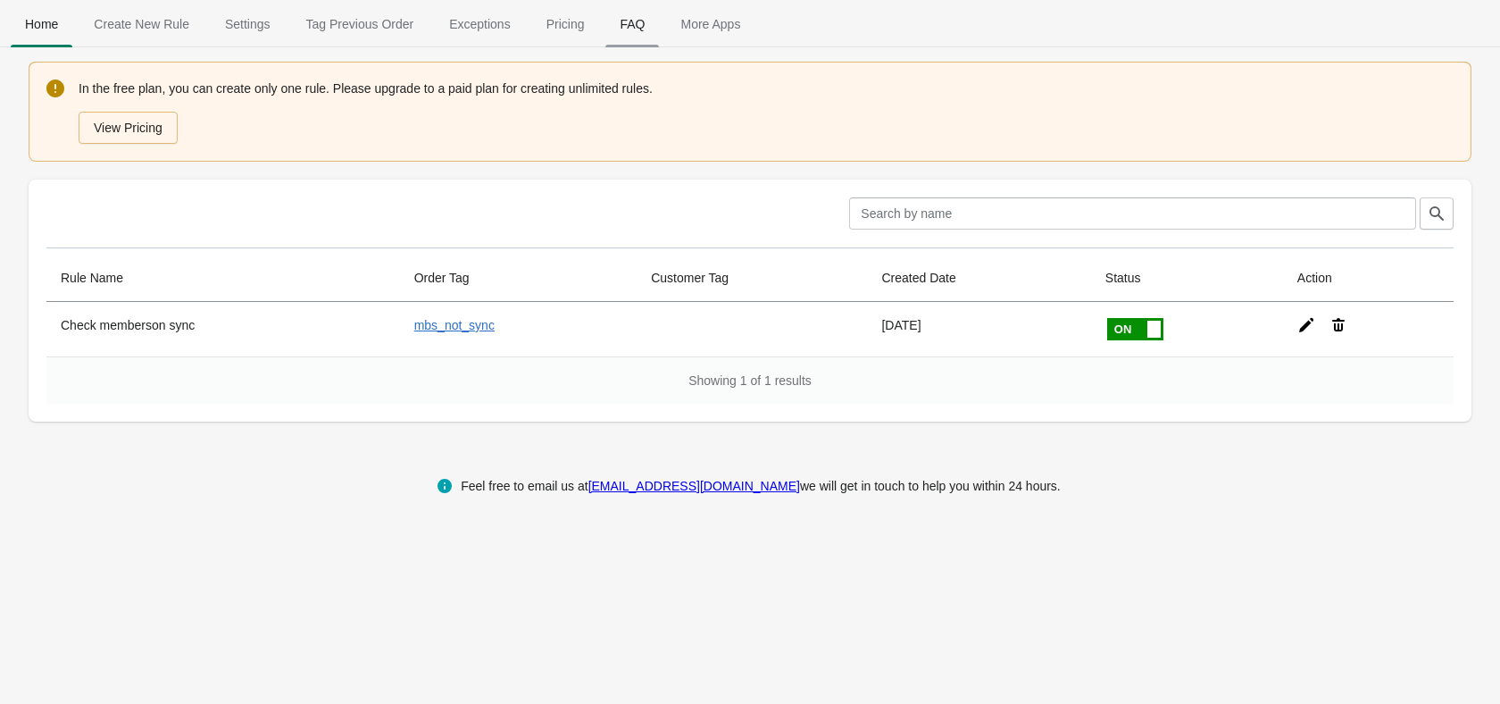
click at [606, 34] on span "FAQ" at bounding box center [633, 24] width 54 height 32
click at [243, 28] on span "Settings" at bounding box center [248, 24] width 74 height 32
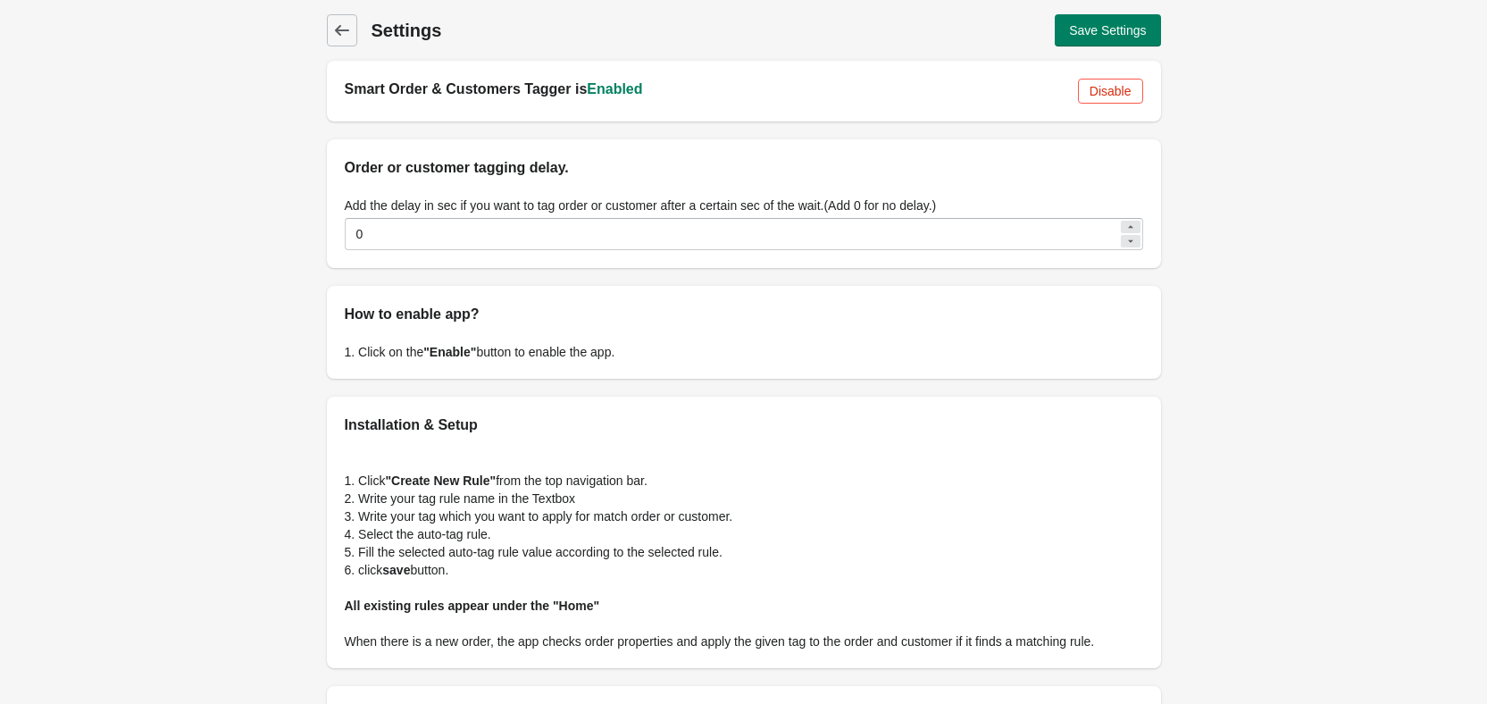
click at [330, 30] on span "Back" at bounding box center [342, 30] width 25 height 25
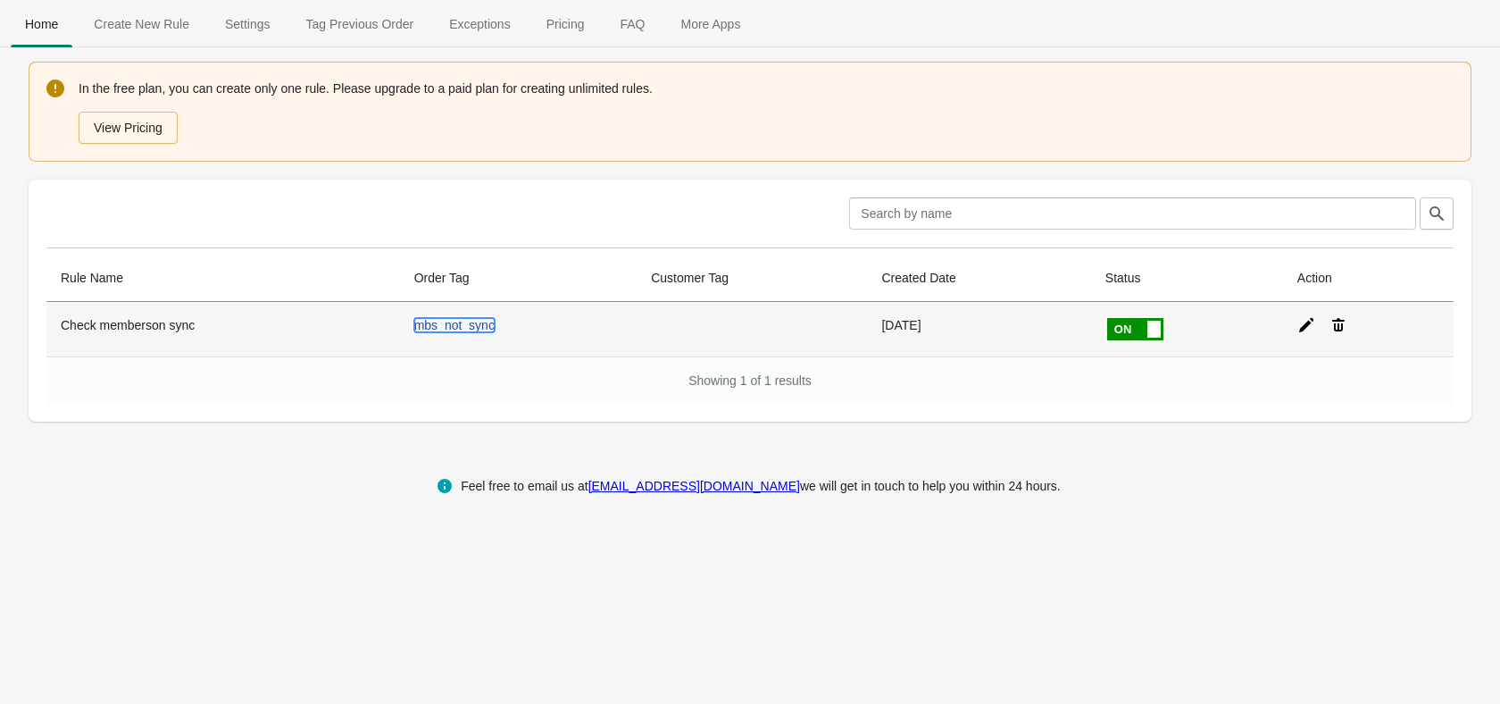
click at [465, 322] on link "mbs_not_sync" at bounding box center [454, 325] width 80 height 14
click at [1308, 322] on icon at bounding box center [1307, 325] width 18 height 18
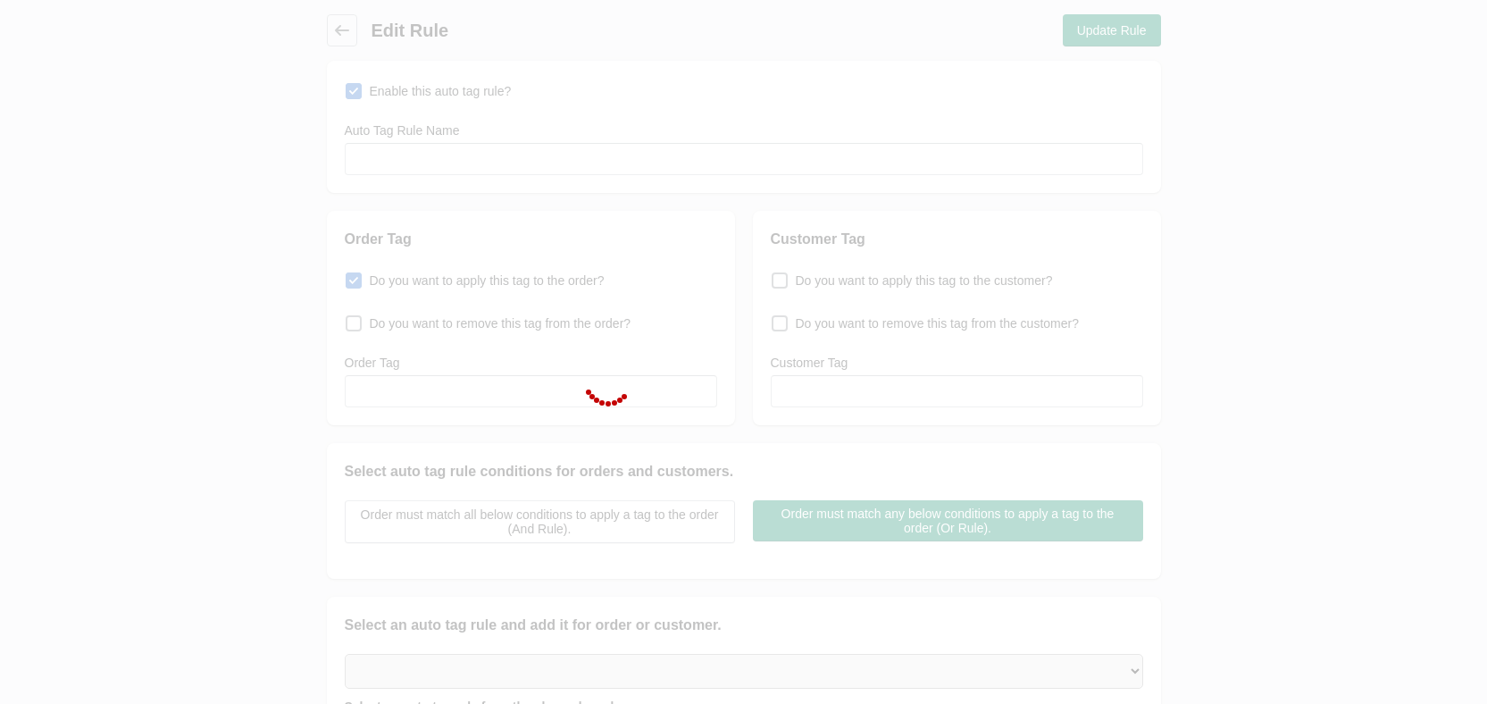
type input "Check memberson sync"
checkbox input "true"
type input "mbs_not_sync"
select select "46"
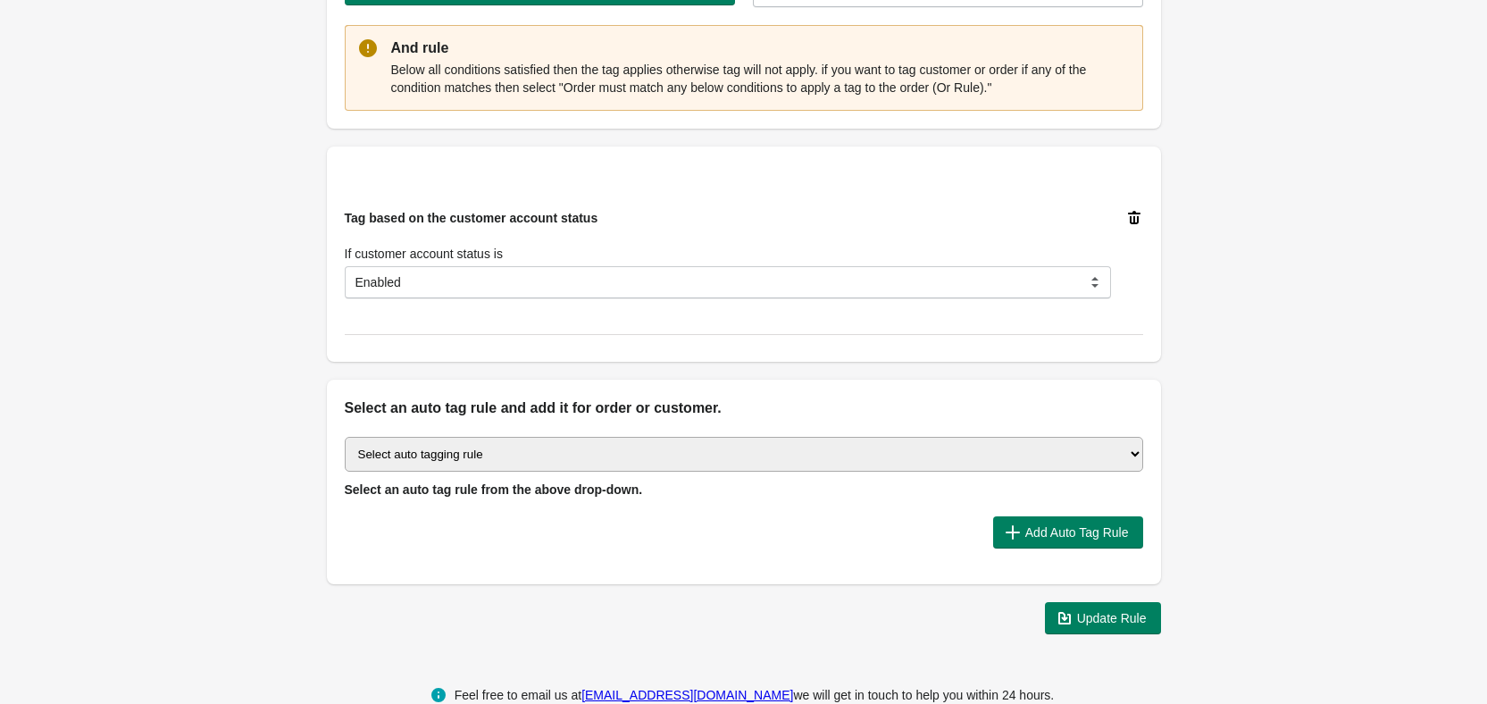
scroll to position [573, 0]
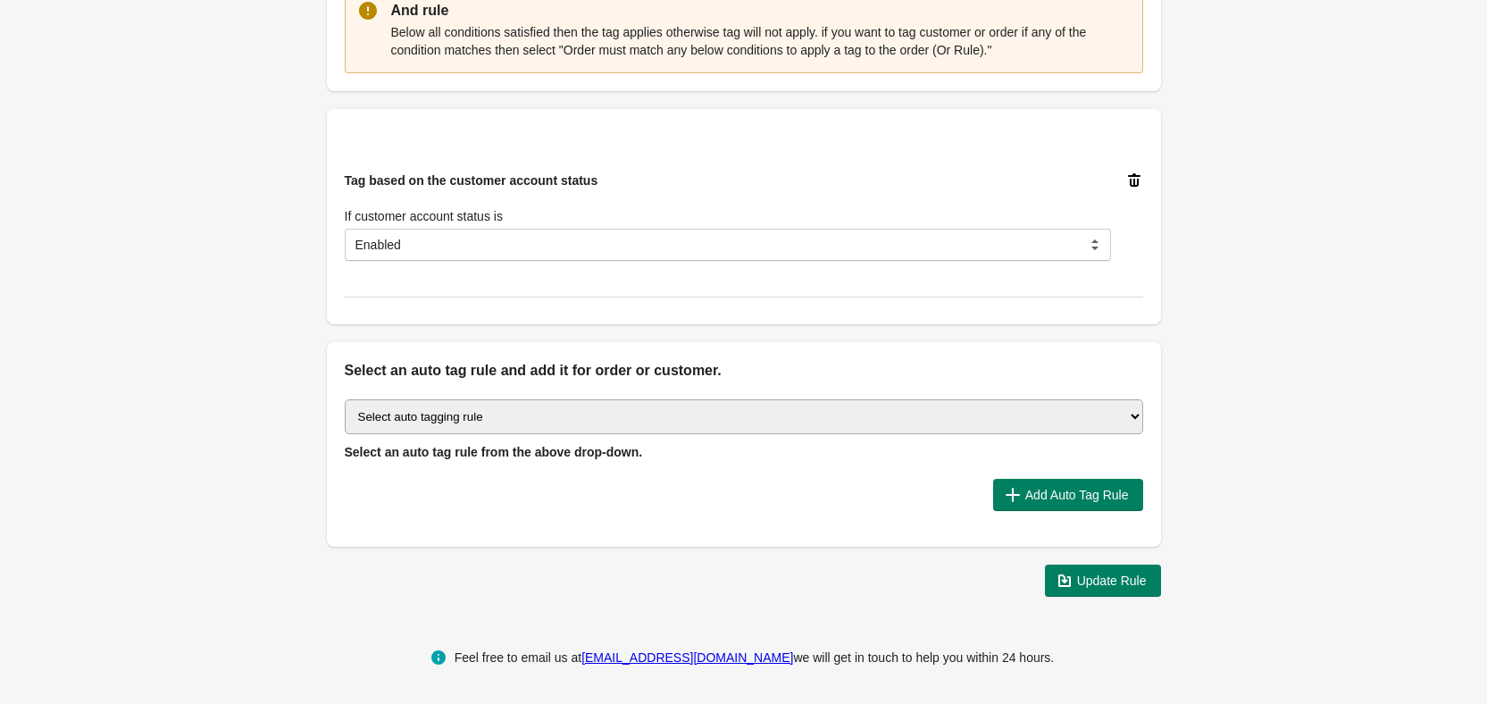
click at [535, 261] on div "Tag based on the customer account status If customer account status is Disabled…" at bounding box center [744, 217] width 798 height 162
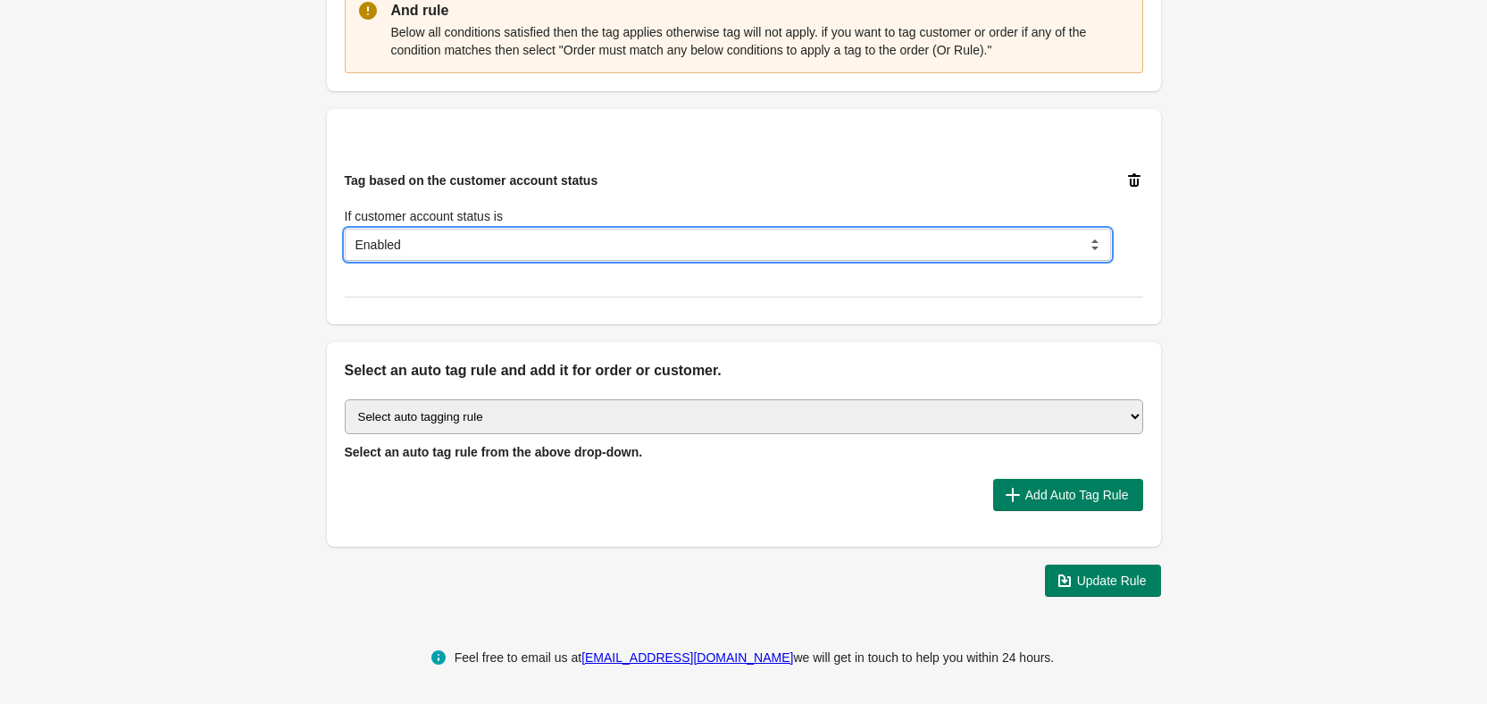
click at [540, 241] on select "Disabled Invited Enabled Declined" at bounding box center [728, 245] width 766 height 32
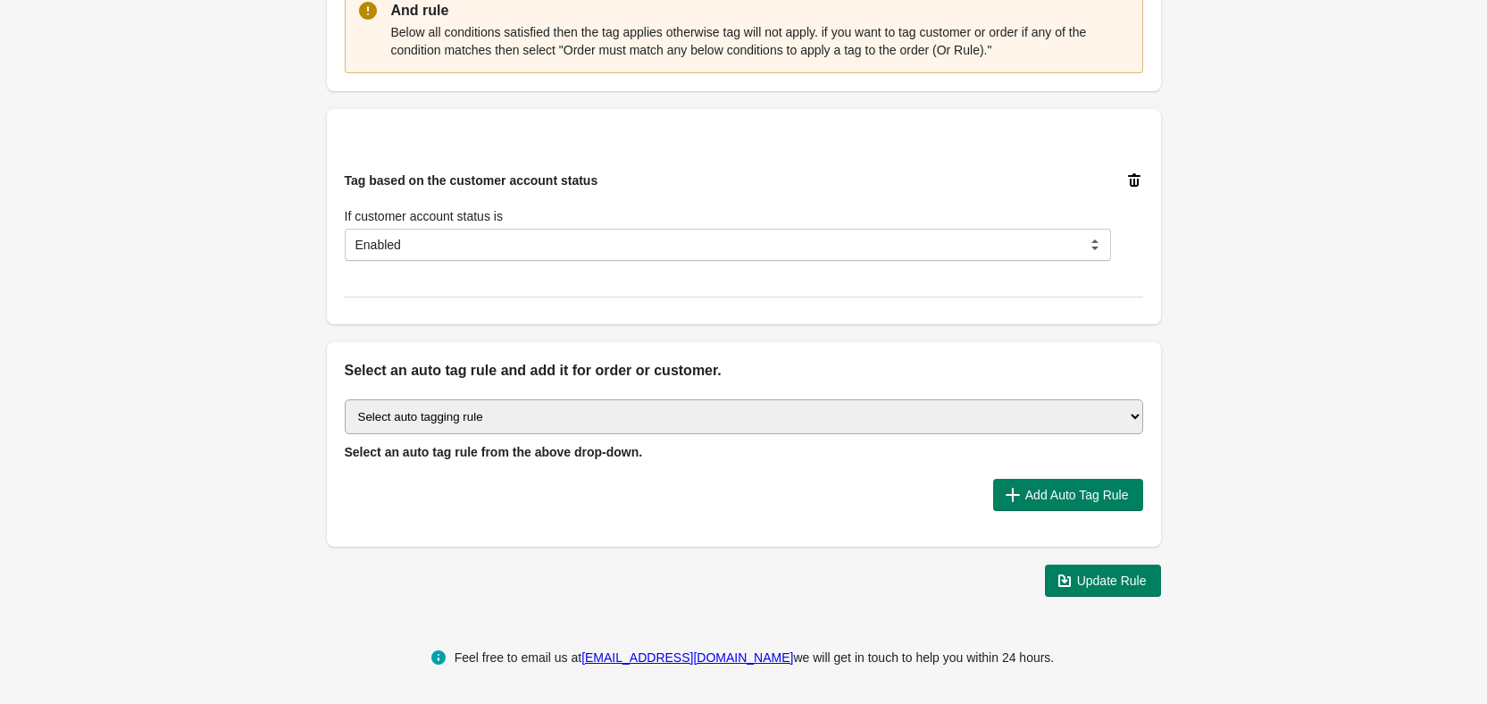
click at [658, 174] on div "Tag based on the customer account status If customer account status is Disabled…" at bounding box center [728, 215] width 766 height 89
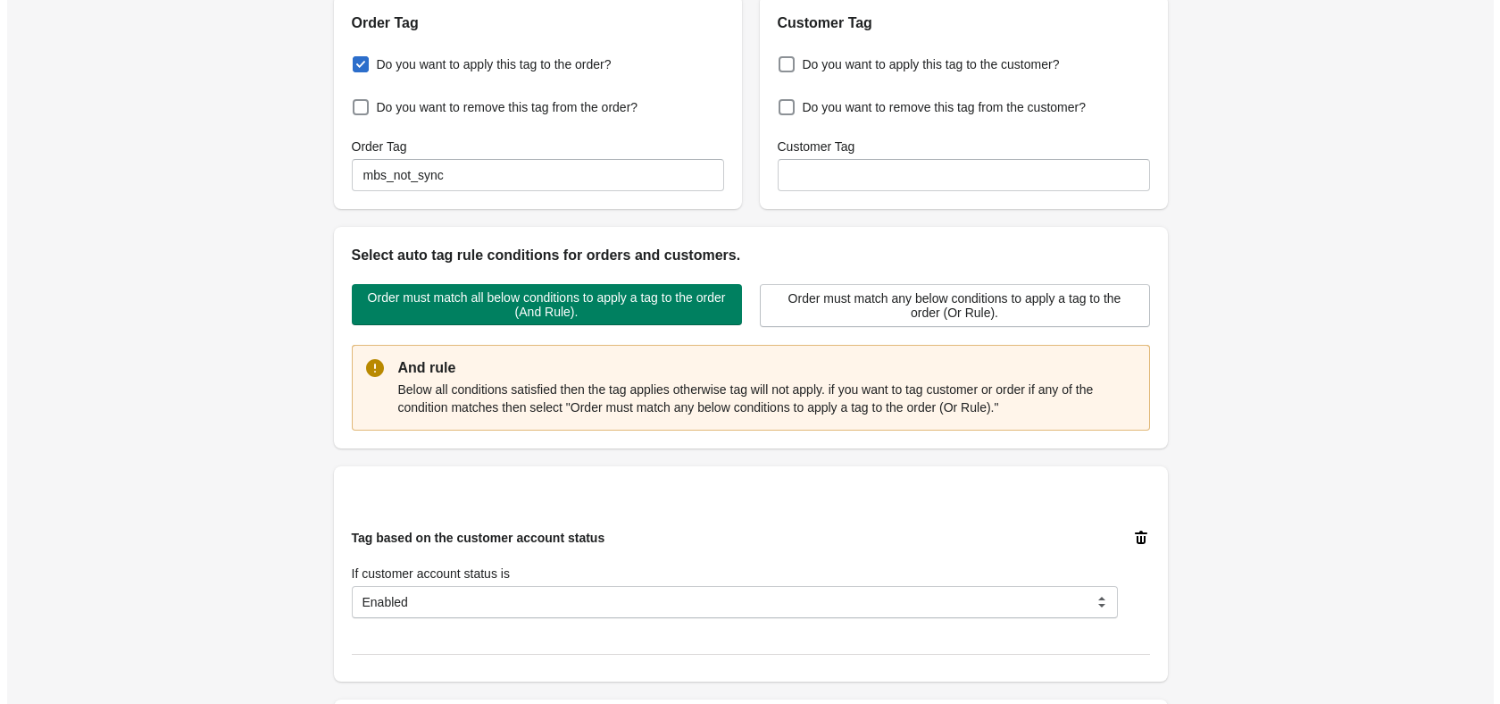
scroll to position [0, 0]
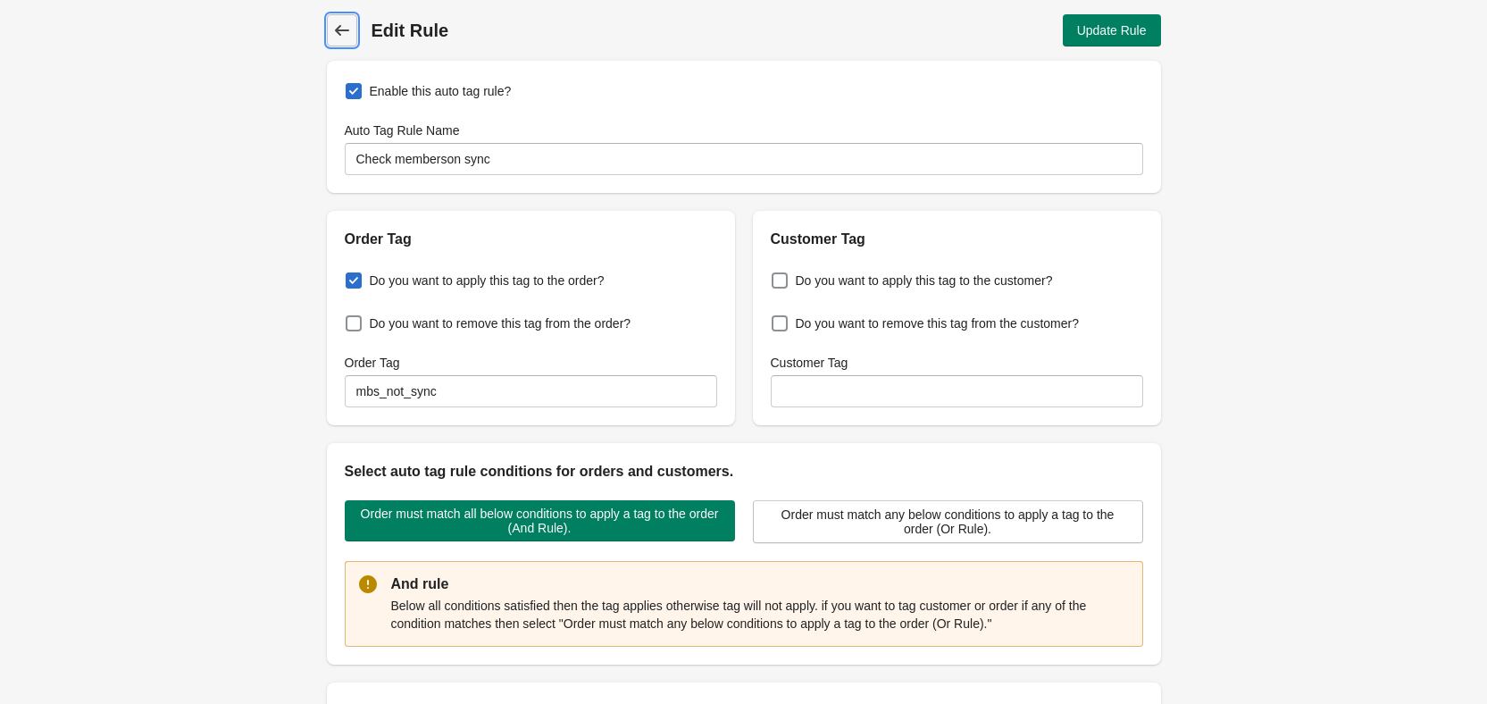
click at [333, 29] on icon at bounding box center [342, 30] width 18 height 18
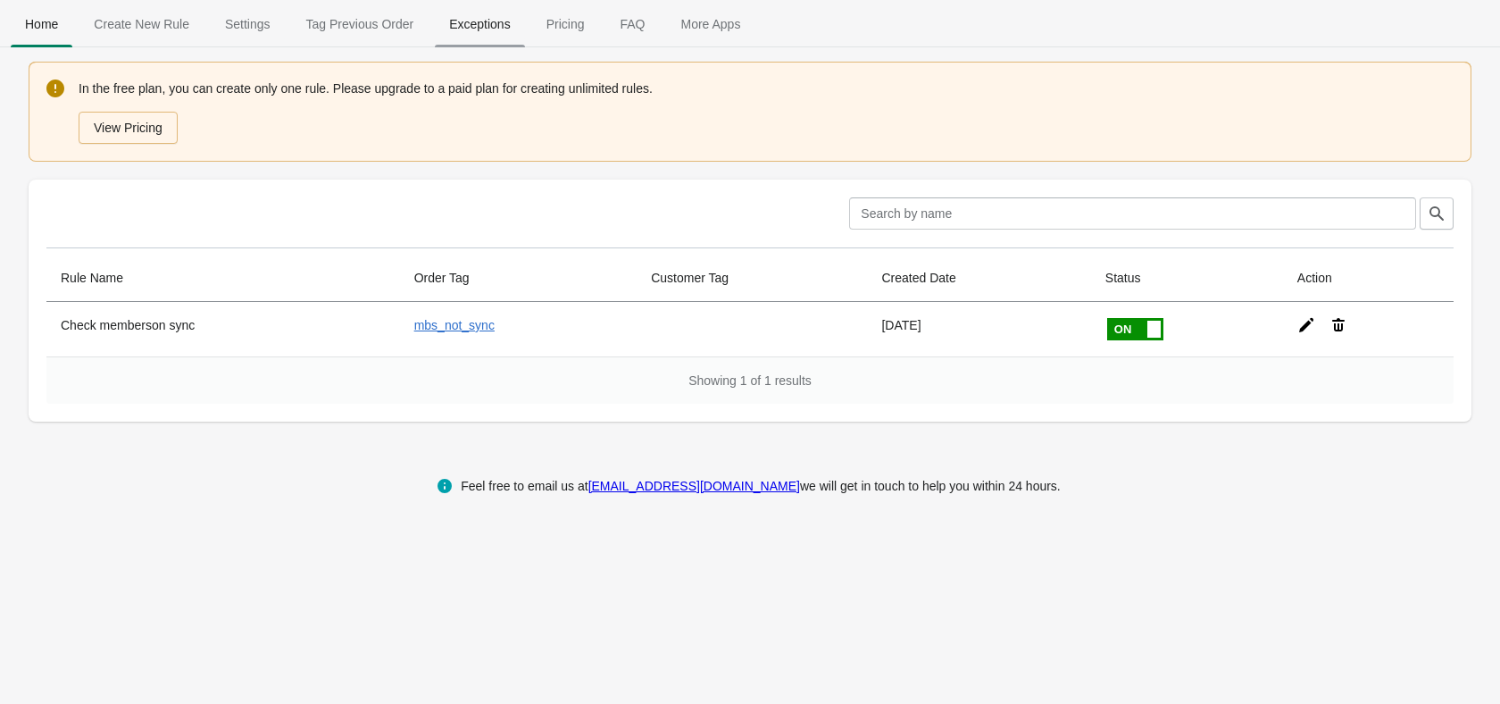
click at [487, 27] on span "Exceptions" at bounding box center [479, 24] width 89 height 32
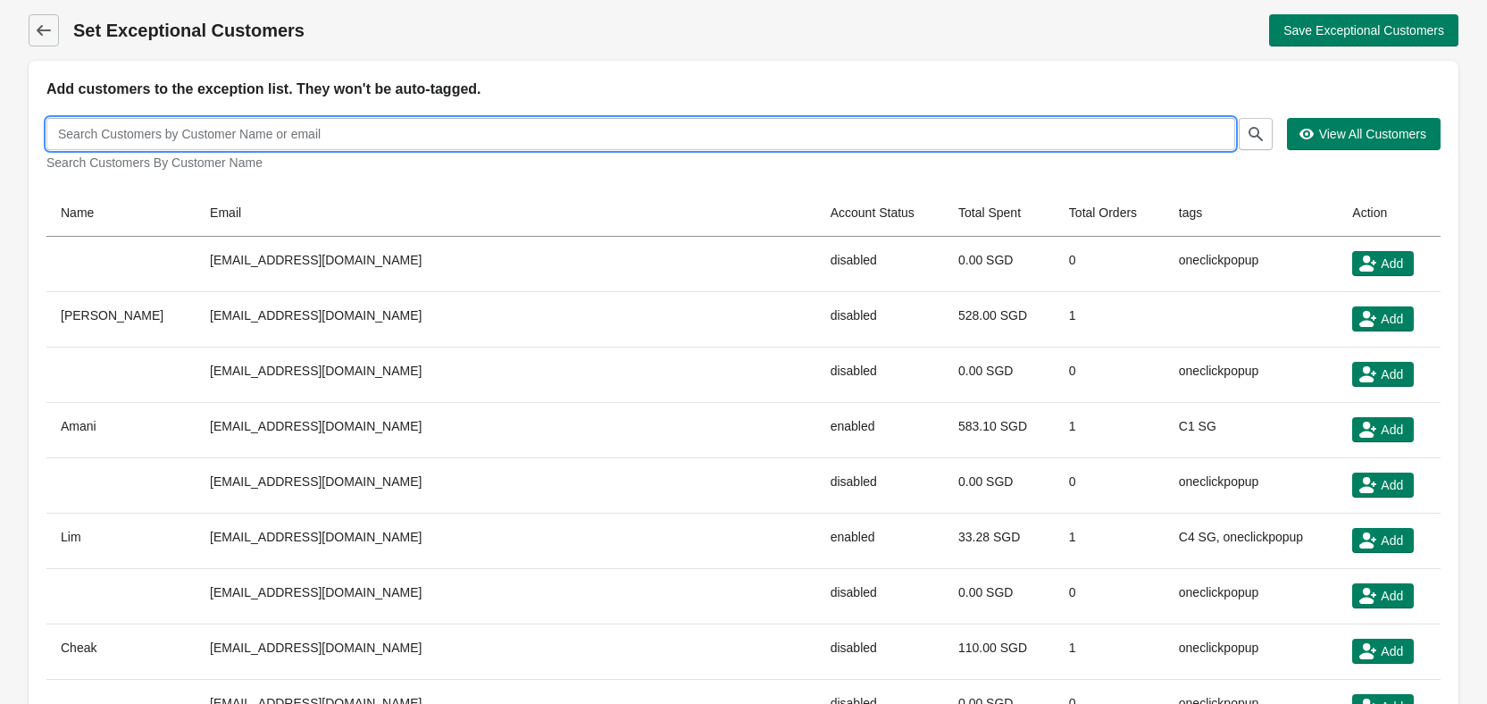
click at [338, 138] on input "text" at bounding box center [640, 134] width 1189 height 32
paste input "[PERSON_NAME][DOMAIN_NAME][EMAIL_ADDRESS][PERSON_NAME][DOMAIN_NAME]"
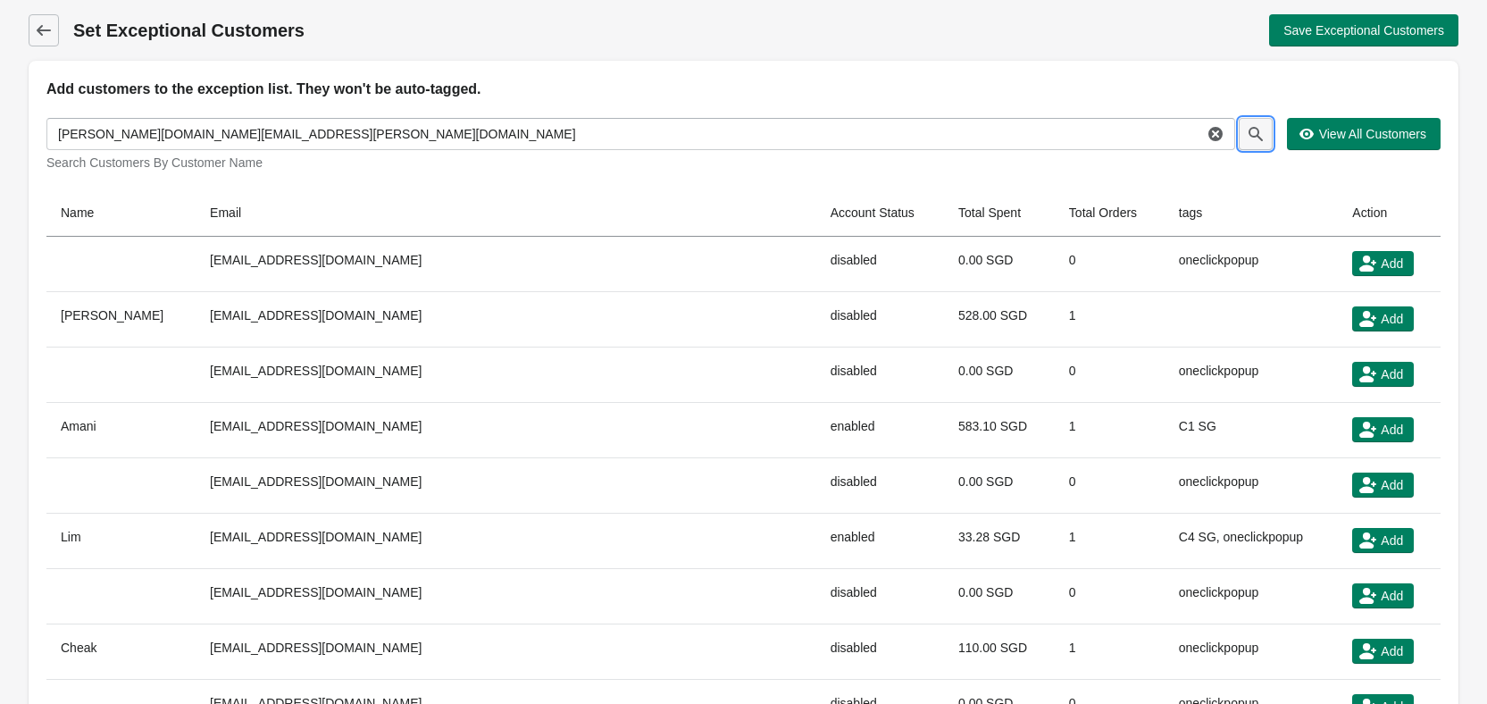
click at [1247, 126] on icon "button" at bounding box center [1256, 134] width 18 height 18
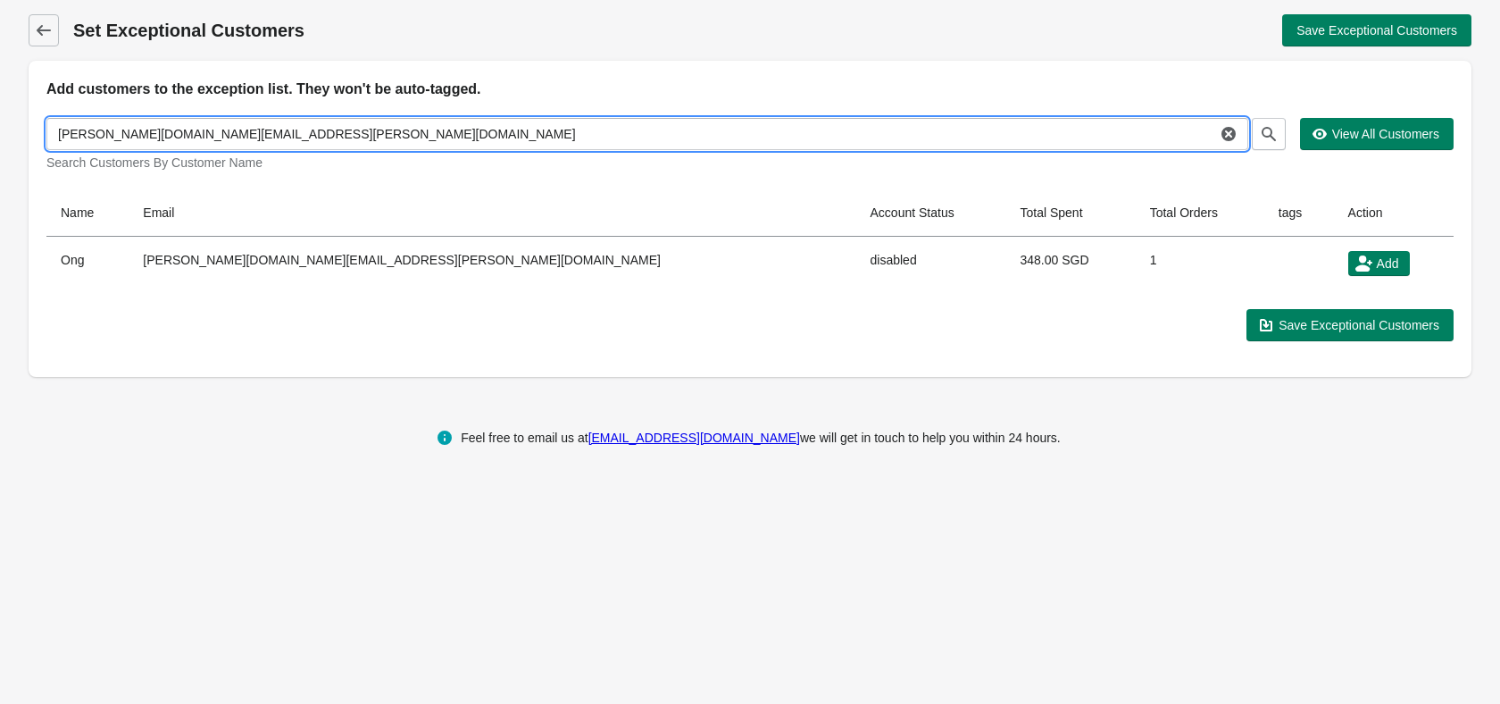
drag, startPoint x: 448, startPoint y: 123, endPoint x: 512, endPoint y: 121, distance: 63.5
click at [448, 123] on input "[PERSON_NAME][DOMAIN_NAME][EMAIL_ADDRESS][PERSON_NAME][DOMAIN_NAME]" at bounding box center [631, 134] width 1170 height 32
paste input "wendyap@singnet"
type input "[EMAIL_ADDRESS][DOMAIN_NAME]"
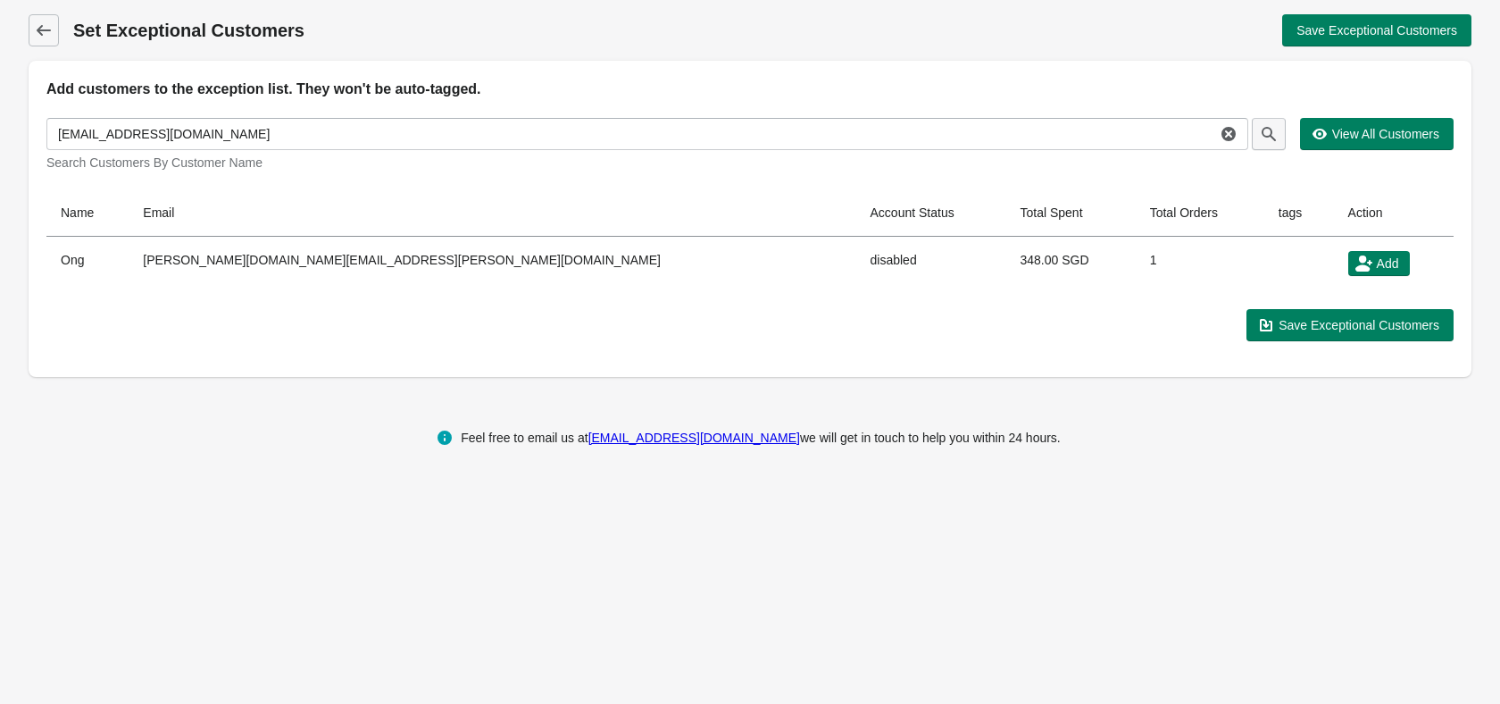
click at [1268, 126] on icon "button" at bounding box center [1269, 134] width 18 height 18
